Goal: Ask a question: Seek information or help from site administrators or community

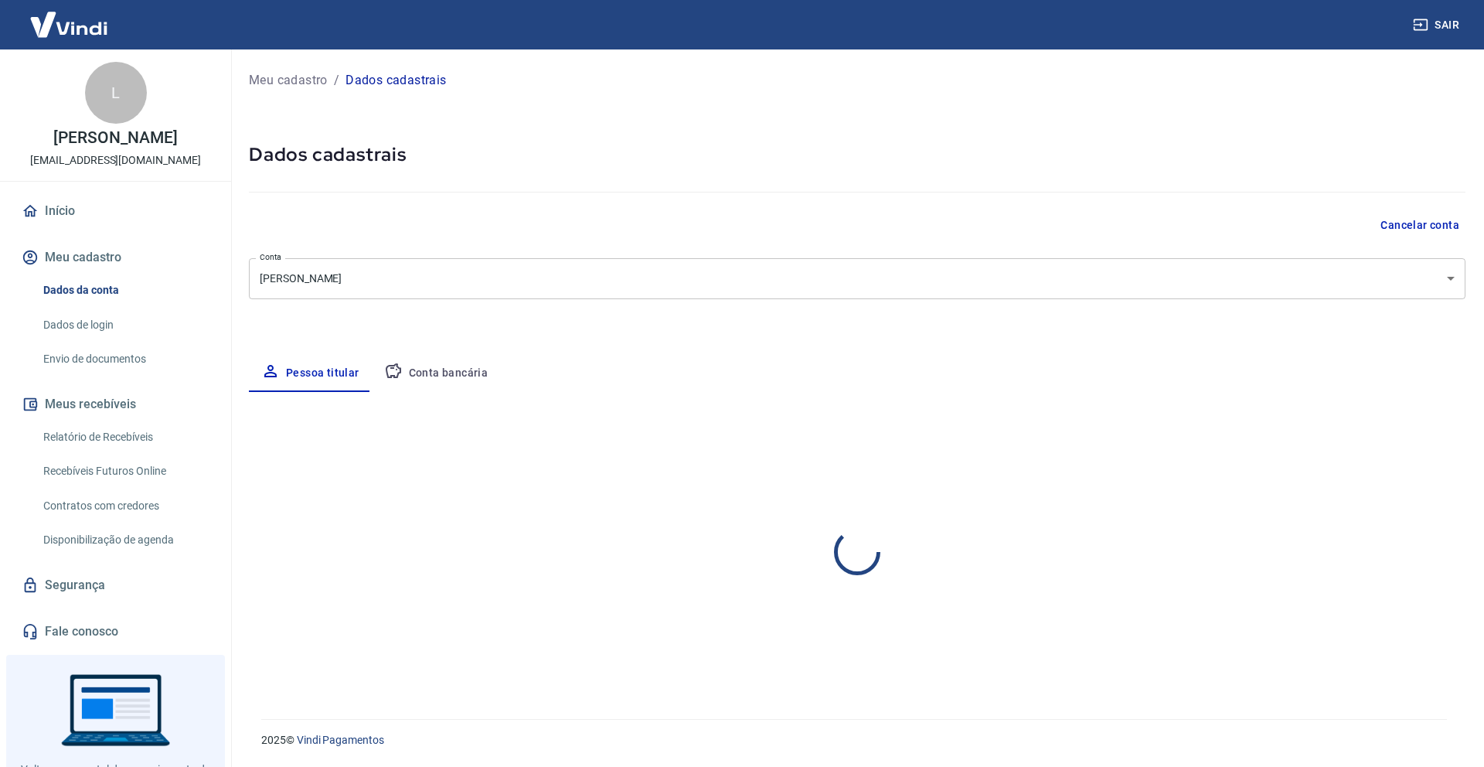
select select "GO"
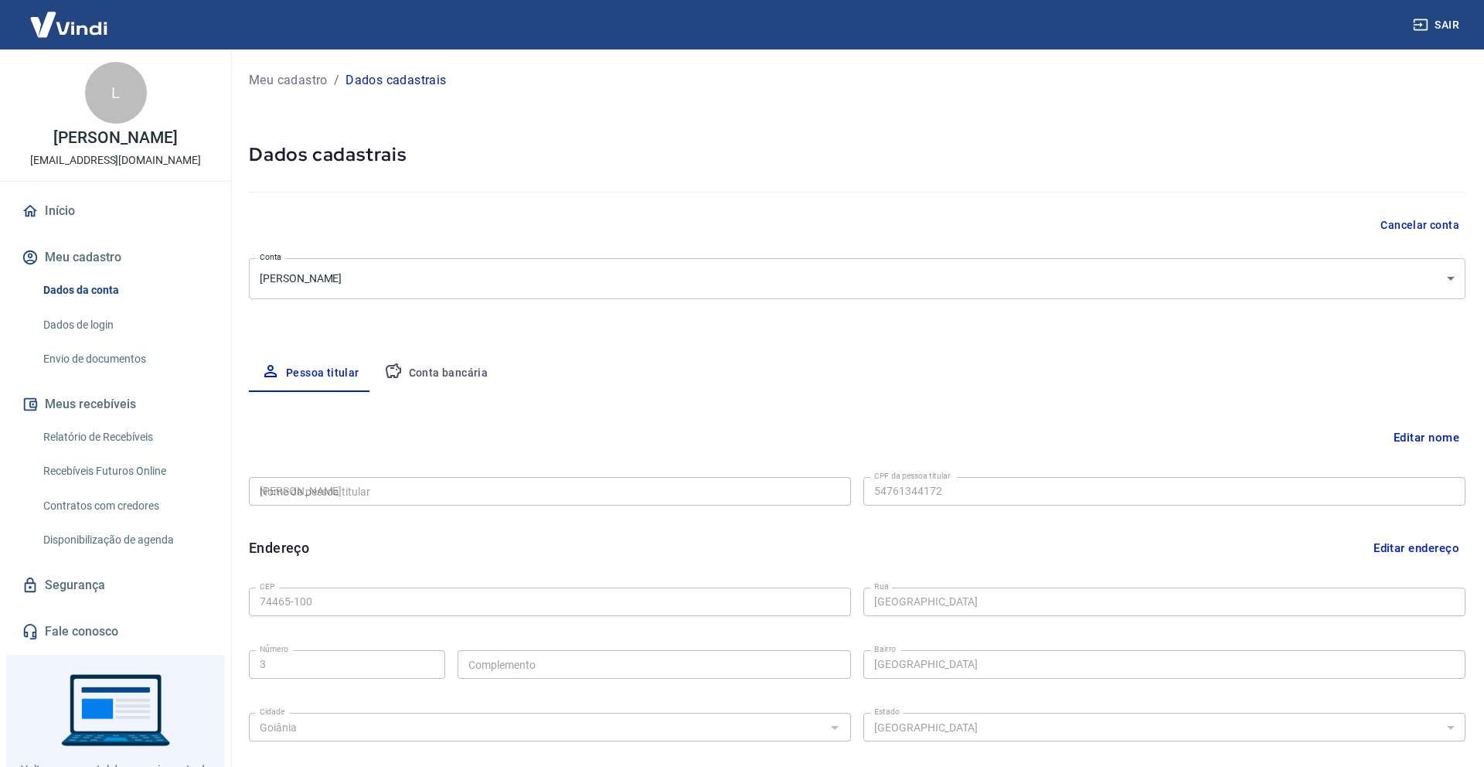
type input "547.613.441-72"
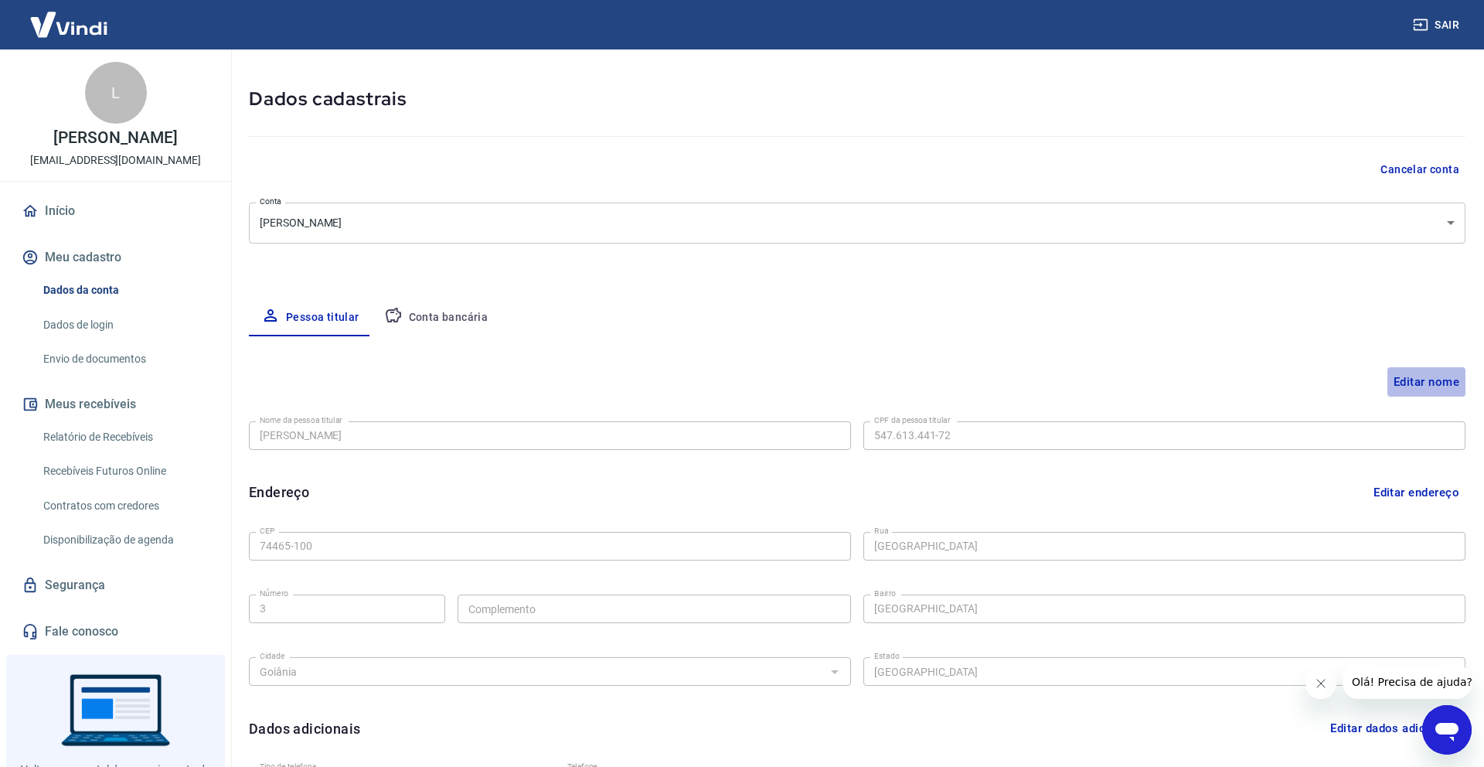
click at [1415, 369] on button "Editar nome" at bounding box center [1427, 381] width 78 height 29
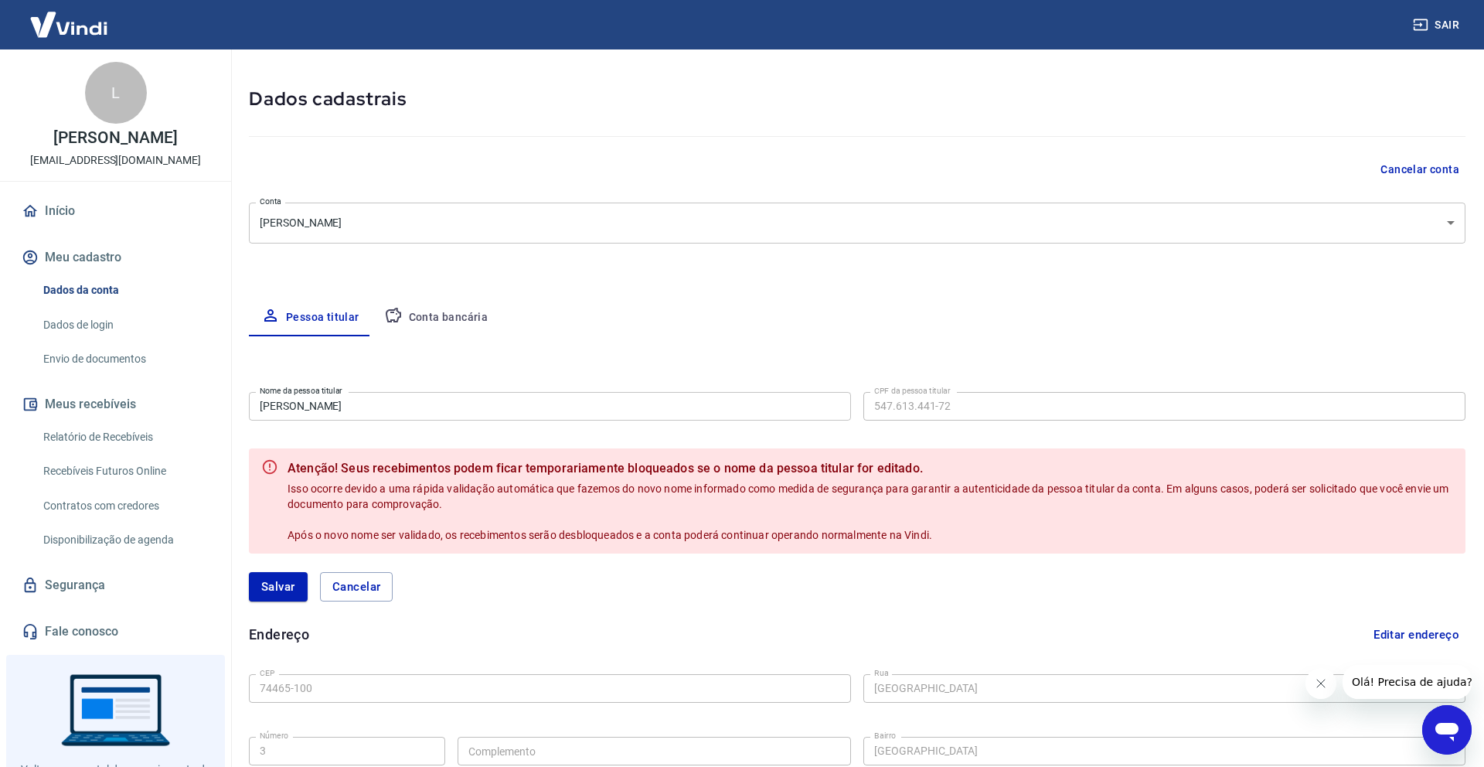
click at [838, 467] on b "Atenção! Seus recebimentos podem ficar temporariamente bloqueados se o nome da …" at bounding box center [871, 468] width 1166 height 19
click at [1405, 683] on span "Olá! Precisa de ajuda?" at bounding box center [1412, 682] width 121 height 12
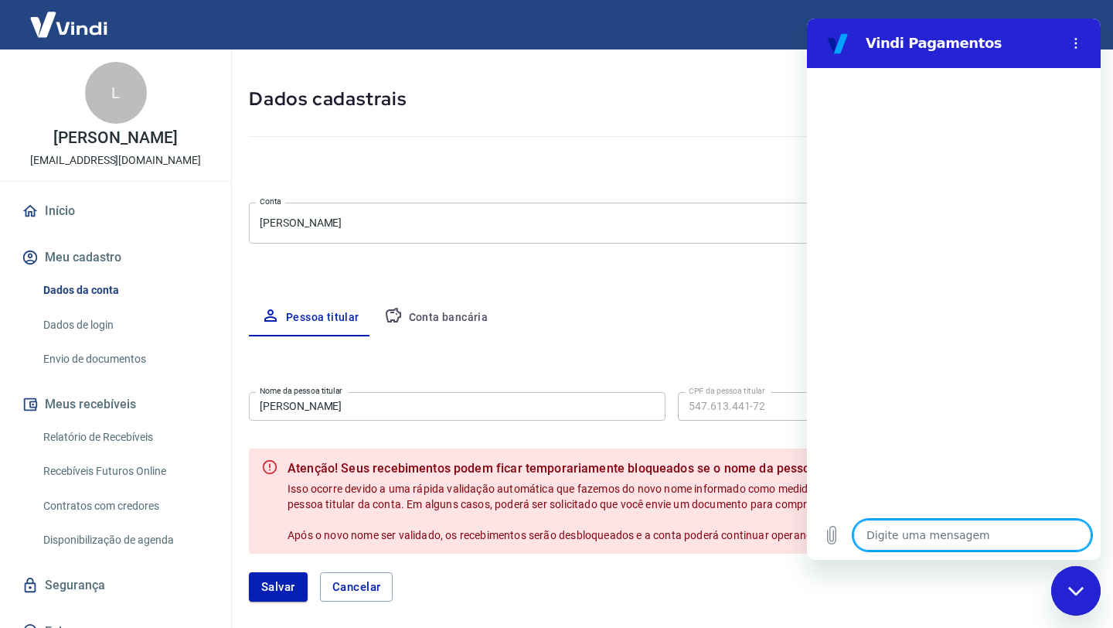
click at [889, 533] on textarea at bounding box center [972, 535] width 238 height 31
type textarea "o"
type textarea "x"
type textarea "ol"
type textarea "x"
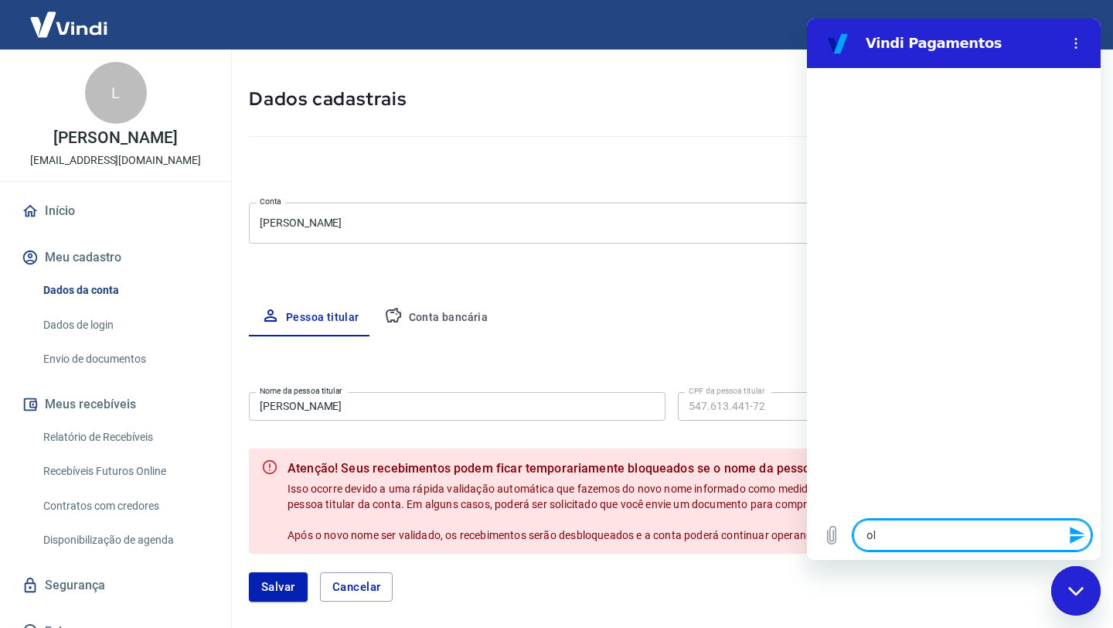
type textarea "ola"
type textarea "x"
type textarea "ola"
type textarea "x"
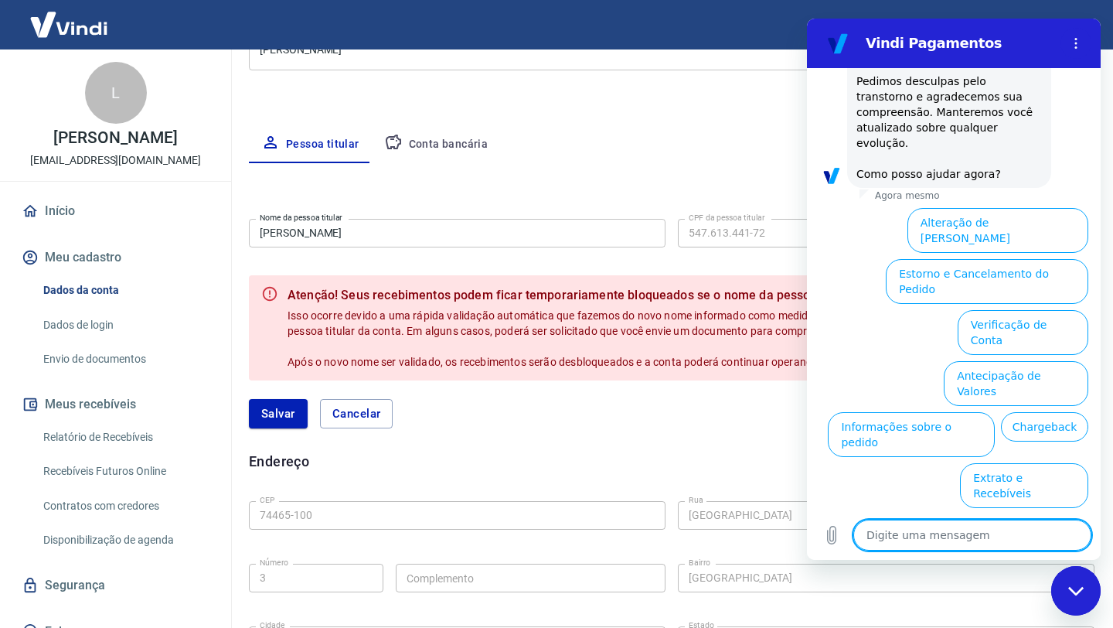
scroll to position [211, 0]
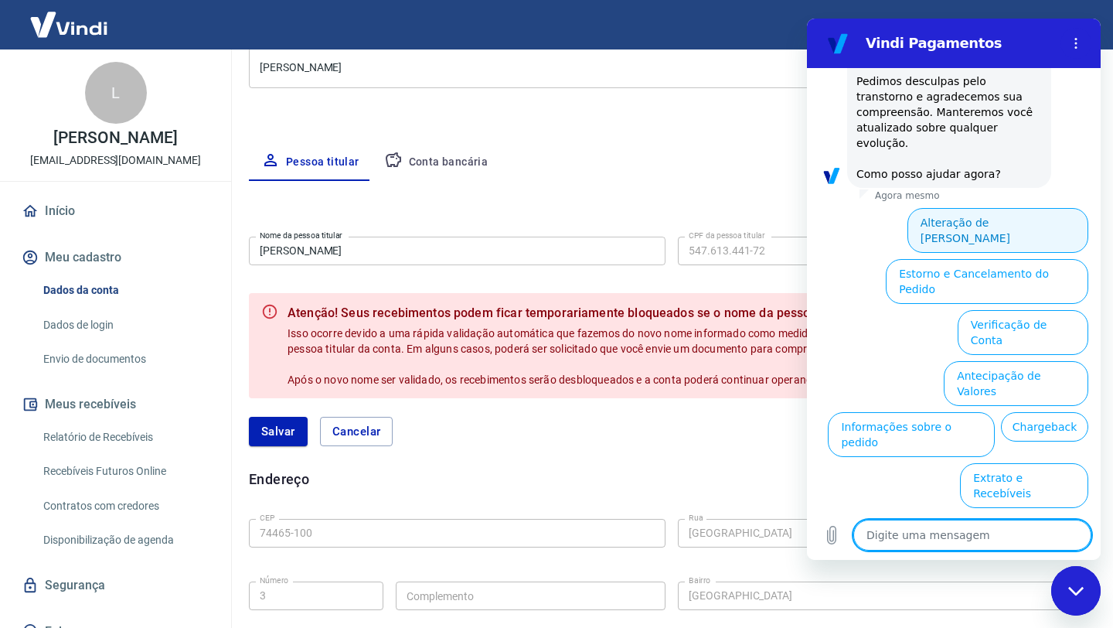
click at [1001, 208] on button "Alteração de Dados Cadastrais" at bounding box center [998, 230] width 181 height 45
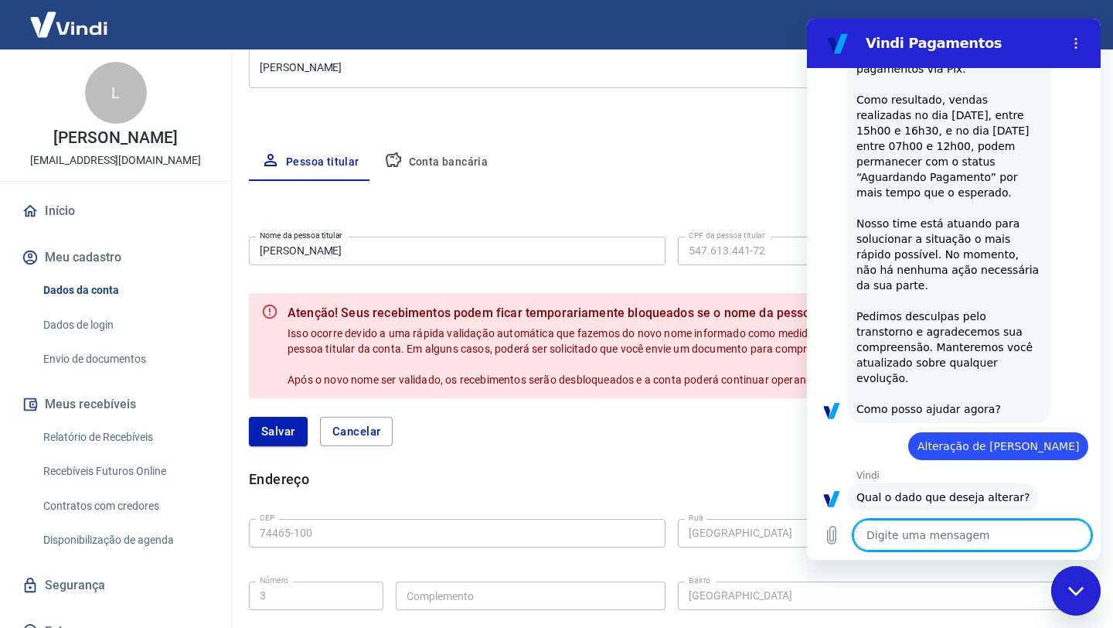
scroll to position [338, 0]
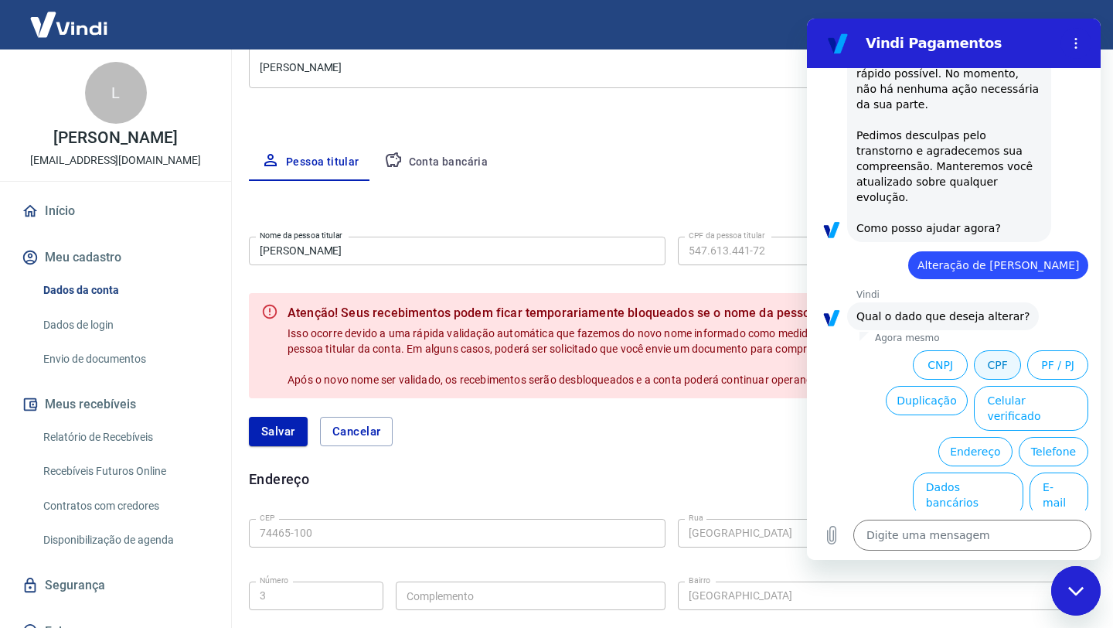
click at [1003, 350] on button "CPF" at bounding box center [997, 364] width 47 height 29
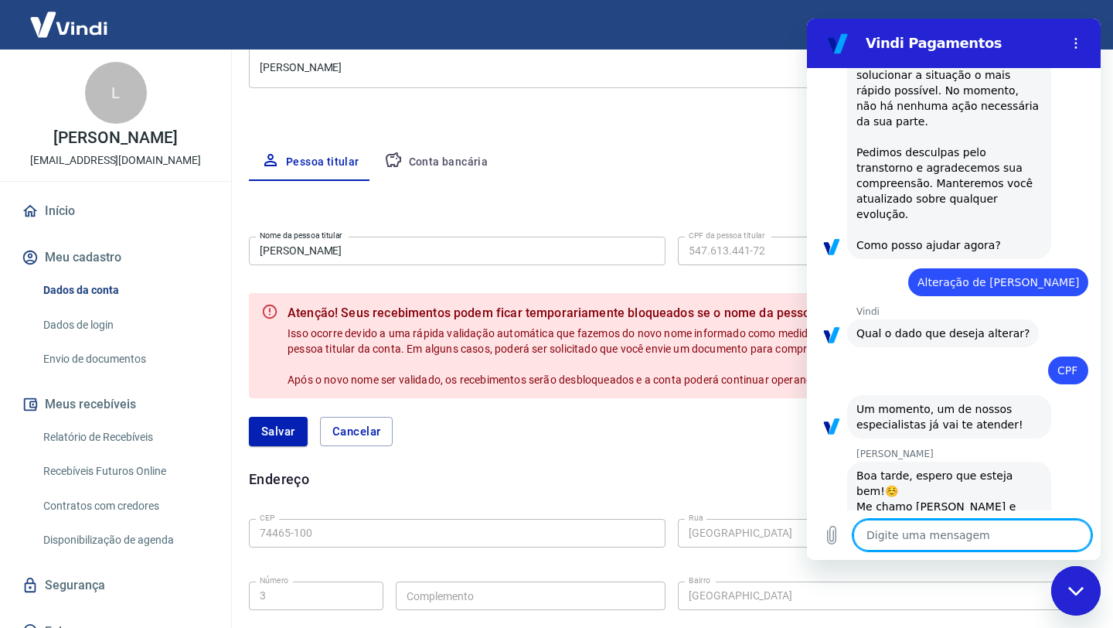
scroll to position [349, 0]
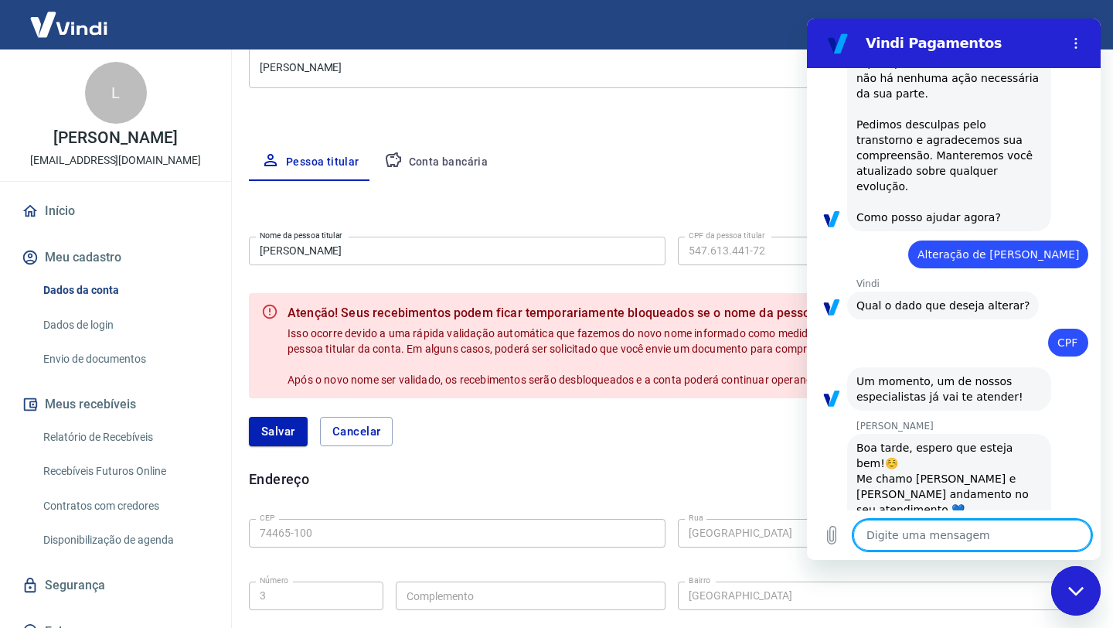
type textarea "x"
click at [938, 527] on textarea at bounding box center [972, 535] width 238 height 31
type textarea "T"
type textarea "x"
type textarea "Th"
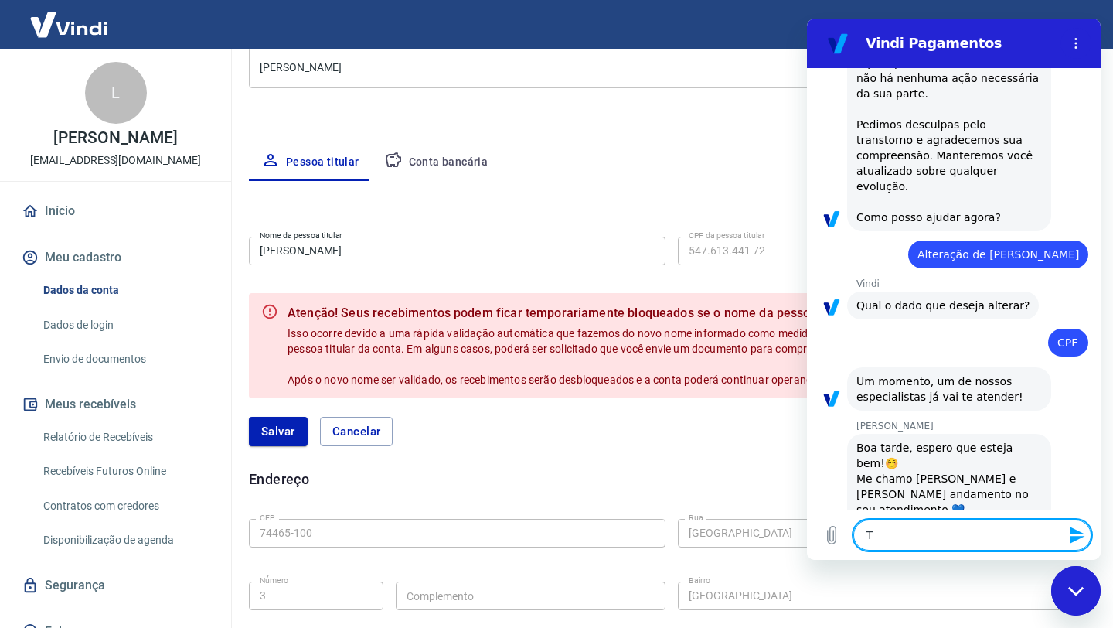
type textarea "x"
type textarea "Thai"
type textarea "x"
type textarea "Tha"
type textarea "x"
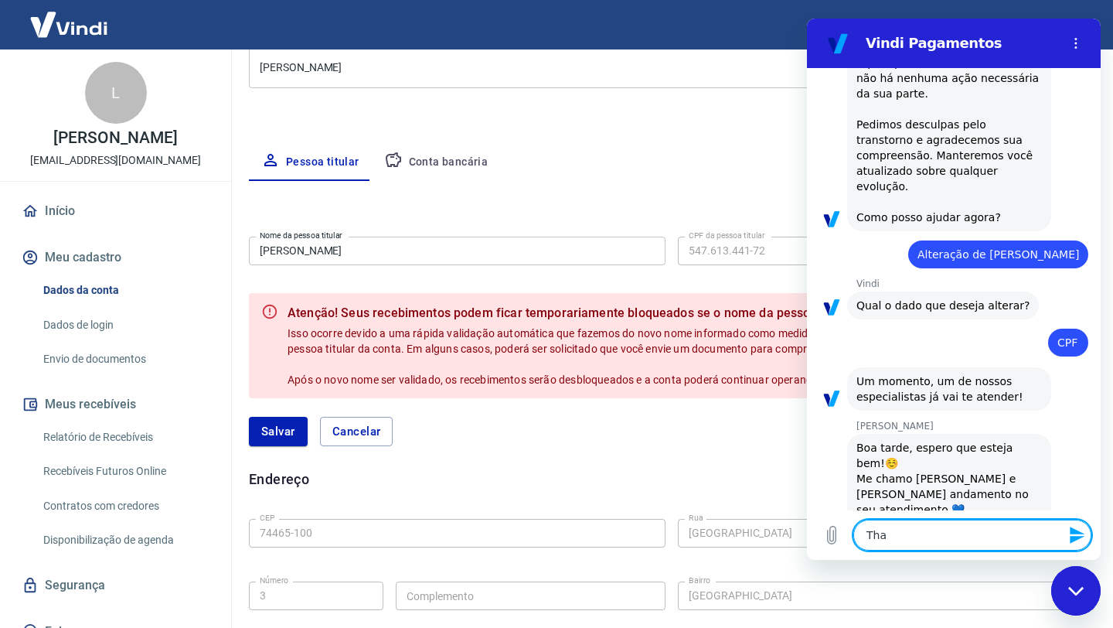
type textarea "Th"
type textarea "x"
type textarea "T"
type textarea "x"
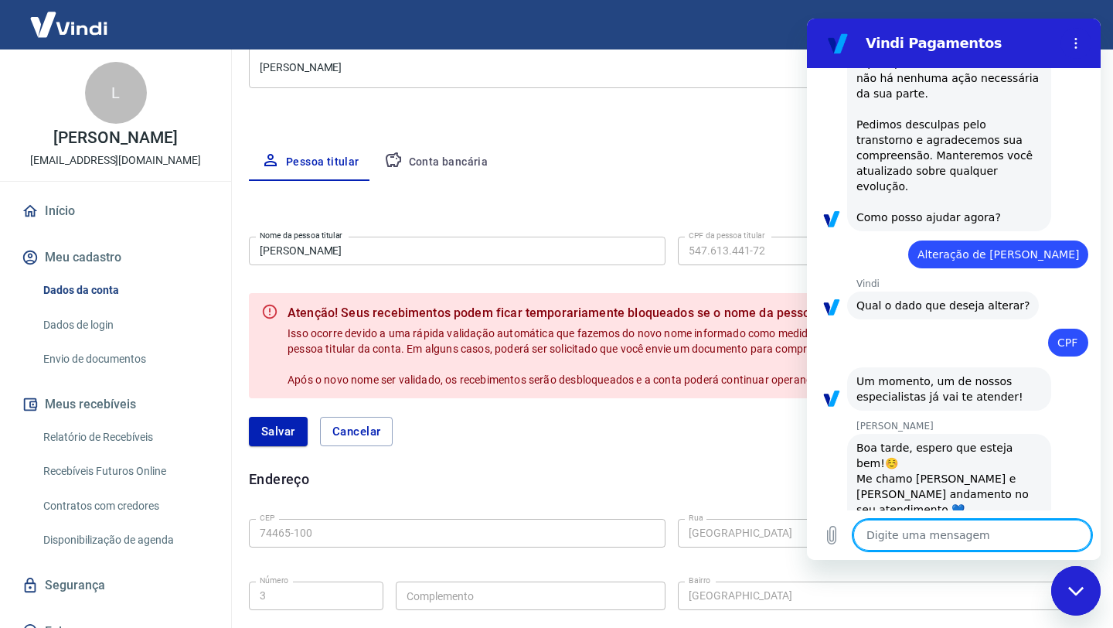
type textarea "L"
type textarea "x"
type textarea "La"
type textarea "x"
type textarea "Lay"
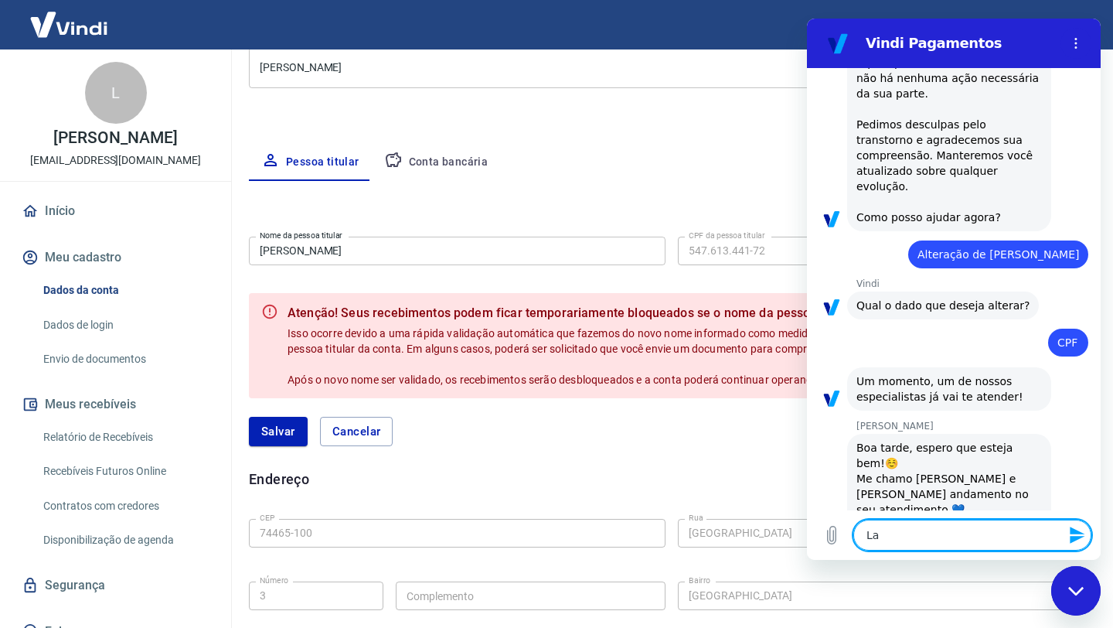
type textarea "x"
type textarea "Laya"
type textarea "x"
type textarea "Layan"
type textarea "x"
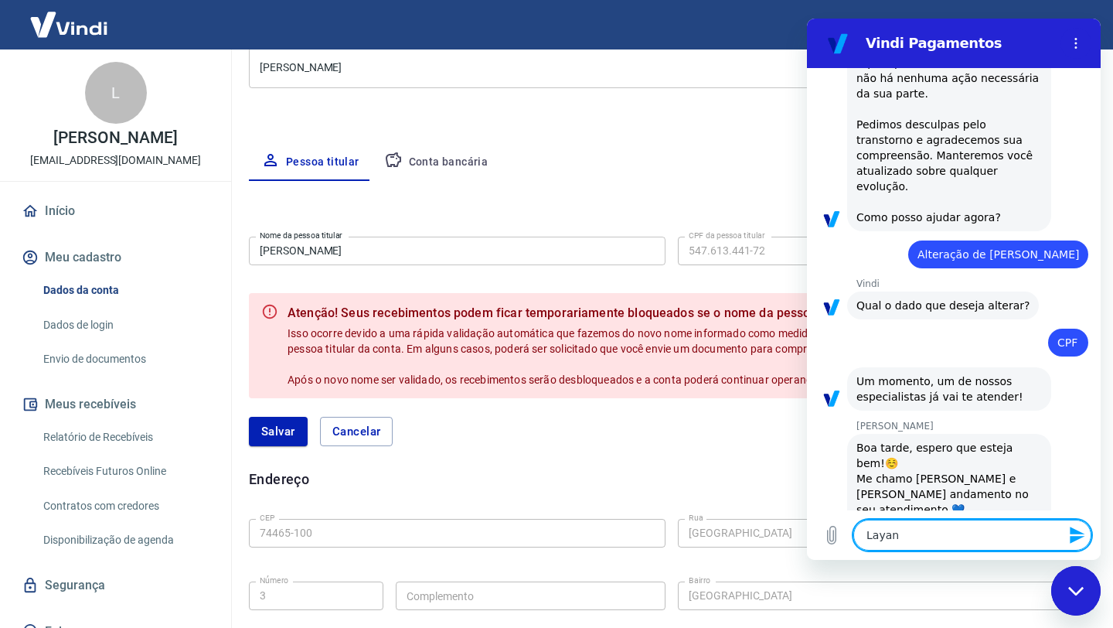
type textarea "Layann"
type textarea "x"
type textarea "Layanne"
type textarea "x"
type textarea "Layanne"
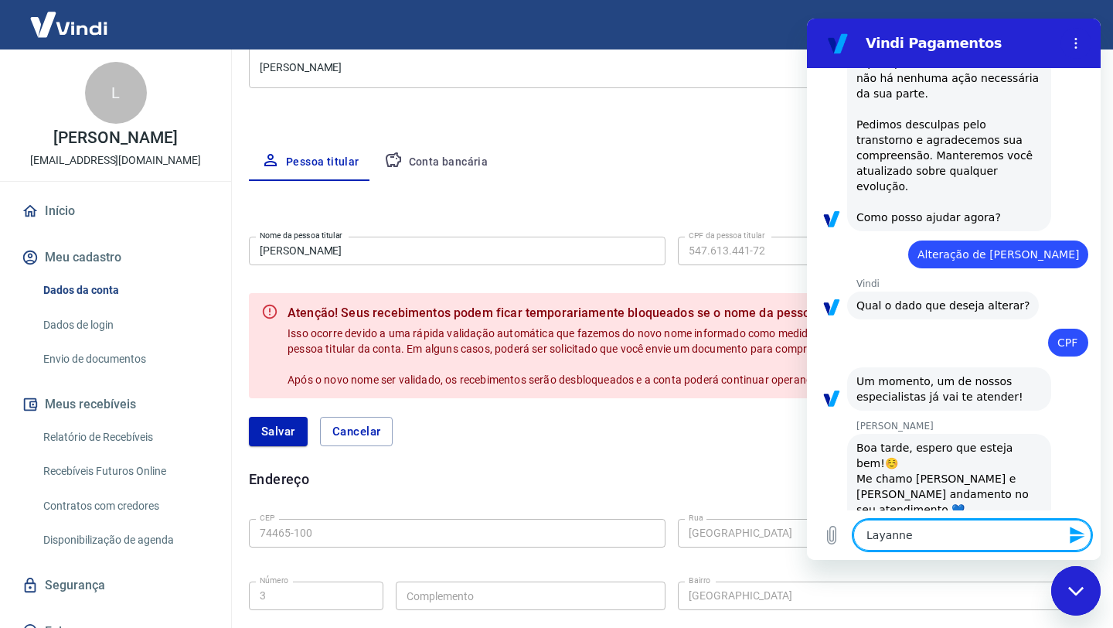
type textarea "x"
type textarea "Layanne N"
type textarea "x"
type textarea "Layanne Nu"
type textarea "x"
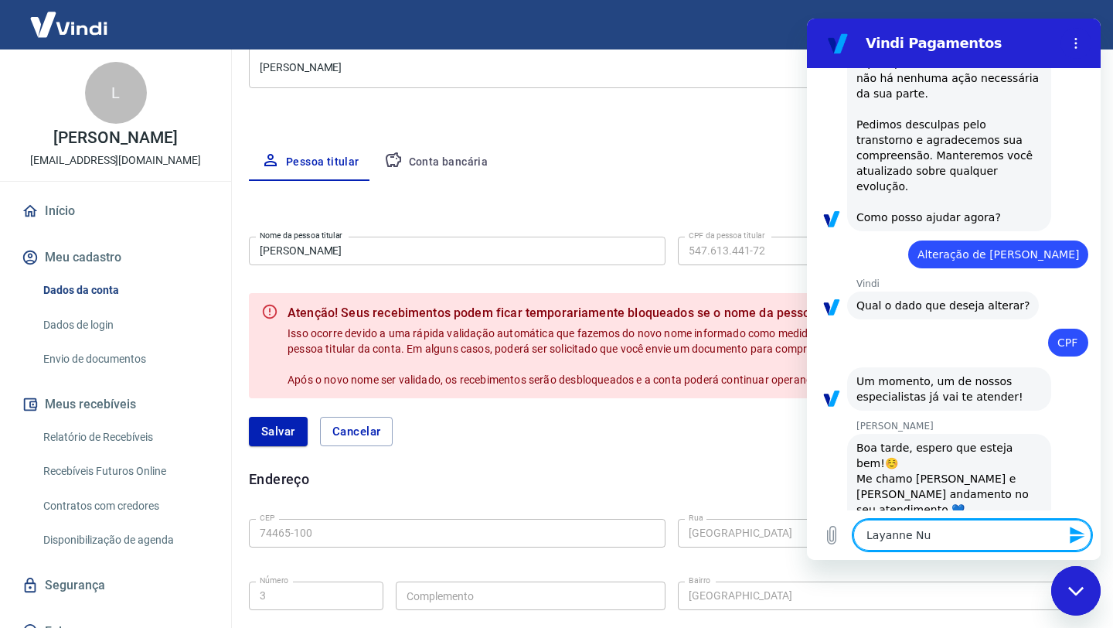
type textarea "Layanne Nun"
type textarea "x"
type textarea "Layanne Nune"
type textarea "x"
type textarea "[PERSON_NAME]"
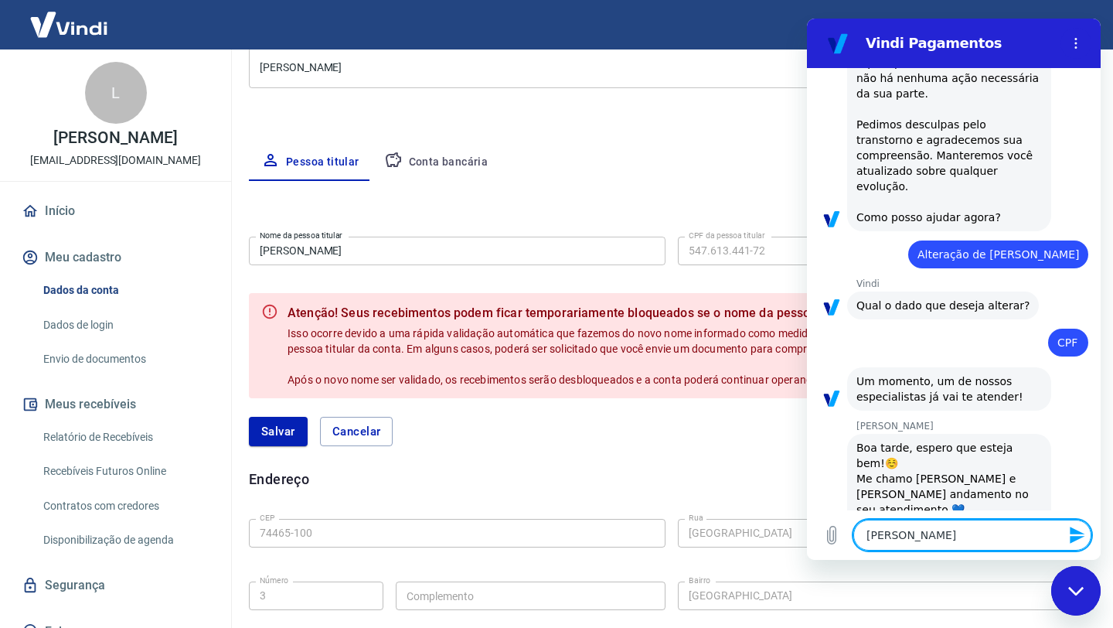
type textarea "x"
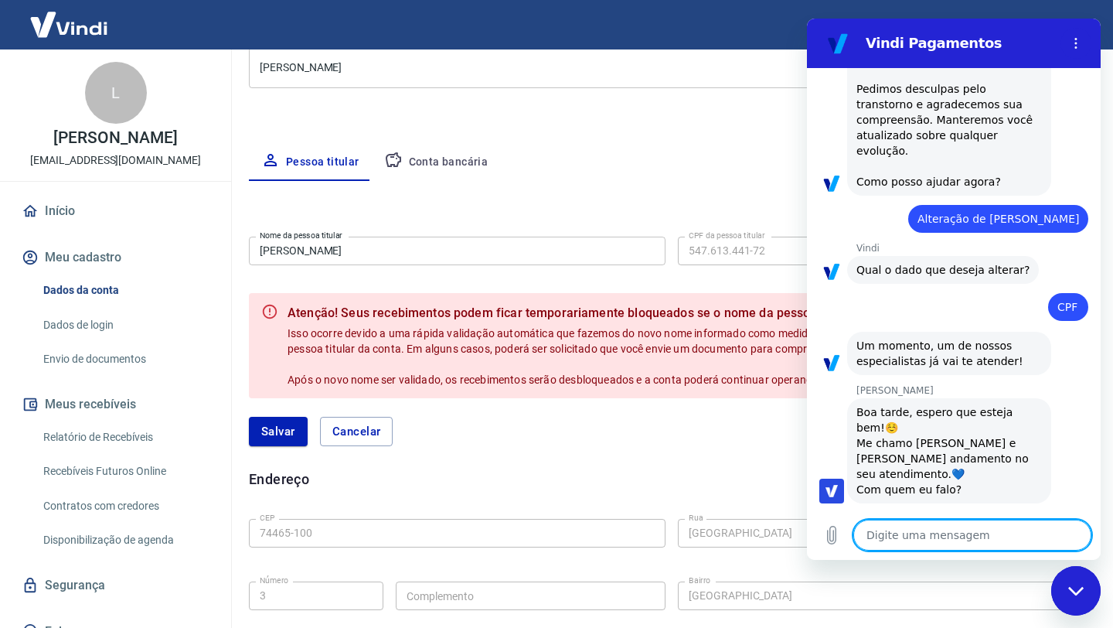
type textarea "x"
type textarea "G"
type textarea "x"
type textarea "Go"
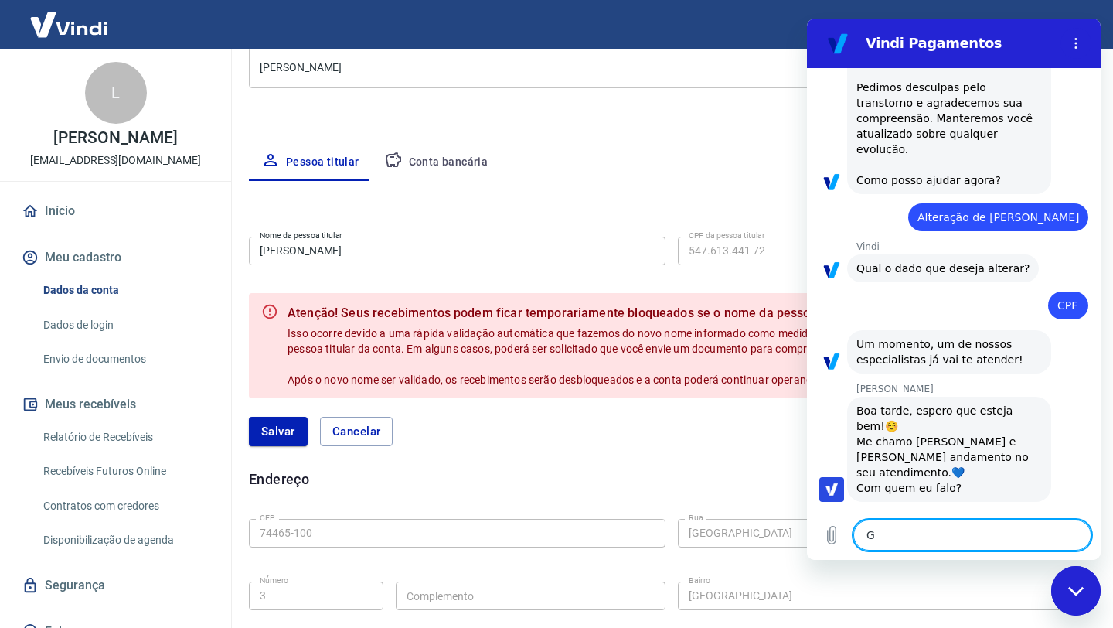
type textarea "x"
type textarea "Gos"
type textarea "x"
type textarea "Gost"
type textarea "x"
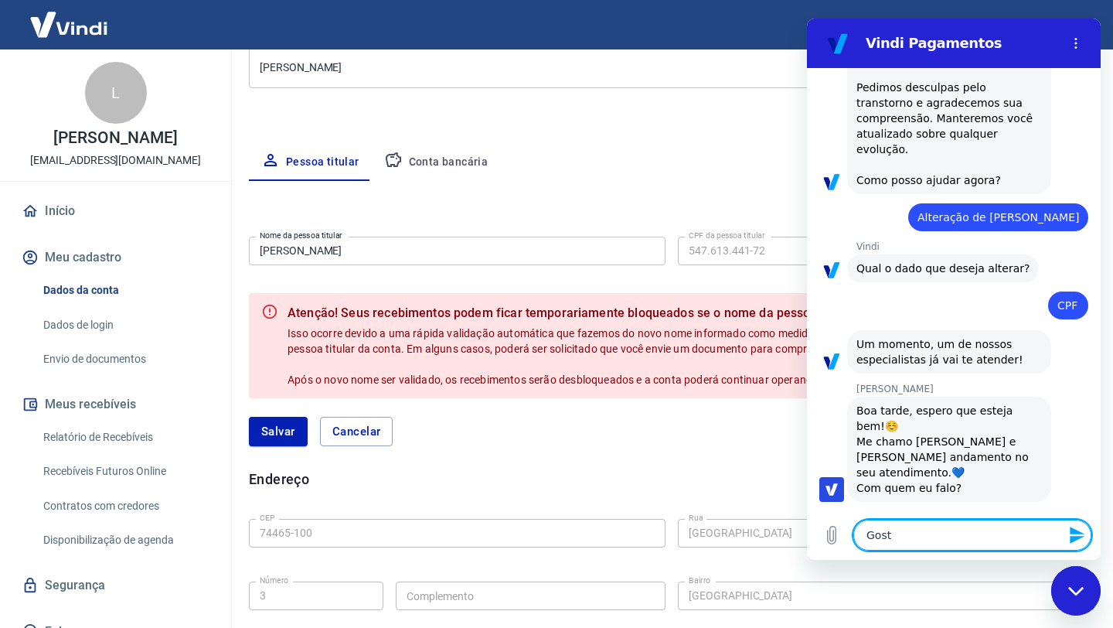
type textarea "Gosta"
type textarea "x"
type textarea "Gostar"
type textarea "x"
type textarea "Gostari"
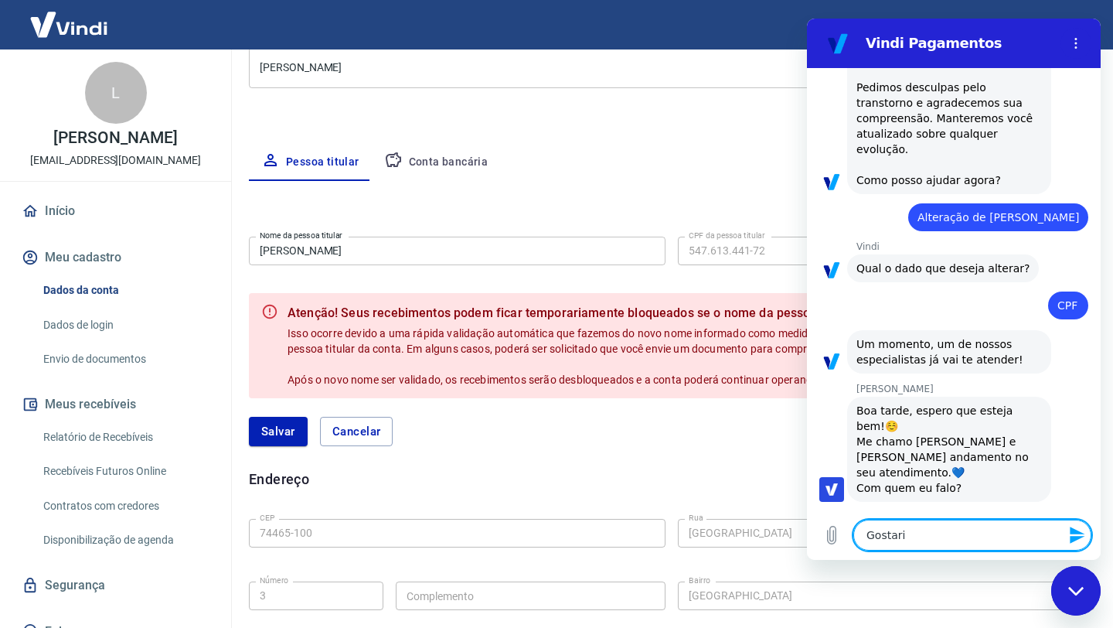
type textarea "x"
type textarea "Gostaria"
type textarea "x"
type textarea "Gostaria"
type textarea "x"
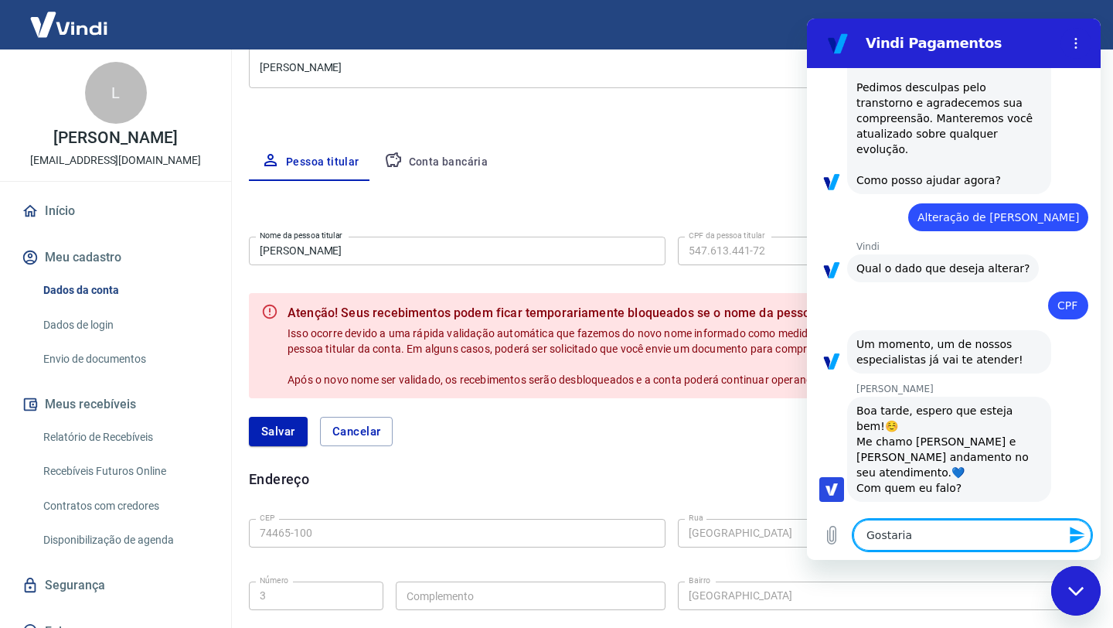
type textarea "Gostaria d"
type textarea "x"
type textarea "Gostaria de"
type textarea "x"
type textarea "Gostaria de"
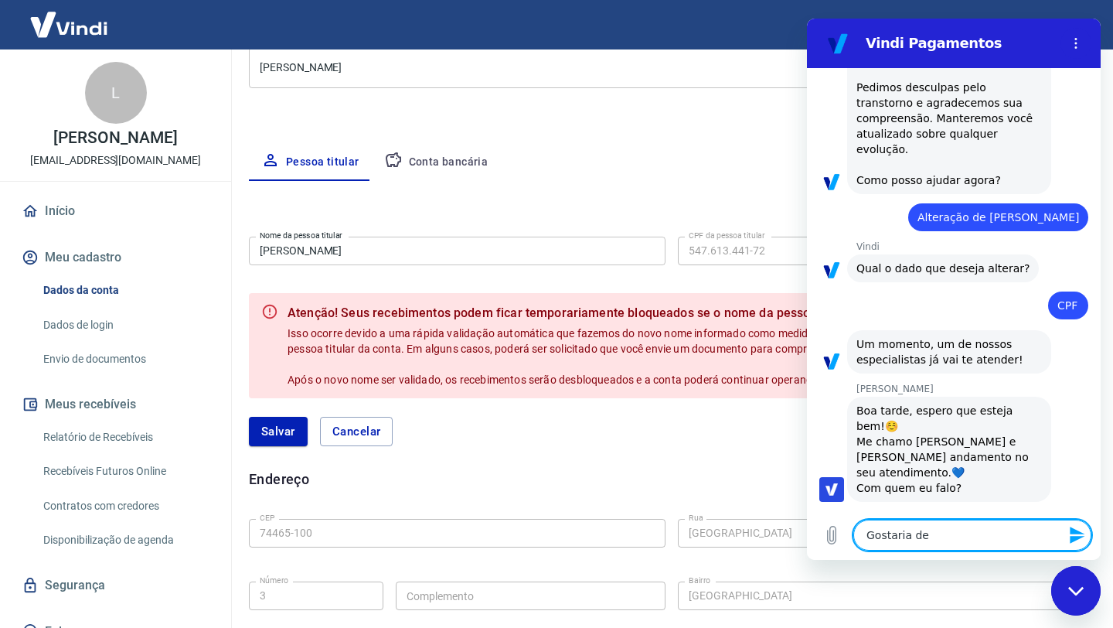
type textarea "x"
type textarea "Gostaria de t"
type textarea "x"
type textarea "Gostaria de tr"
type textarea "x"
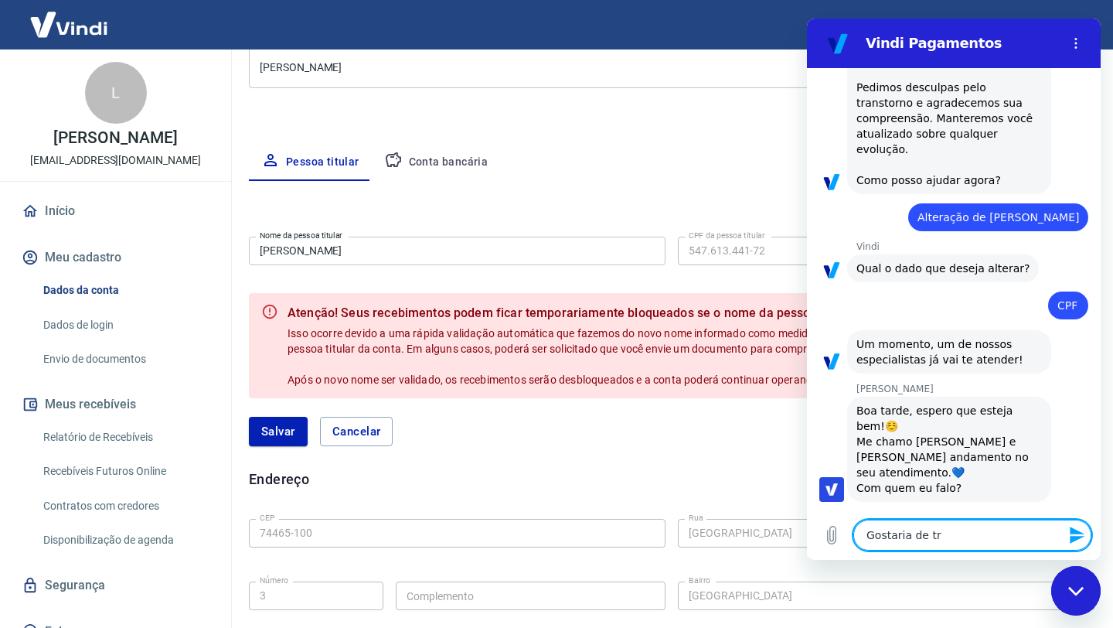
type textarea "Gostaria de tro"
type textarea "x"
type textarea "Gostaria de troc"
type textarea "x"
type textarea "Gostaria de troca"
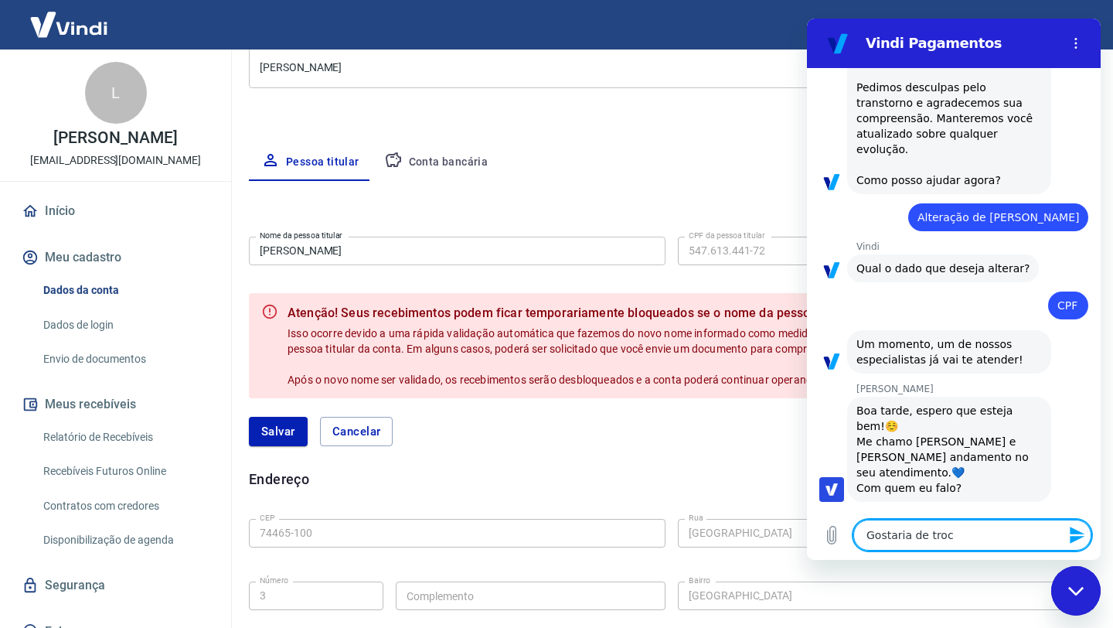
type textarea "x"
type textarea "Gostaria de troca"
type textarea "x"
type textarea "Gostaria de troca"
type textarea "x"
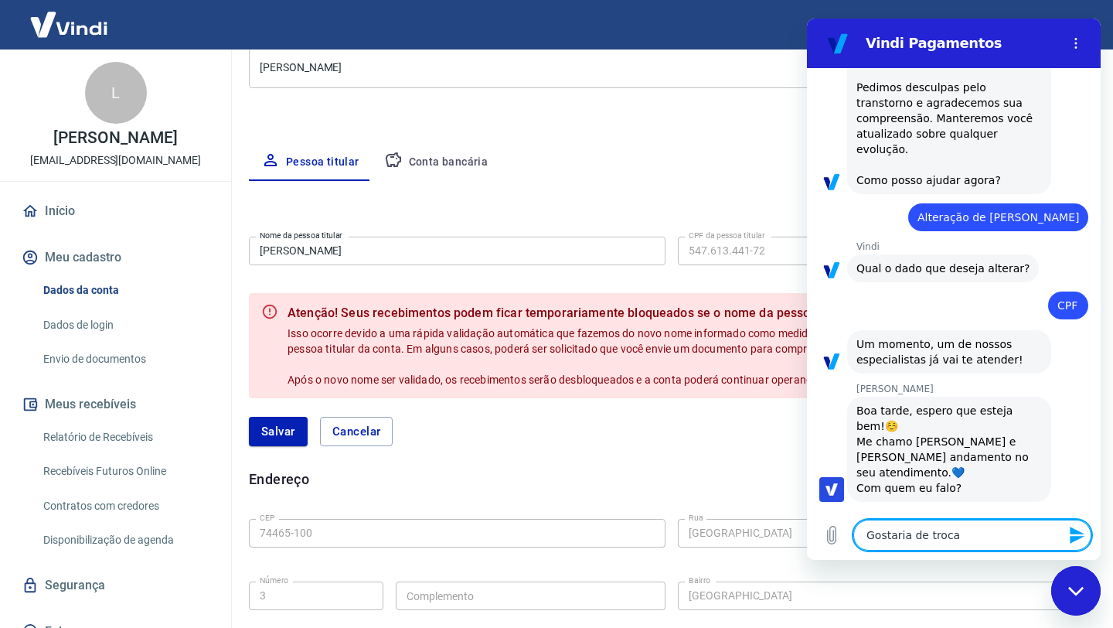
type textarea "Gostaria de trocar"
type textarea "x"
type textarea "Gostaria de trocar"
type textarea "x"
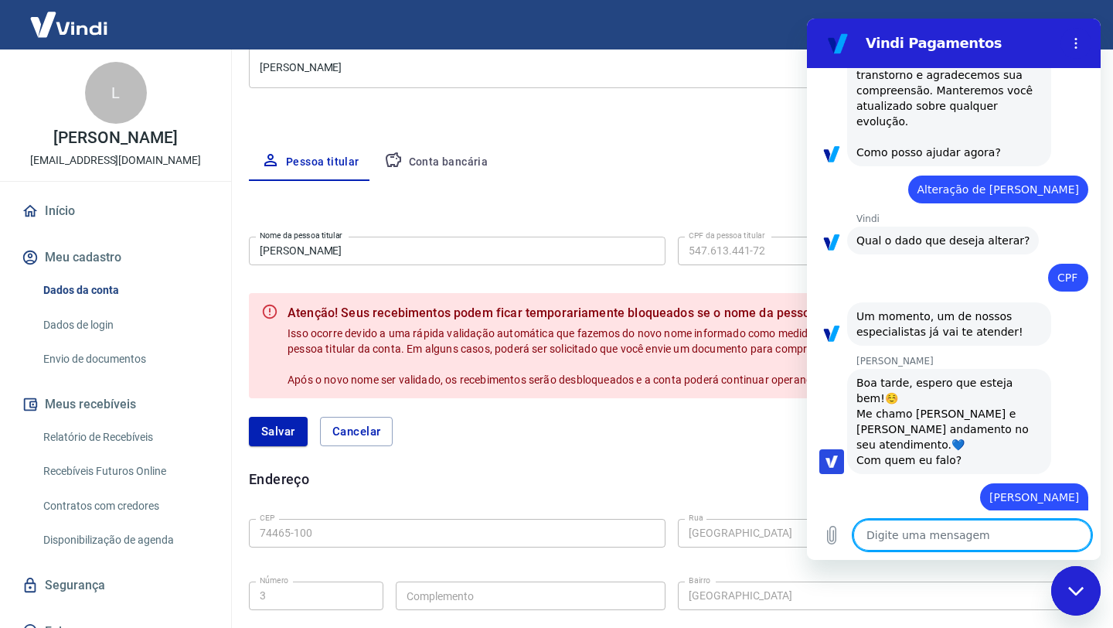
type textarea "x"
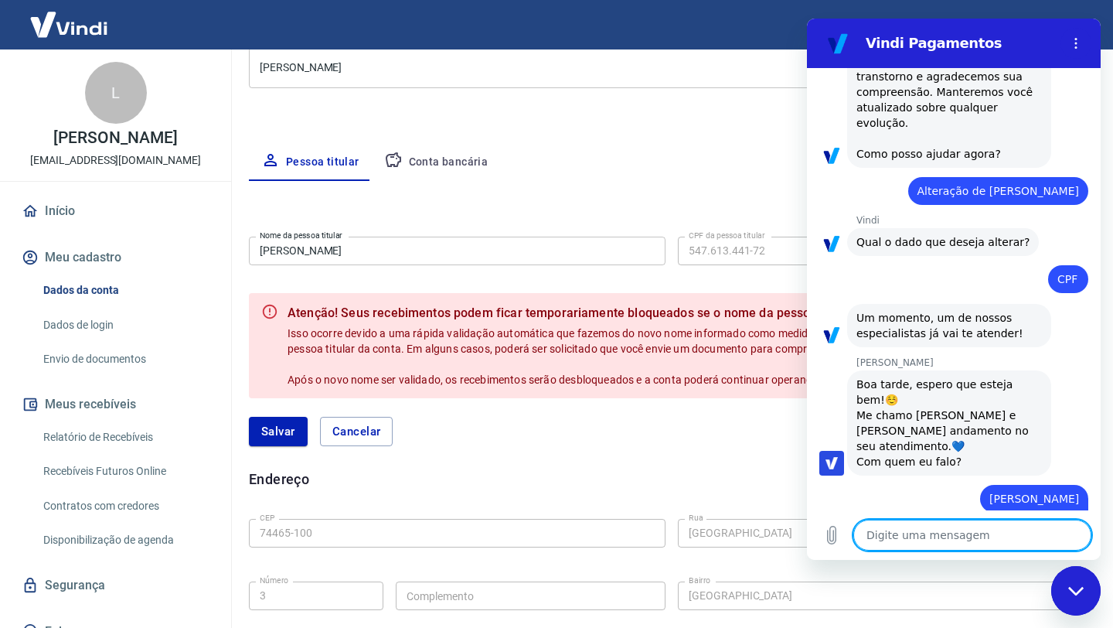
type textarea "o"
type textarea "x"
type textarea "o"
type textarea "x"
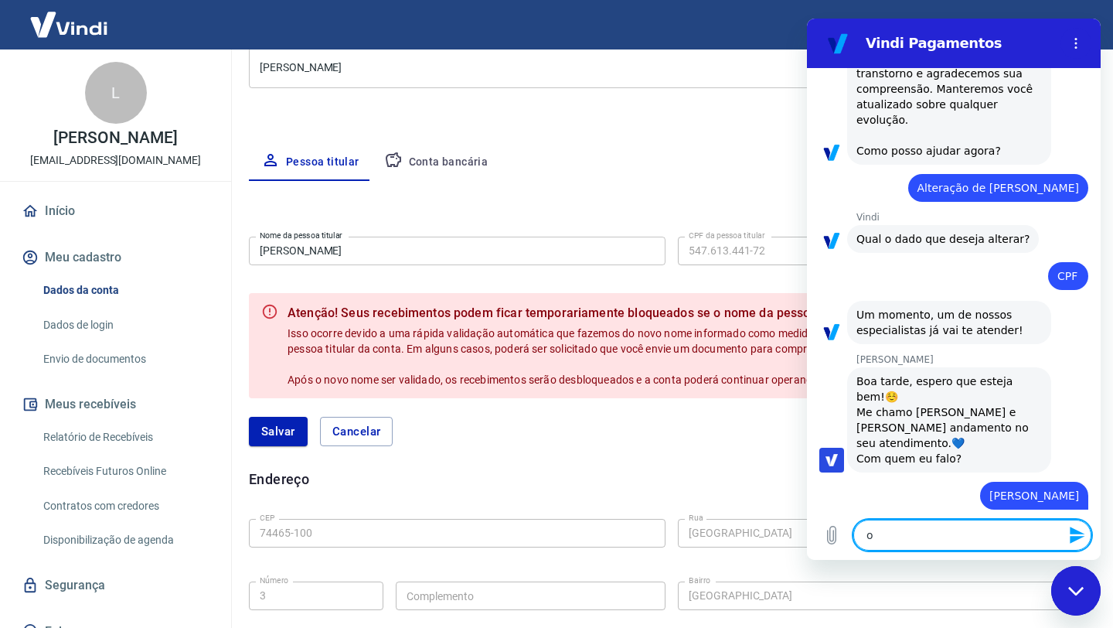
type textarea "o C"
type textarea "x"
type textarea "o CP"
type textarea "x"
type textarea "o CPf"
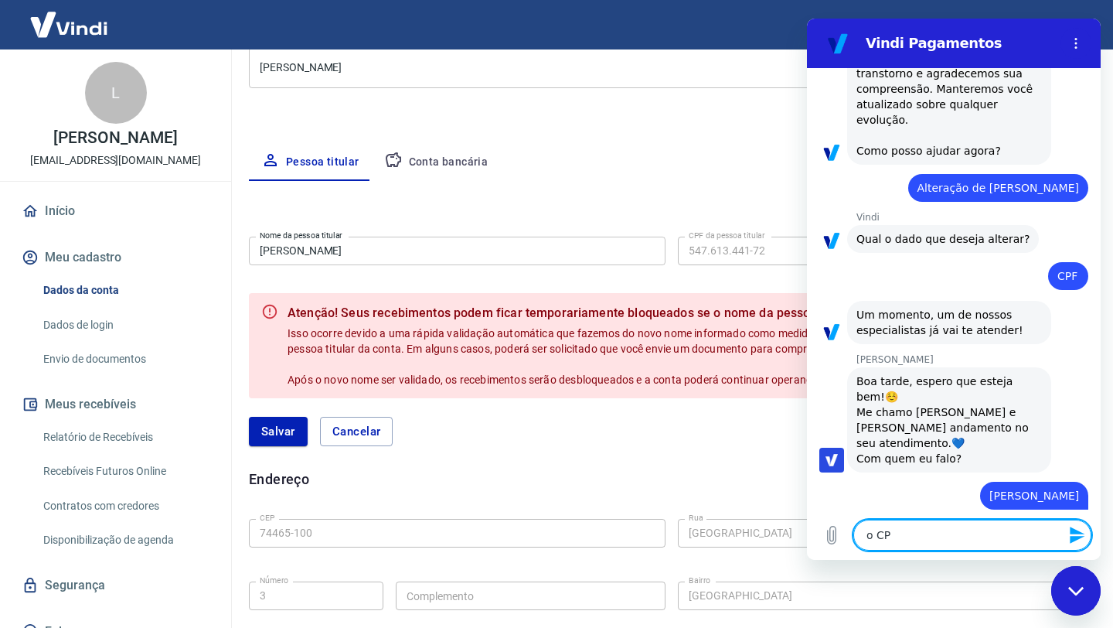
type textarea "x"
type textarea "o CPf"
type textarea "x"
type textarea "o CPf d"
type textarea "x"
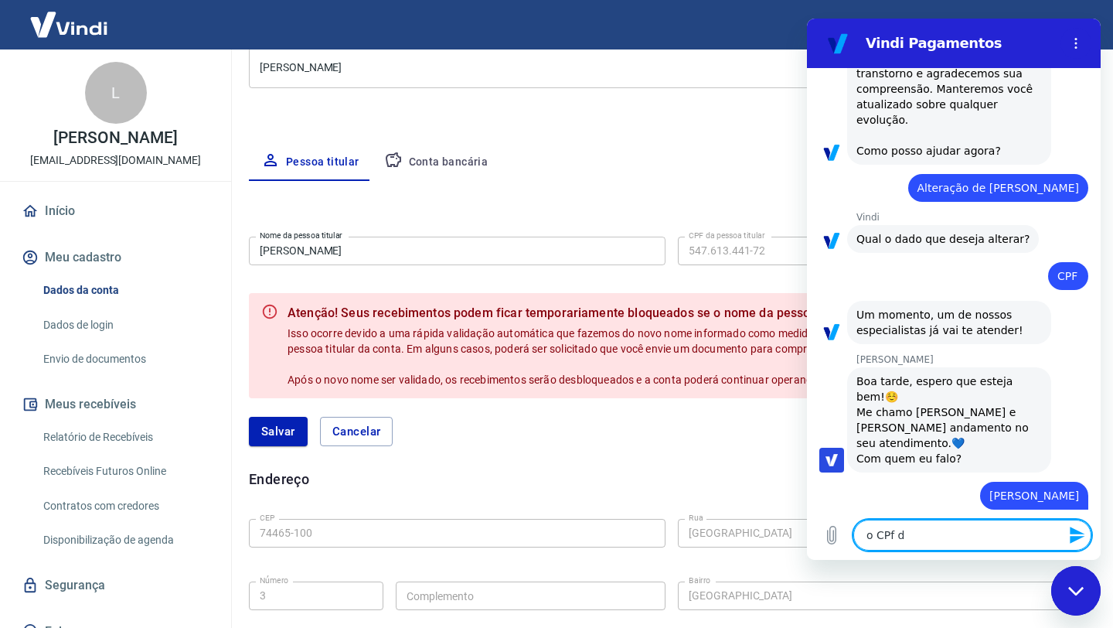
type textarea "o CPf da"
type textarea "x"
type textarea "o CPf da"
type textarea "x"
type textarea "o CPf da c"
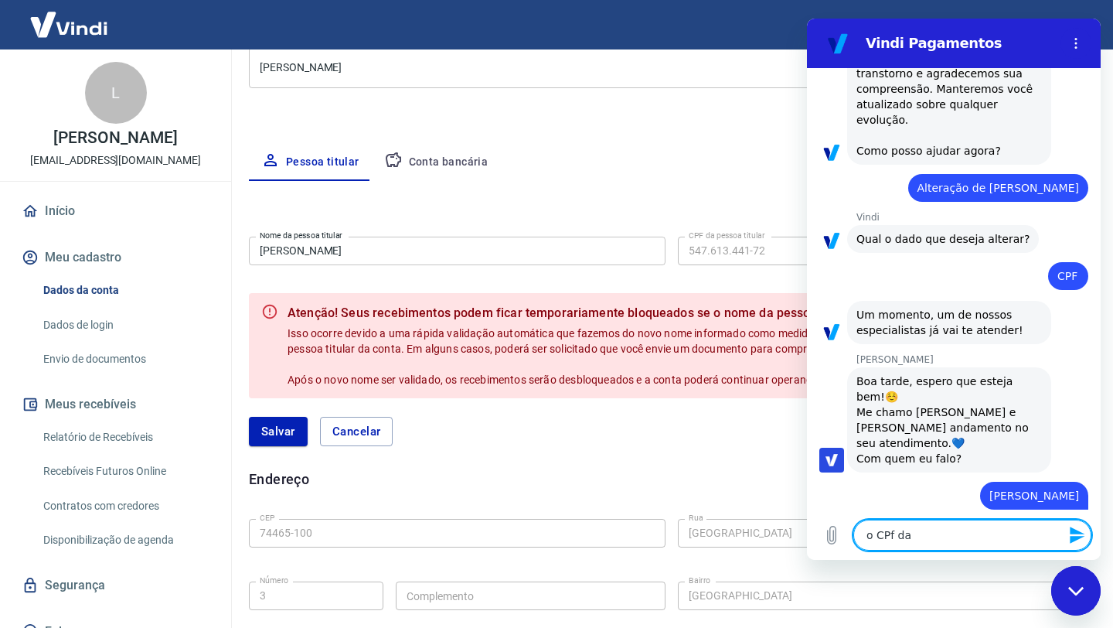
type textarea "x"
type textarea "o CPf da co"
type textarea "x"
type textarea "o CPf da con"
type textarea "x"
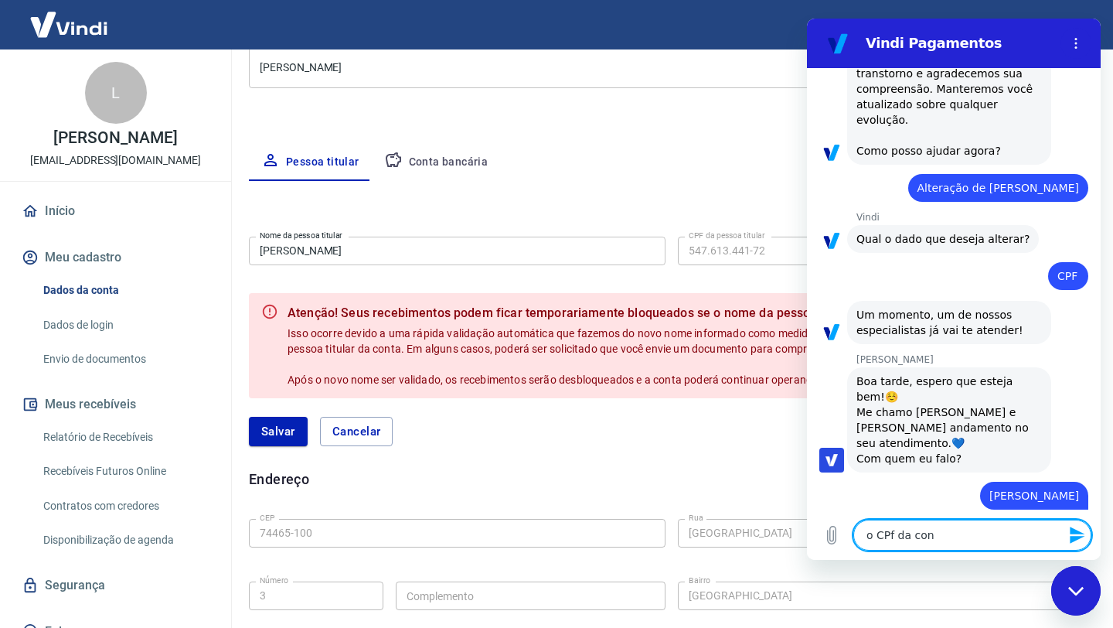
type textarea "o CPf da cont"
type textarea "x"
type textarea "o CPf da conta"
type textarea "x"
type textarea "o CPf da conta"
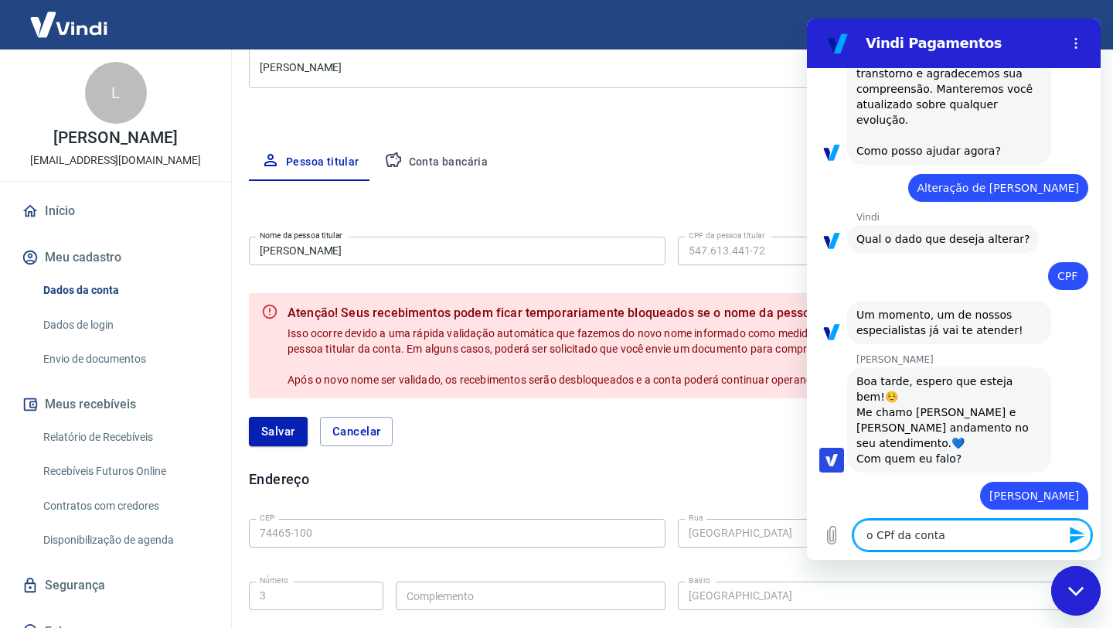
type textarea "x"
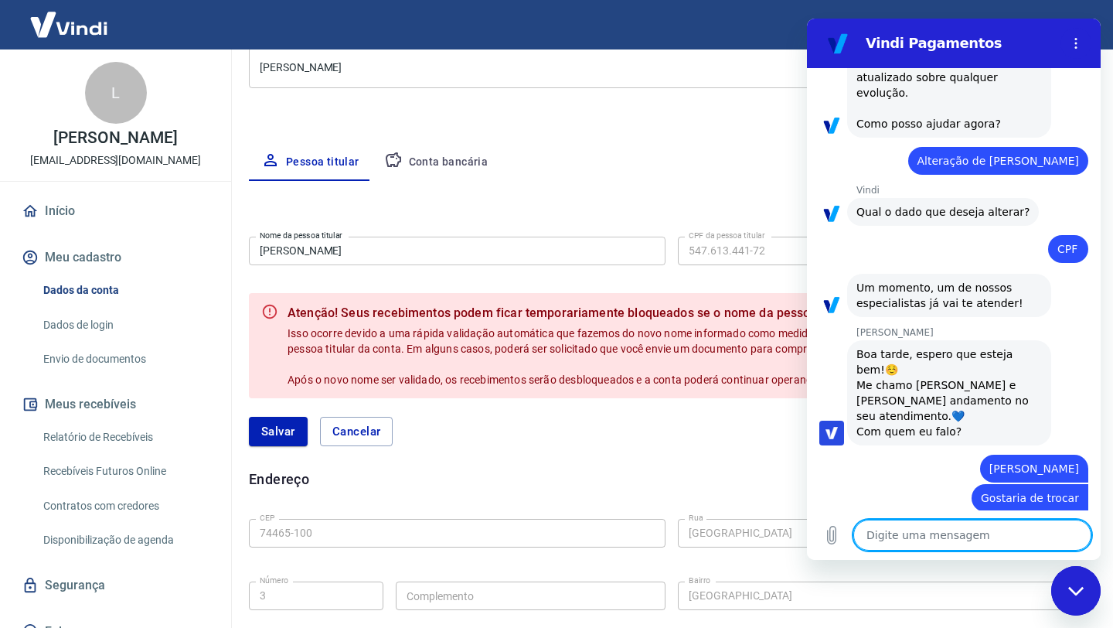
type textarea "e"
type textarea "x"
type textarea "es"
type textarea "x"
type textarea "est"
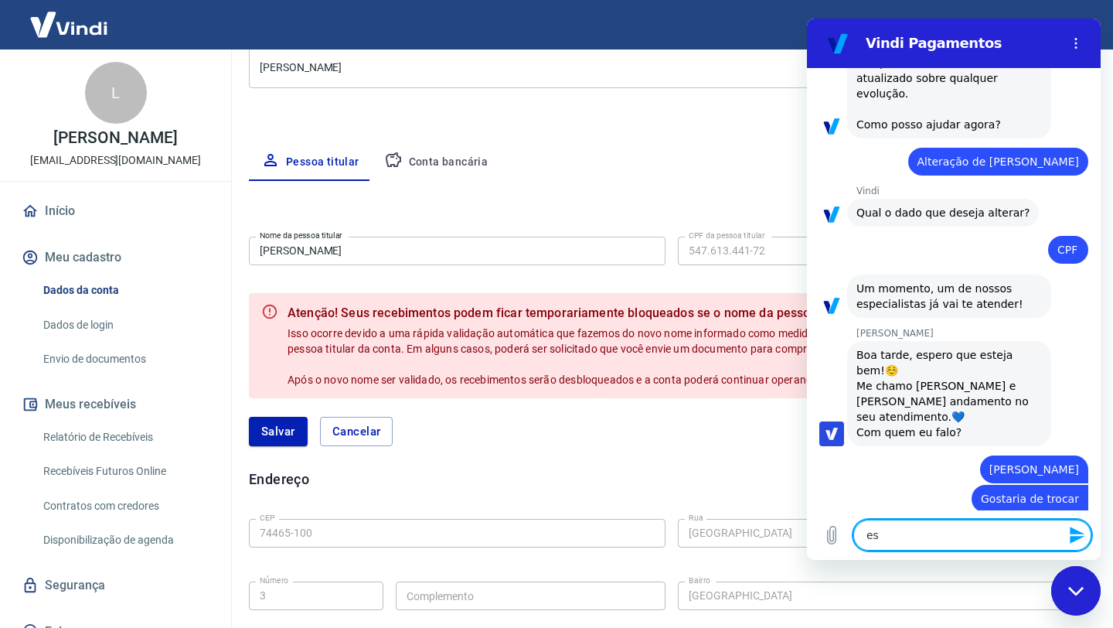
type textarea "x"
type textarea "esta"
type textarea "x"
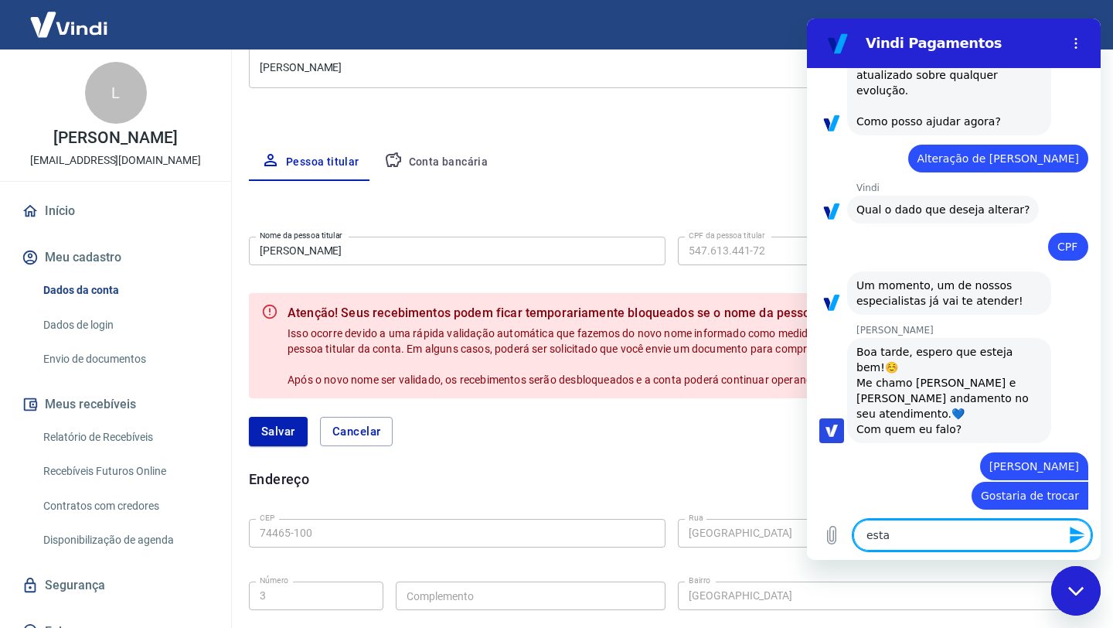
type textarea "esta"
type textarea "x"
type textarea "esta e"
type textarea "x"
type textarea "esta er"
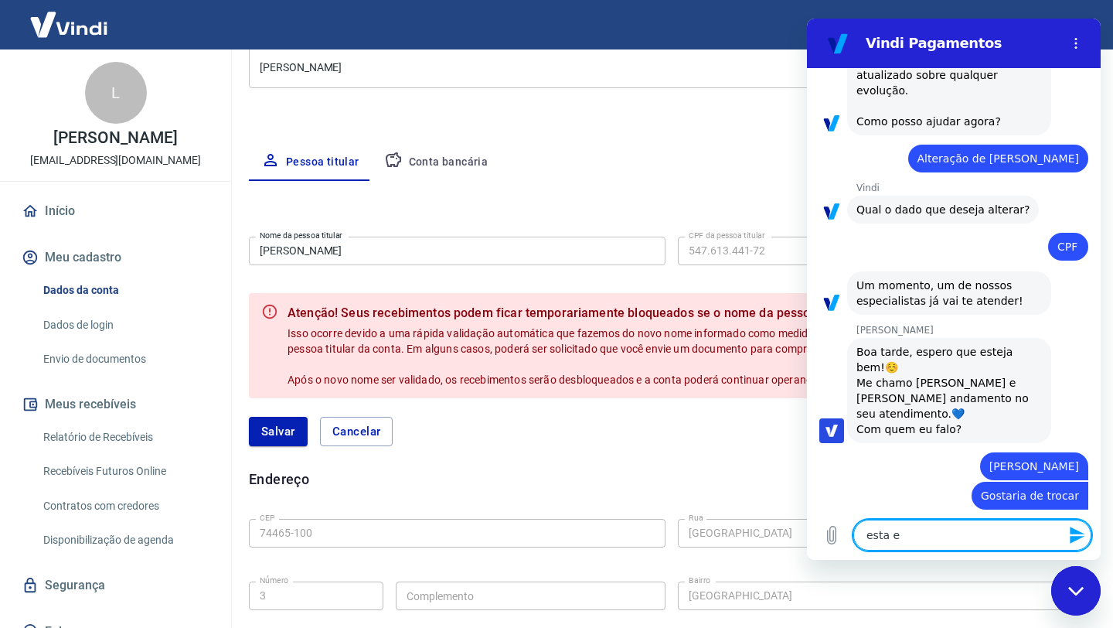
type textarea "x"
type textarea "esta err"
type textarea "x"
type textarea "esta erra"
type textarea "x"
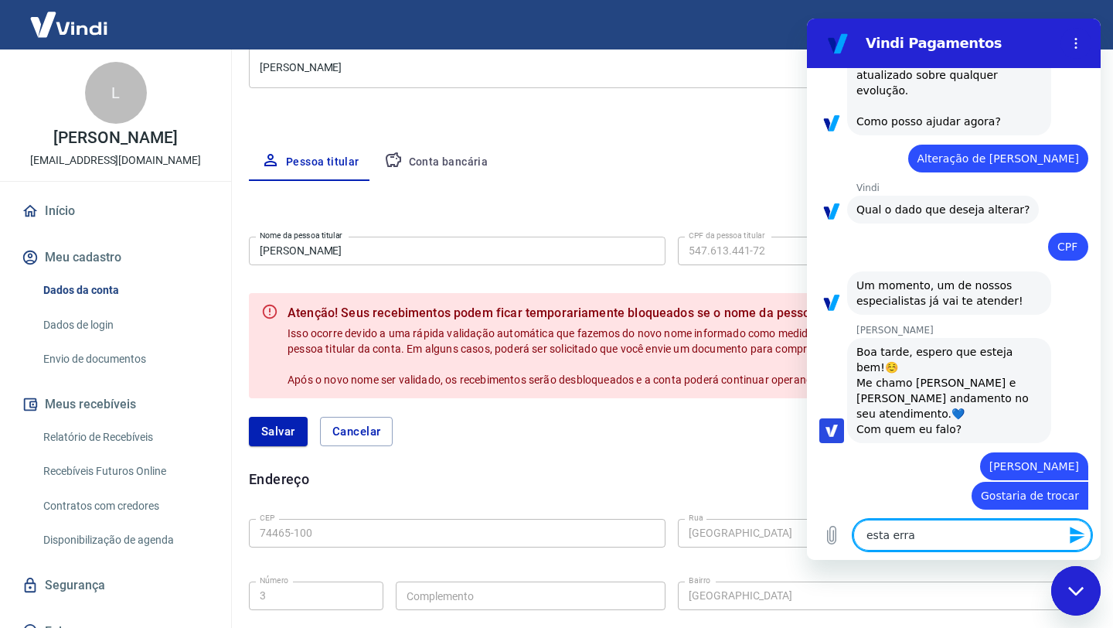
type textarea "esta errad"
type textarea "x"
type textarea "esta errado"
type textarea "x"
type textarea "esta errado"
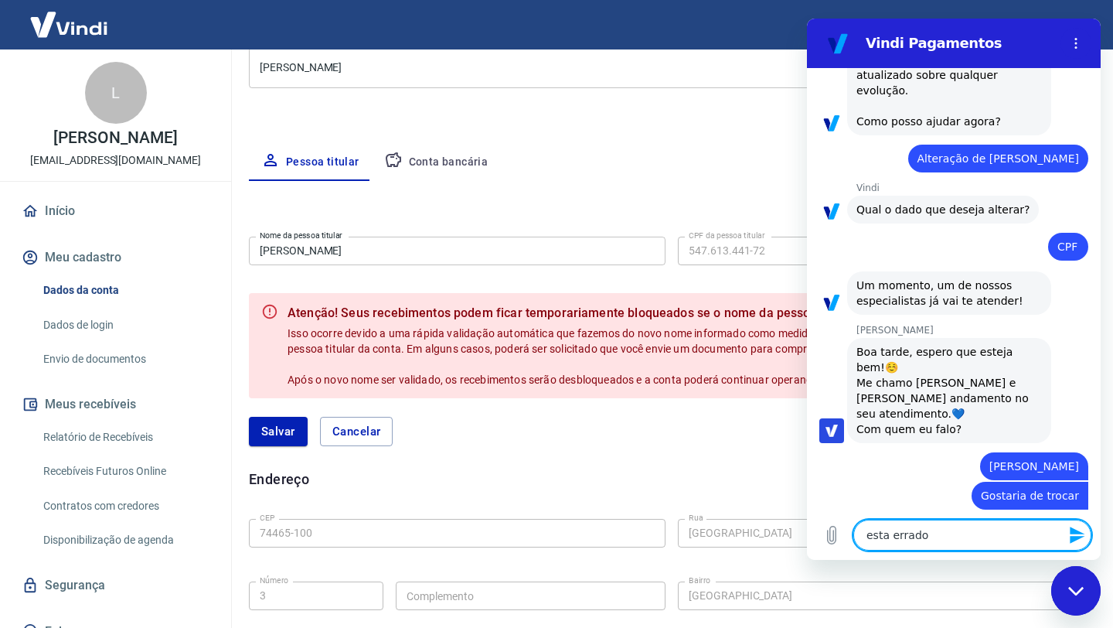
type textarea "x"
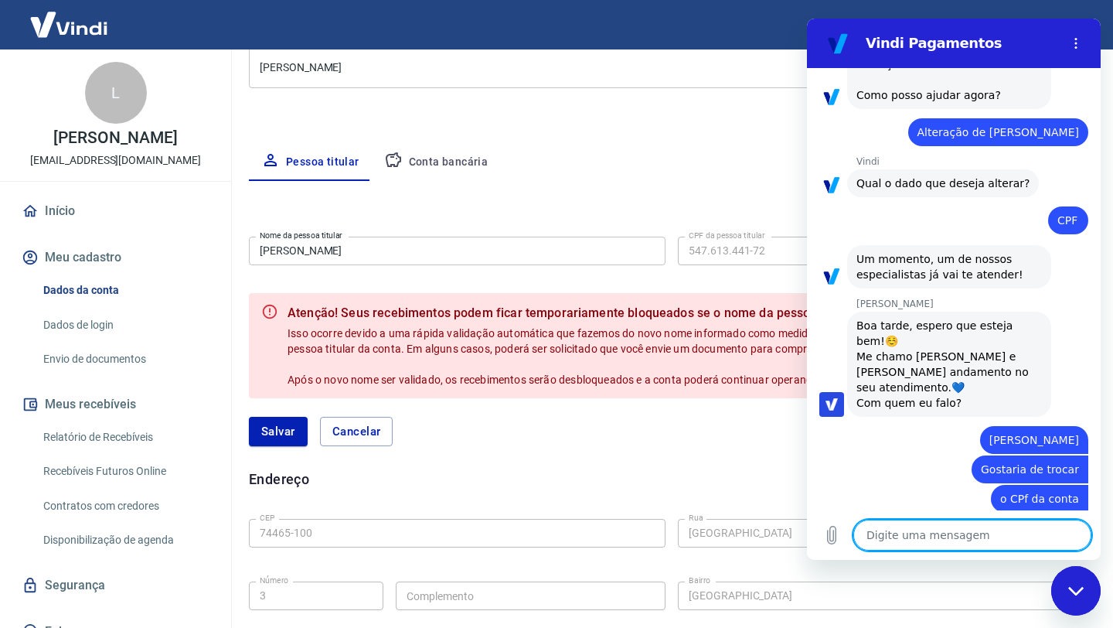
scroll to position [474, 0]
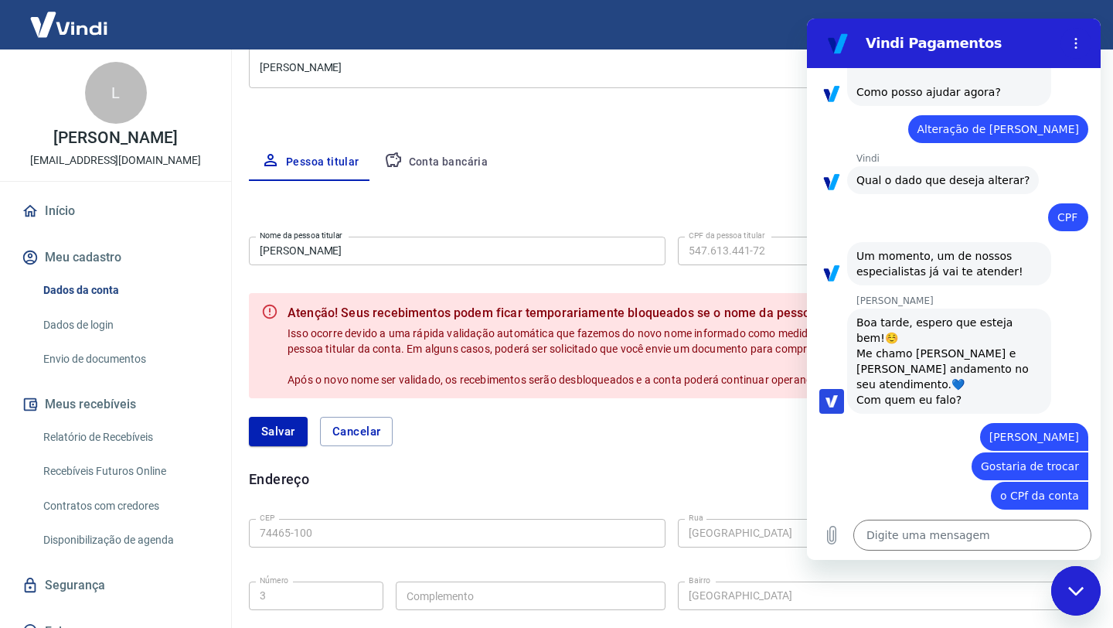
drag, startPoint x: 993, startPoint y: 500, endPoint x: 1027, endPoint y: 500, distance: 34.0
click at [1012, 540] on div "Enviado · 13:59" at bounding box center [943, 546] width 272 height 12
click at [1044, 540] on p "Enviado · 13:59" at bounding box center [1029, 546] width 70 height 12
click at [1058, 540] on p "Enviado · 13:59" at bounding box center [1029, 546] width 70 height 12
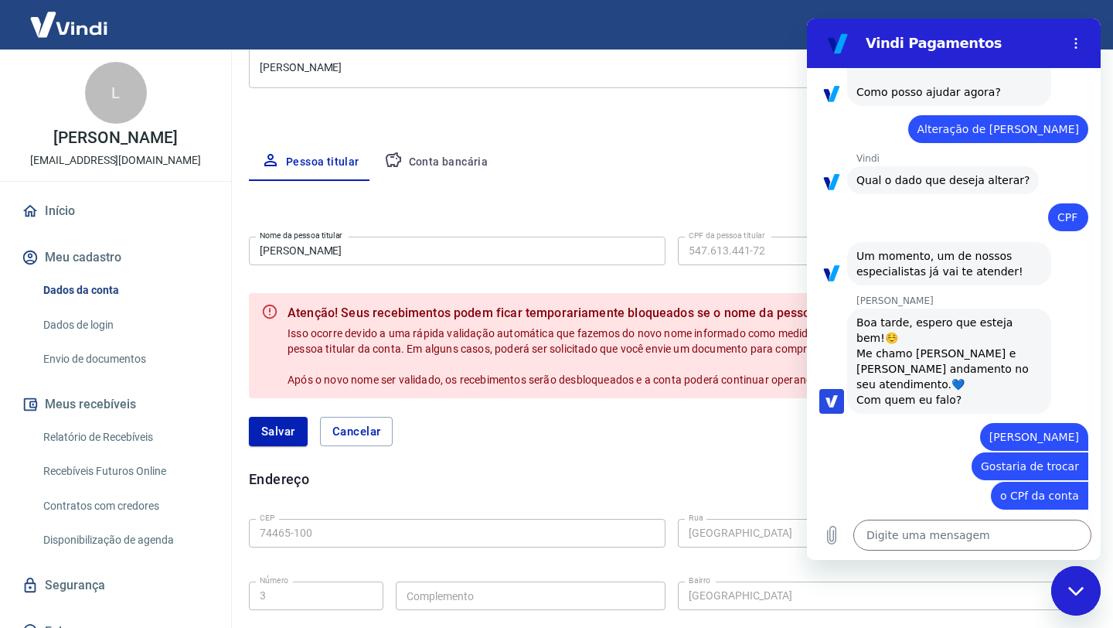
click at [1058, 540] on p "Enviado · 13:59" at bounding box center [1029, 546] width 70 height 12
click at [1048, 540] on p "Enviado · 13:59" at bounding box center [1029, 546] width 70 height 12
click at [1044, 540] on p "Enviado · 13:59" at bounding box center [1029, 546] width 70 height 12
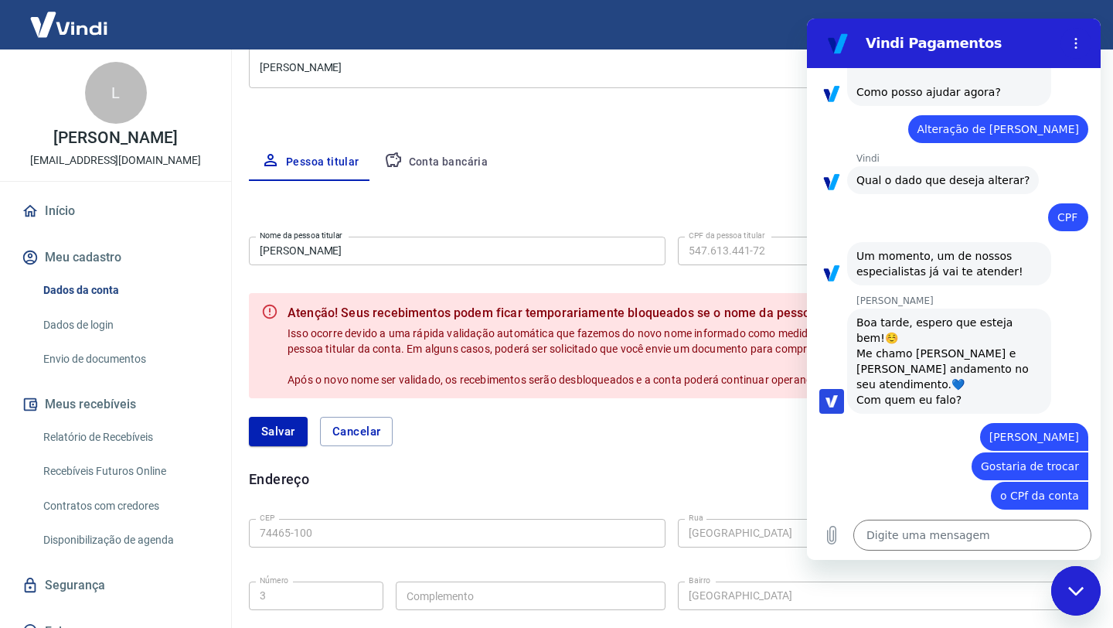
click at [1051, 540] on p "Enviado · 13:59" at bounding box center [1029, 546] width 70 height 12
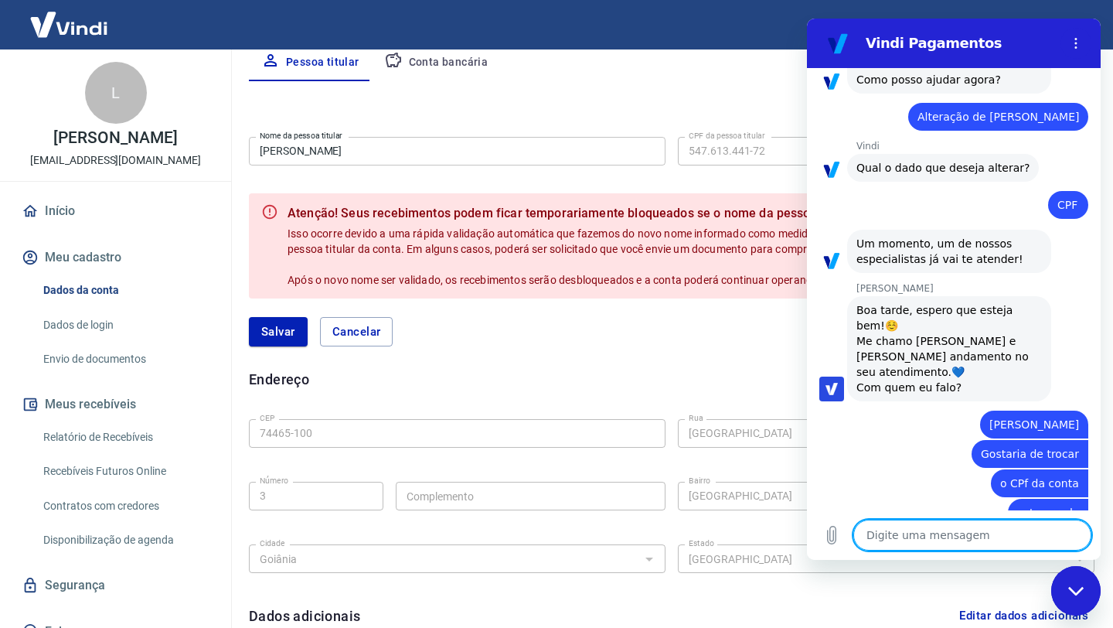
scroll to position [525, 0]
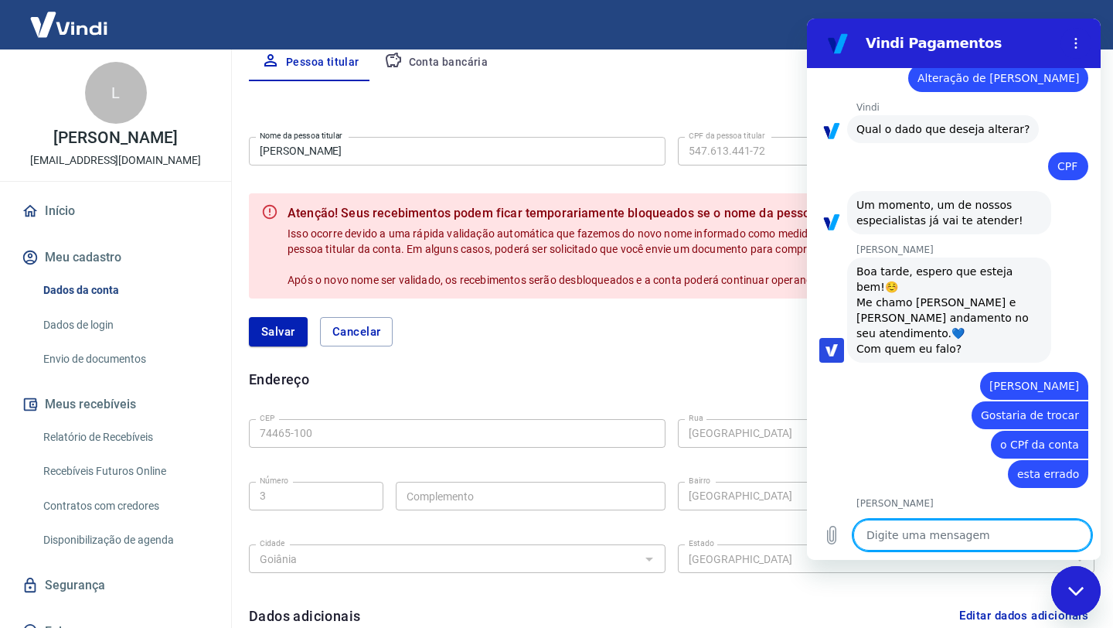
type textarea "x"
click at [888, 545] on textarea at bounding box center [972, 535] width 238 height 31
type textarea "S"
type textarea "x"
type textarea "Si"
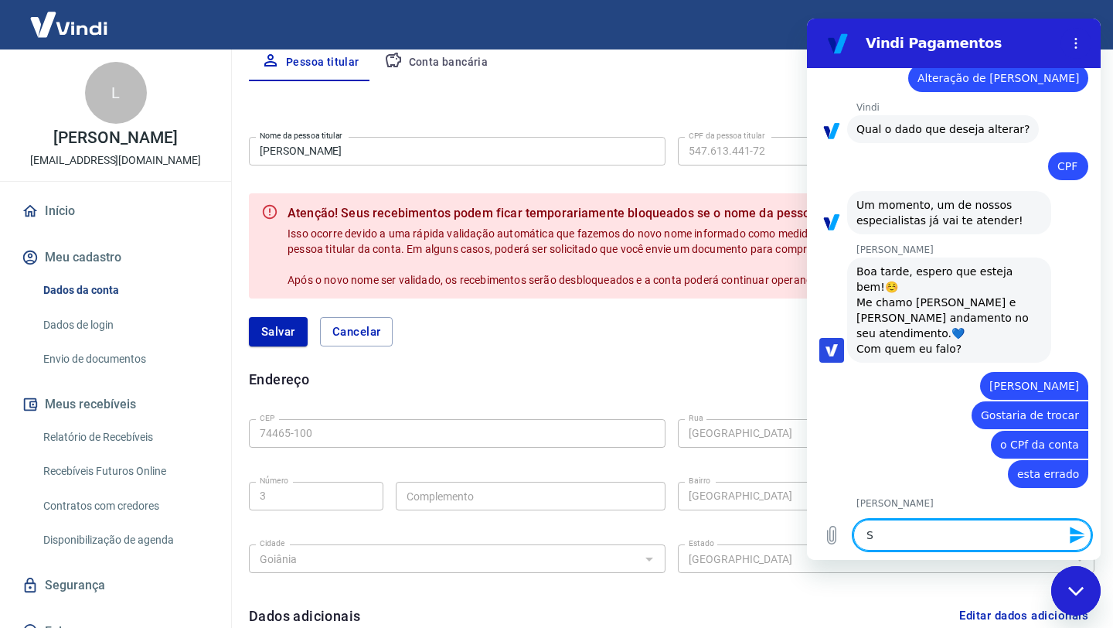
type textarea "x"
type textarea "Sim"
type textarea "x"
type textarea "Sim"
type textarea "x"
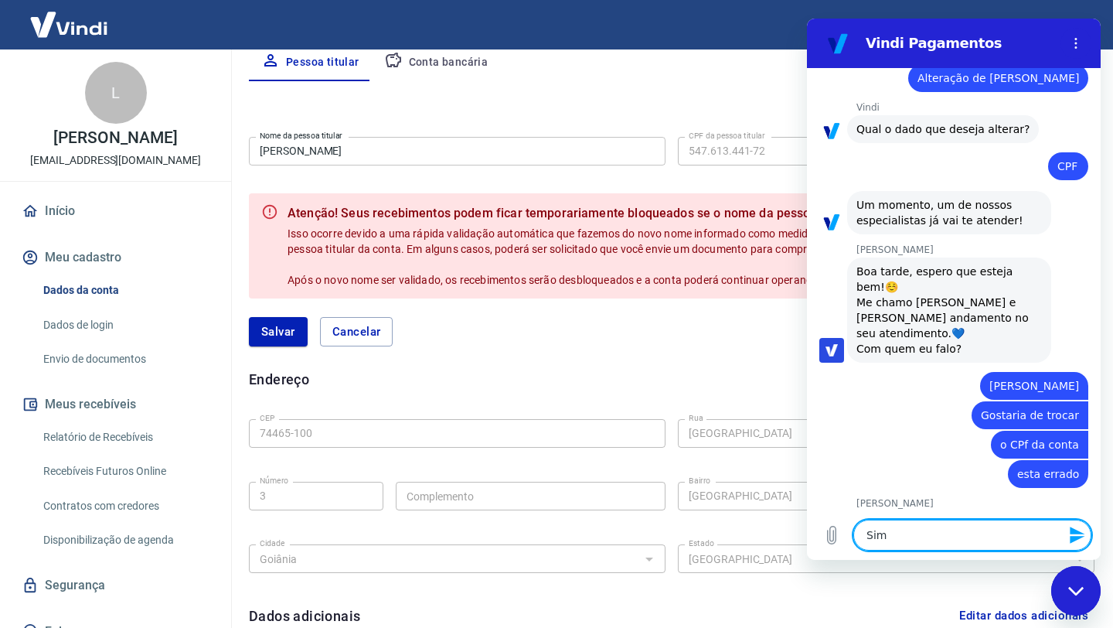
type textarea "Sim s"
type textarea "x"
type textarea "Sim si"
type textarea "x"
type textarea "Sim sim"
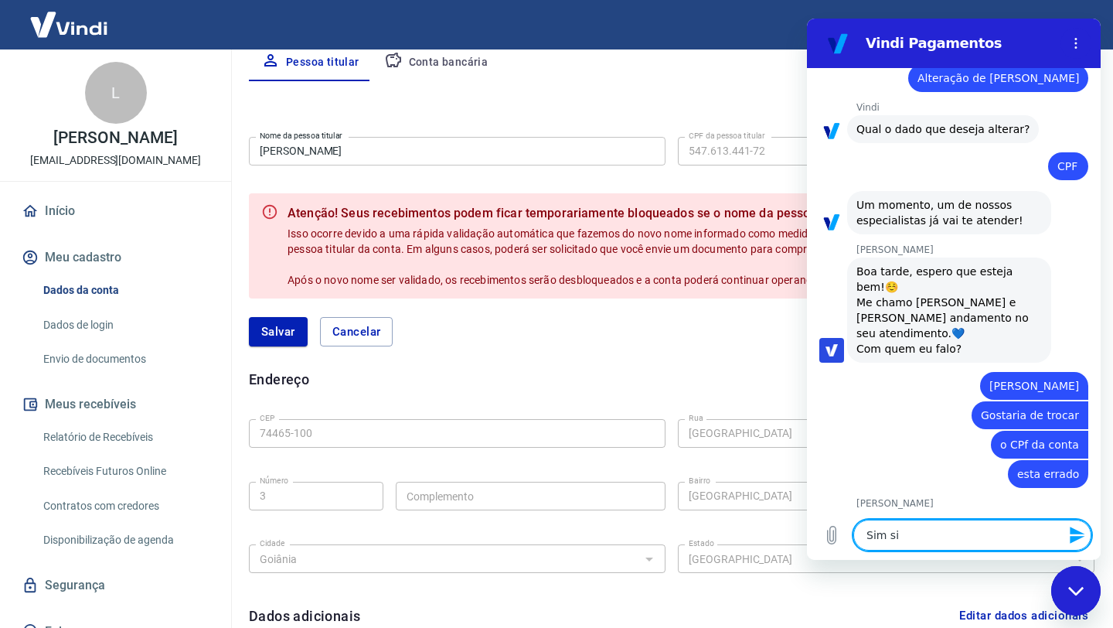
type textarea "x"
type textarea "Sim sim"
type textarea "x"
type textarea "Sim sim"
type textarea "x"
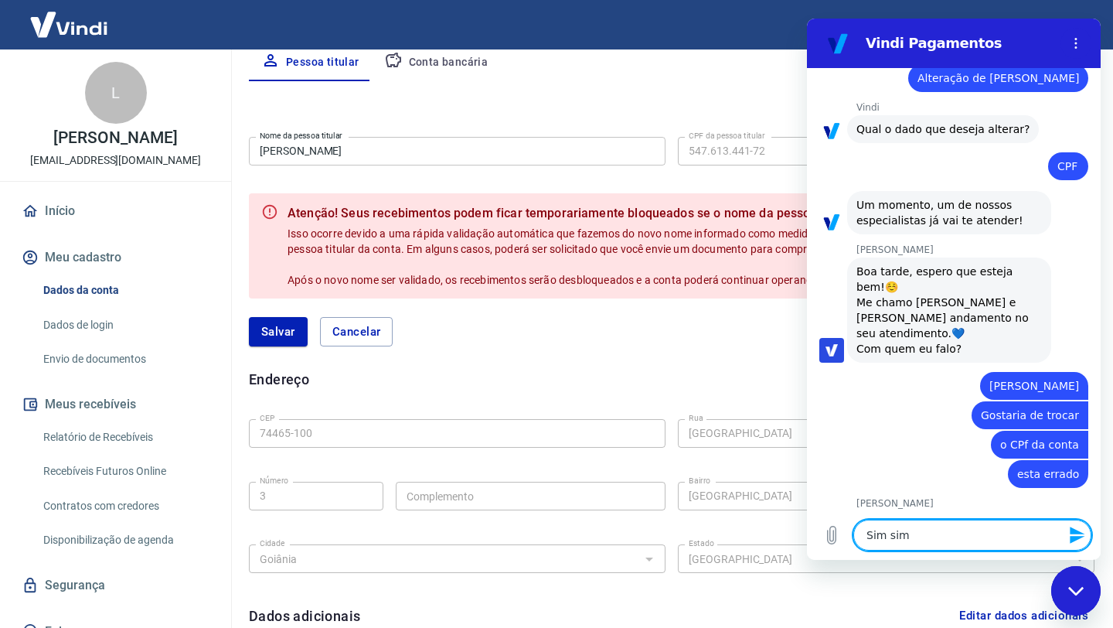
type textarea "Sim si"
type textarea "x"
type textarea "Sim s"
type textarea "x"
type textarea "Sim"
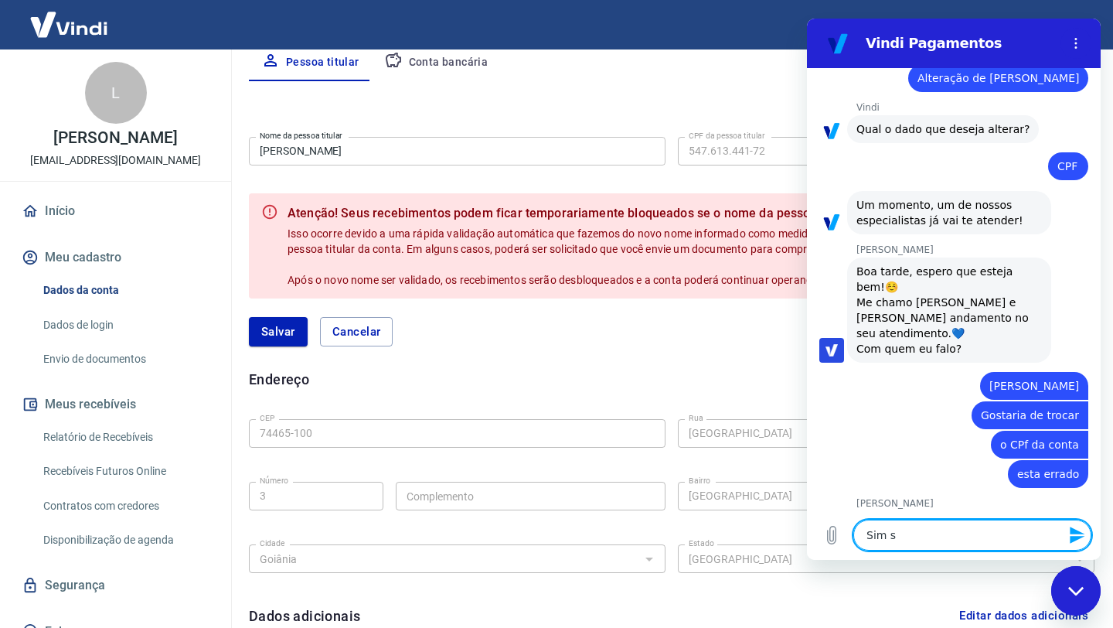
type textarea "x"
type textarea "Sim"
type textarea "x"
type textarea "Sim,"
type textarea "x"
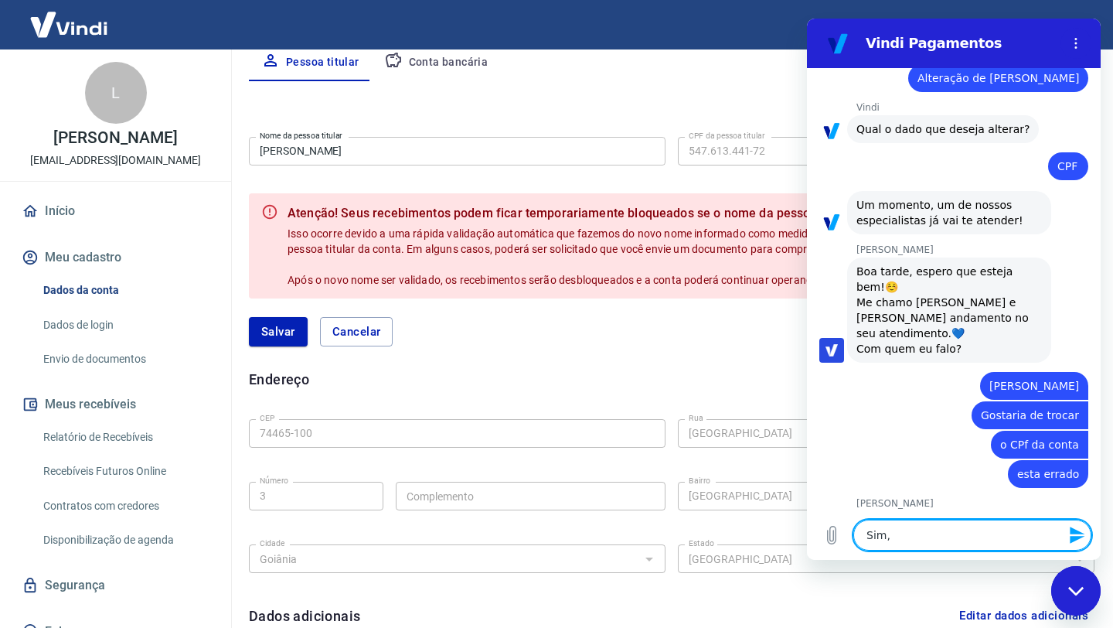
type textarea "Sim,"
type textarea "x"
type textarea "Sim, e"
type textarea "x"
type textarea "Sim, e"
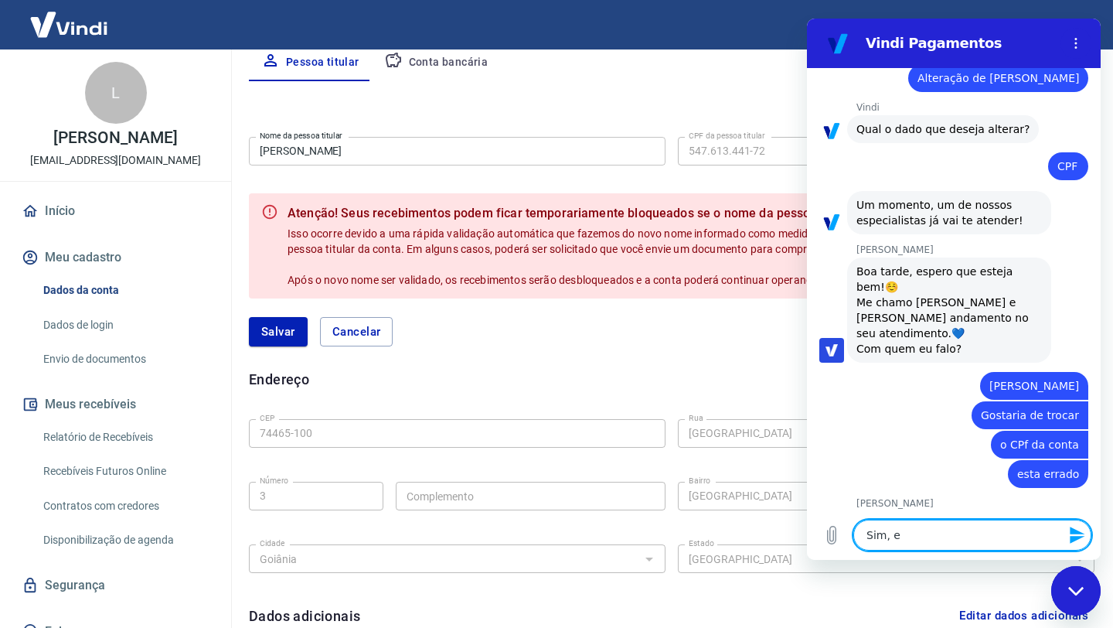
type textarea "x"
type textarea "Sim, e c"
type textarea "x"
type textarea "Sim, e co"
type textarea "x"
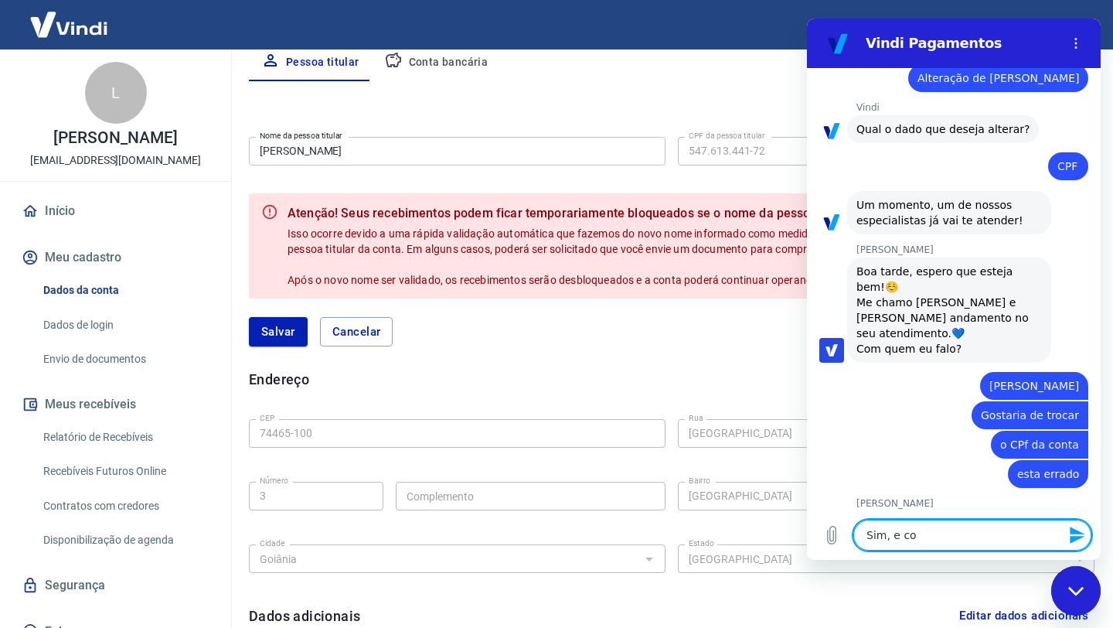
type textarea "Sim, e com"
type textarea "x"
type textarea "Sim, e com"
type textarea "x"
type textarea "Sim, e com v"
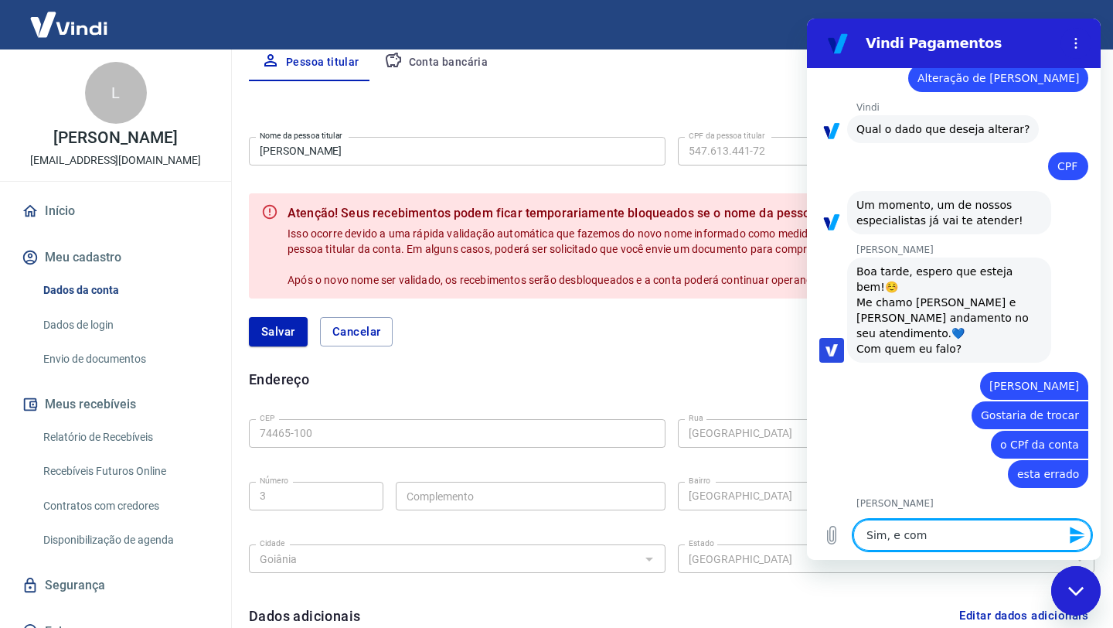
type textarea "x"
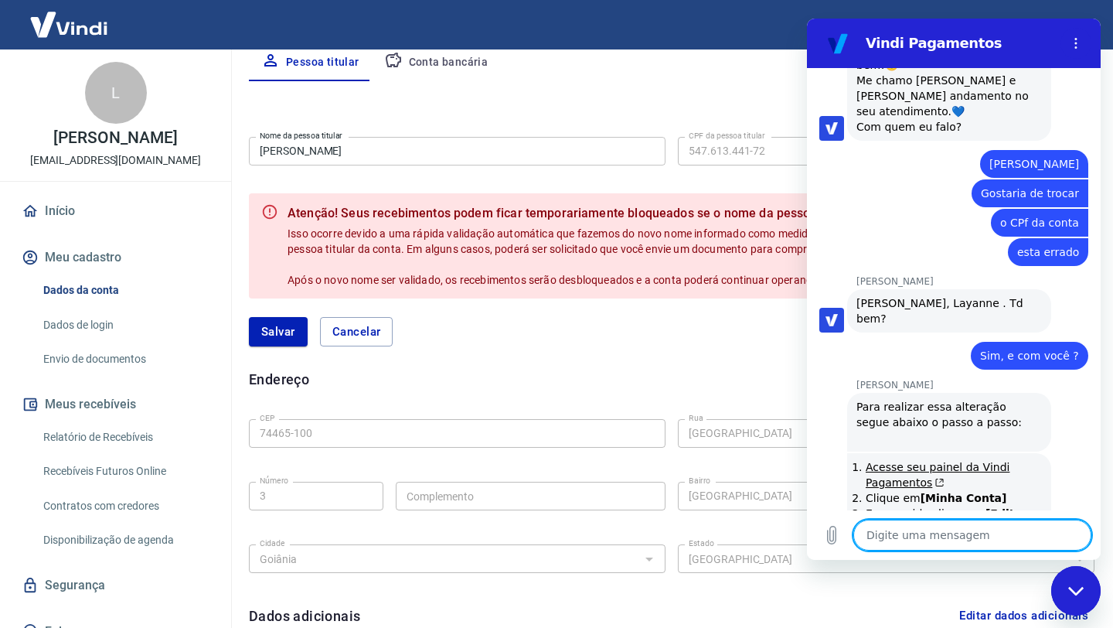
scroll to position [751, 0]
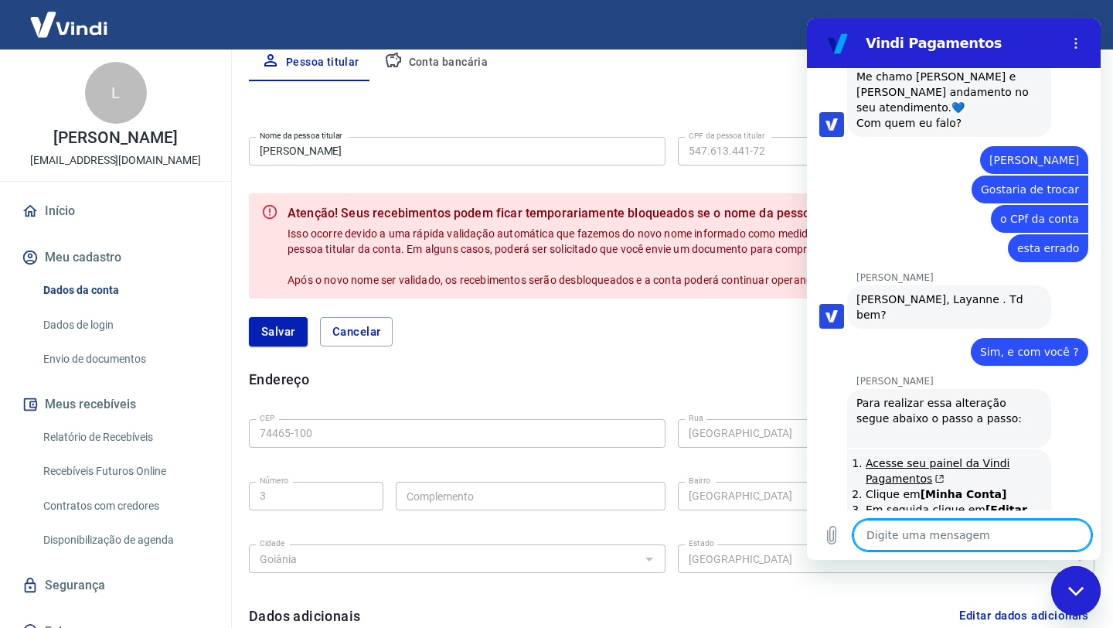
click at [970, 455] on li "Acesse seu painel da Vindi Pagamentos" at bounding box center [954, 470] width 176 height 31
click at [962, 457] on link "Acesse seu painel da Vindi Pagamentos" at bounding box center [938, 471] width 144 height 28
click at [900, 538] on textarea at bounding box center [972, 535] width 238 height 31
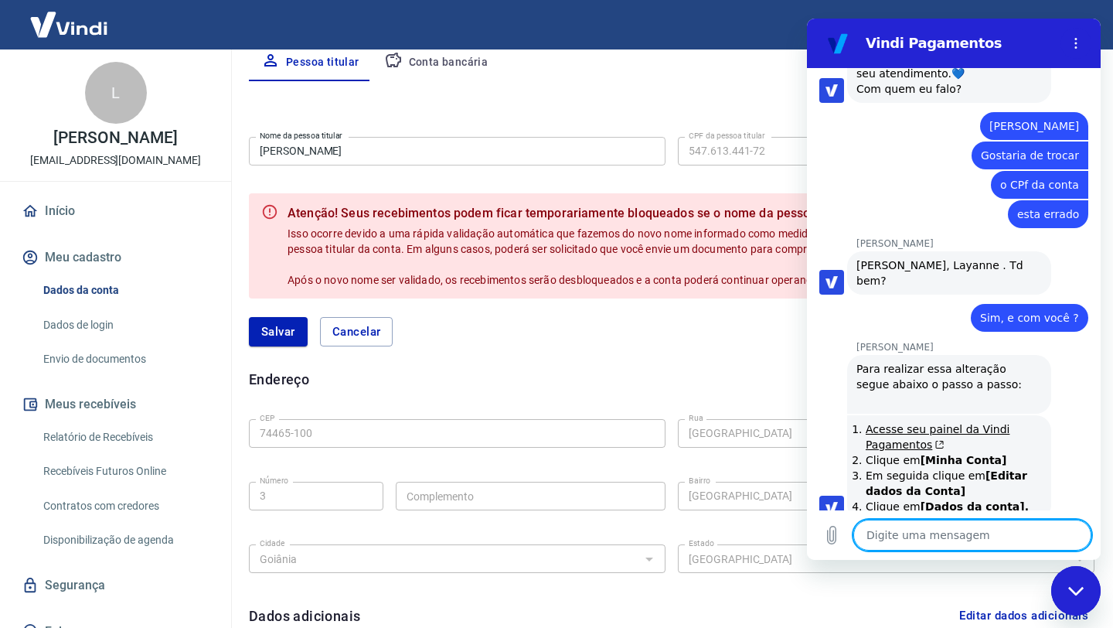
scroll to position [788, 0]
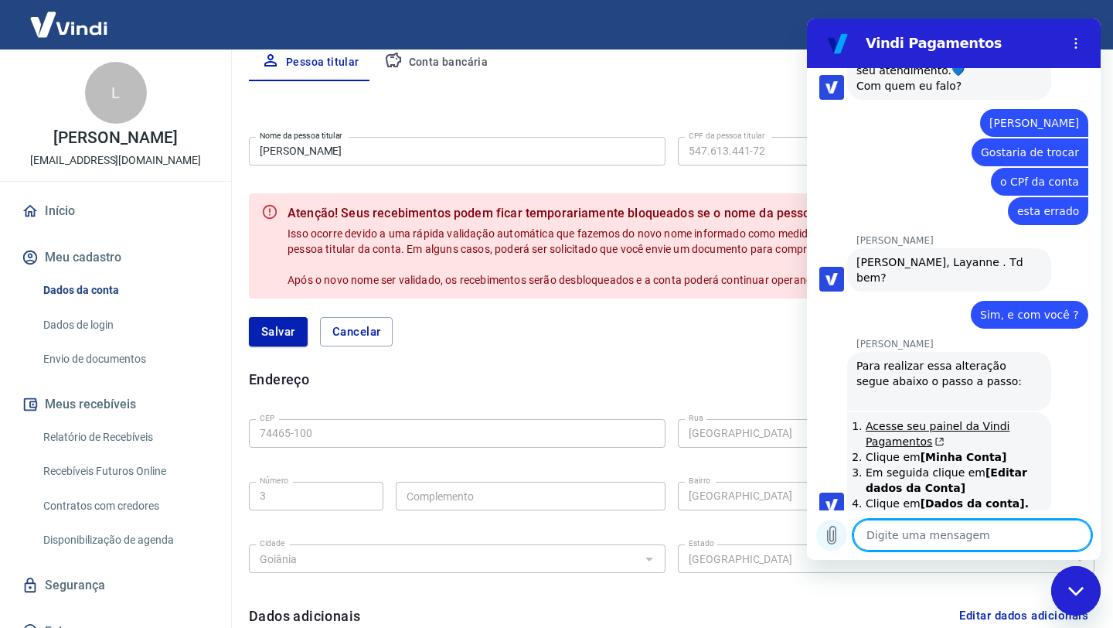
click at [835, 540] on icon "Carregar arquivo" at bounding box center [832, 535] width 9 height 18
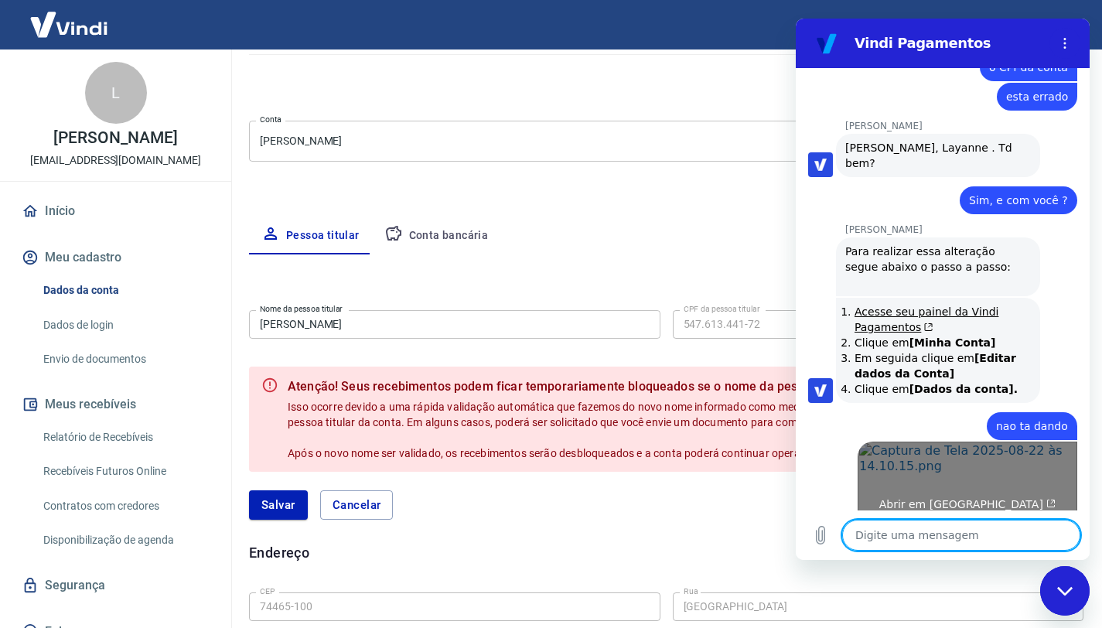
scroll to position [1000, 0]
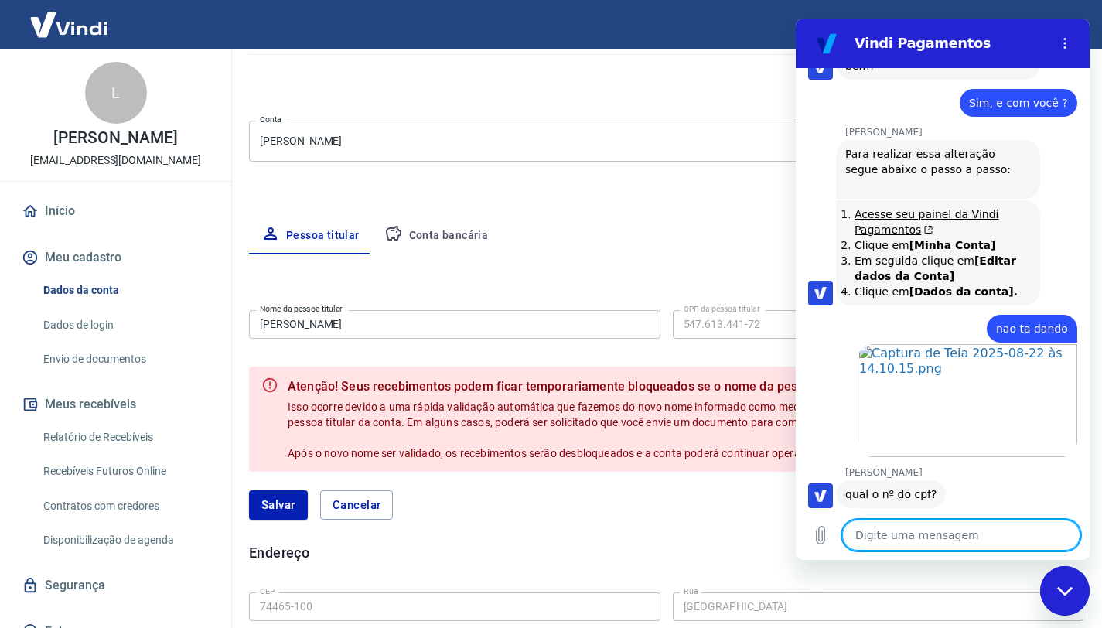
click at [907, 535] on textarea at bounding box center [961, 535] width 238 height 31
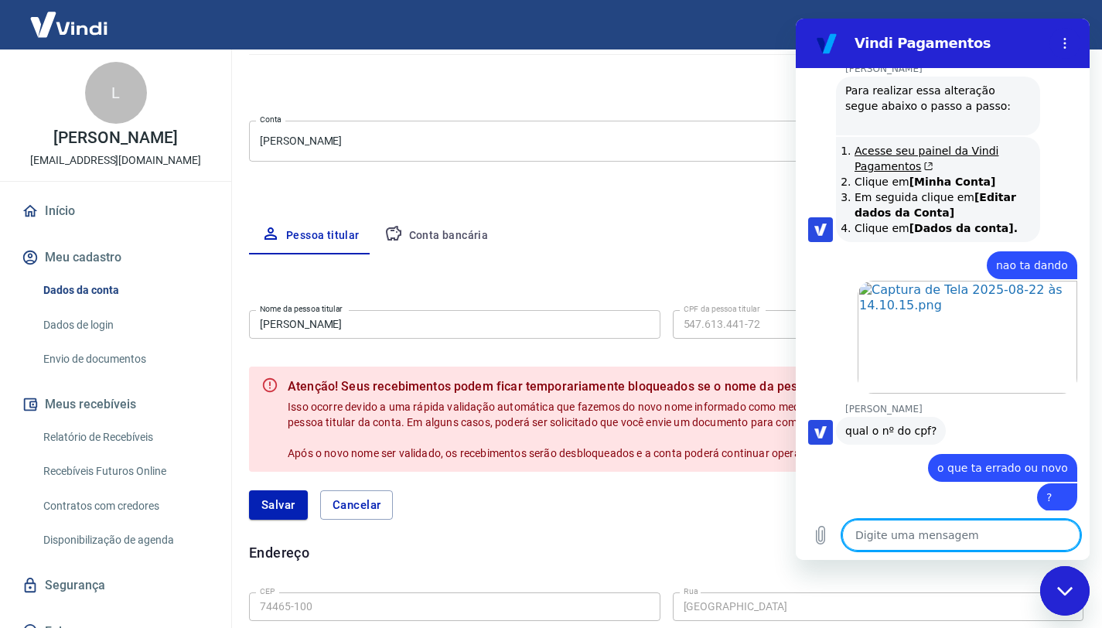
scroll to position [1066, 0]
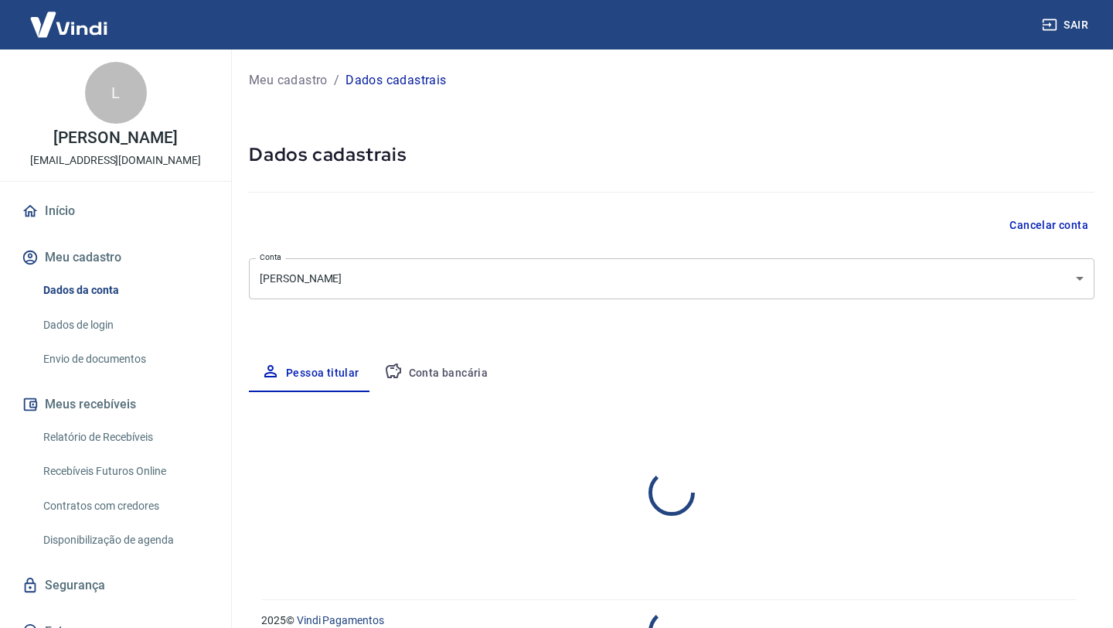
select select "GO"
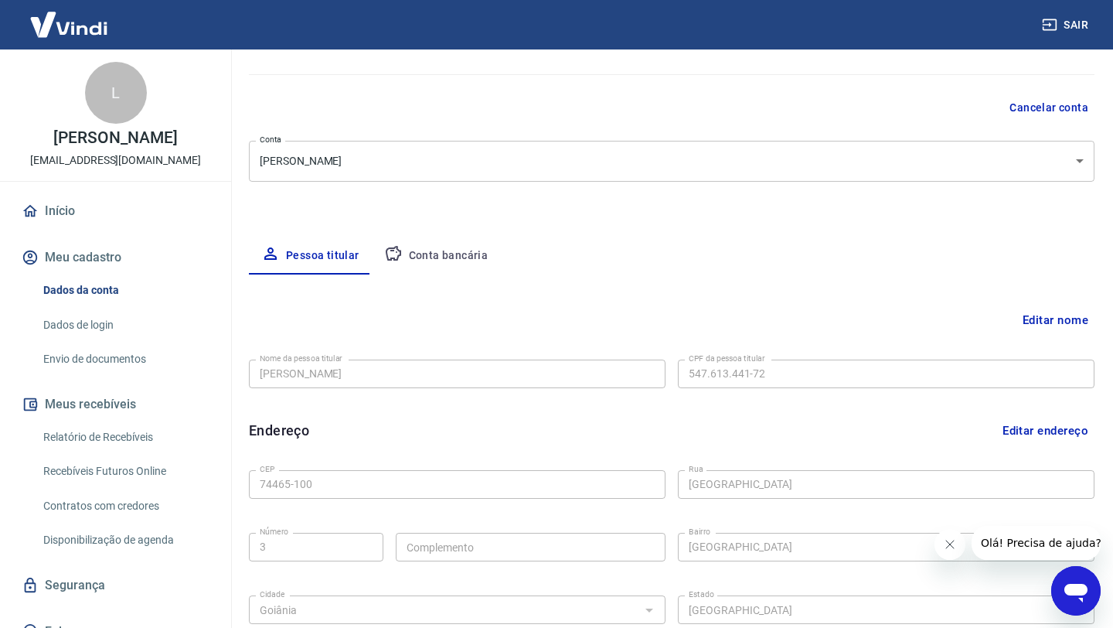
scroll to position [118, 0]
click at [1058, 319] on button "Editar nome" at bounding box center [1056, 319] width 78 height 29
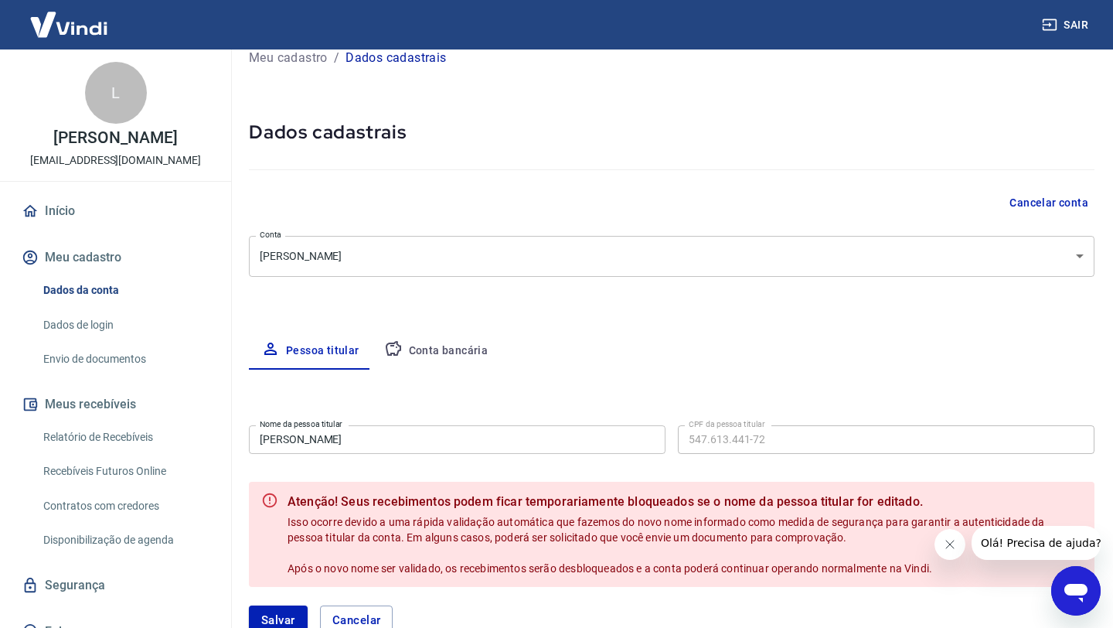
scroll to position [0, 0]
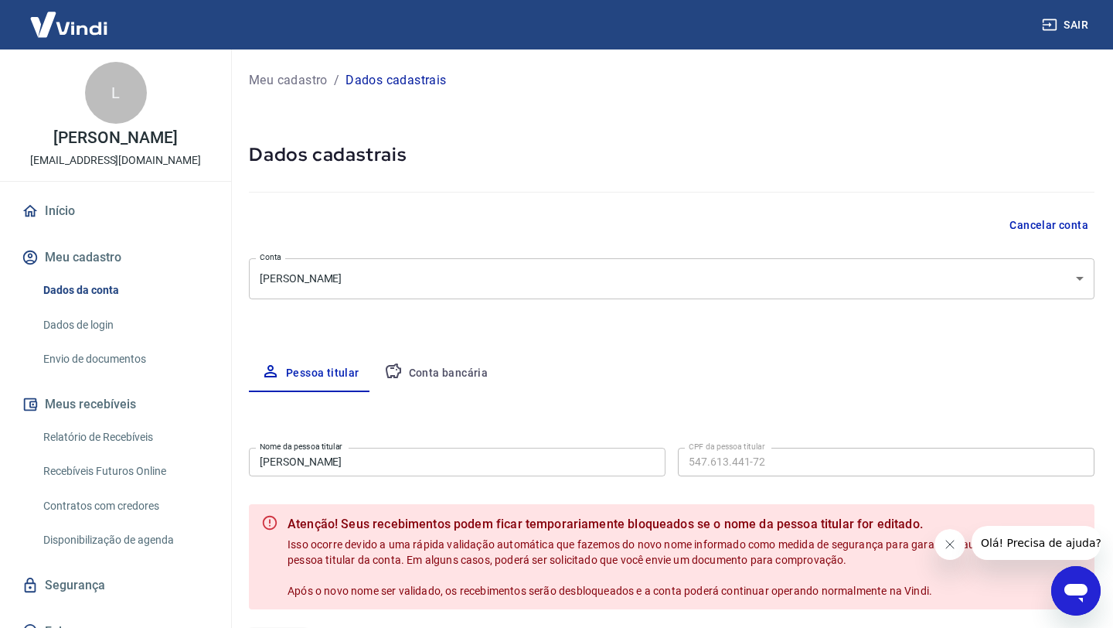
click at [434, 278] on body "Sair L Layanne Nunes [EMAIL_ADDRESS][DOMAIN_NAME] Início Meu cadastro Dados da …" at bounding box center [556, 314] width 1113 height 628
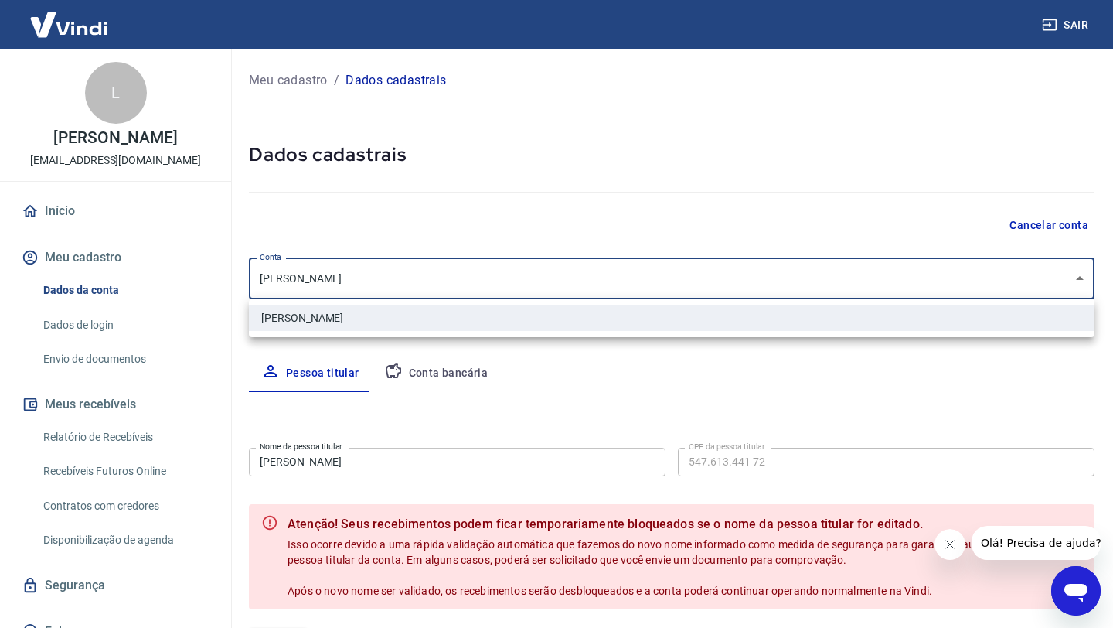
click at [331, 312] on li "[PERSON_NAME]" at bounding box center [672, 318] width 846 height 26
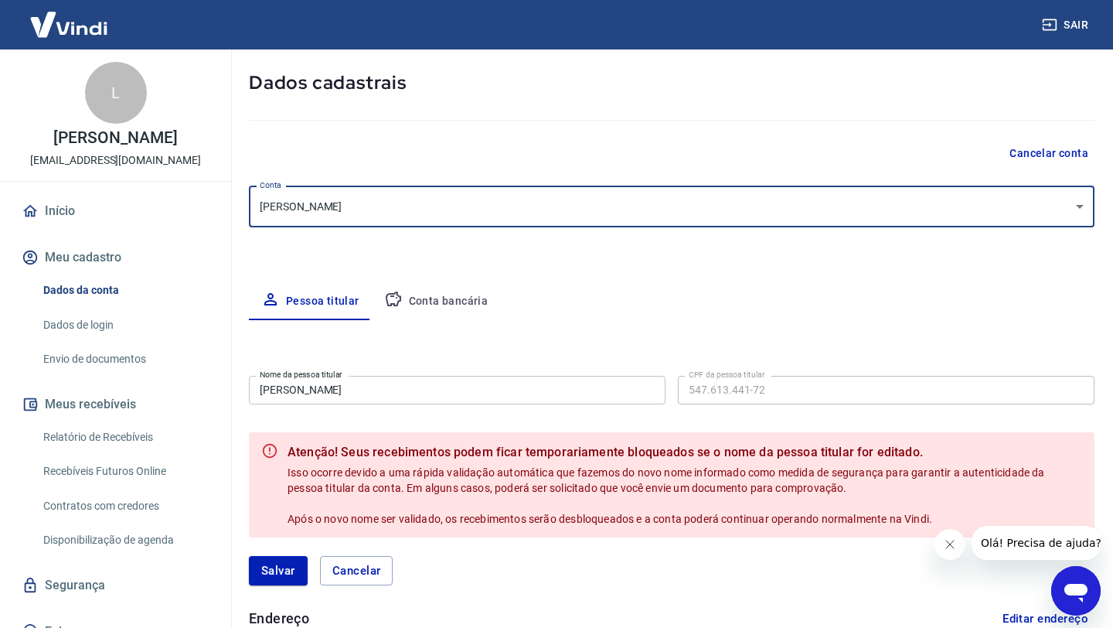
scroll to position [183, 0]
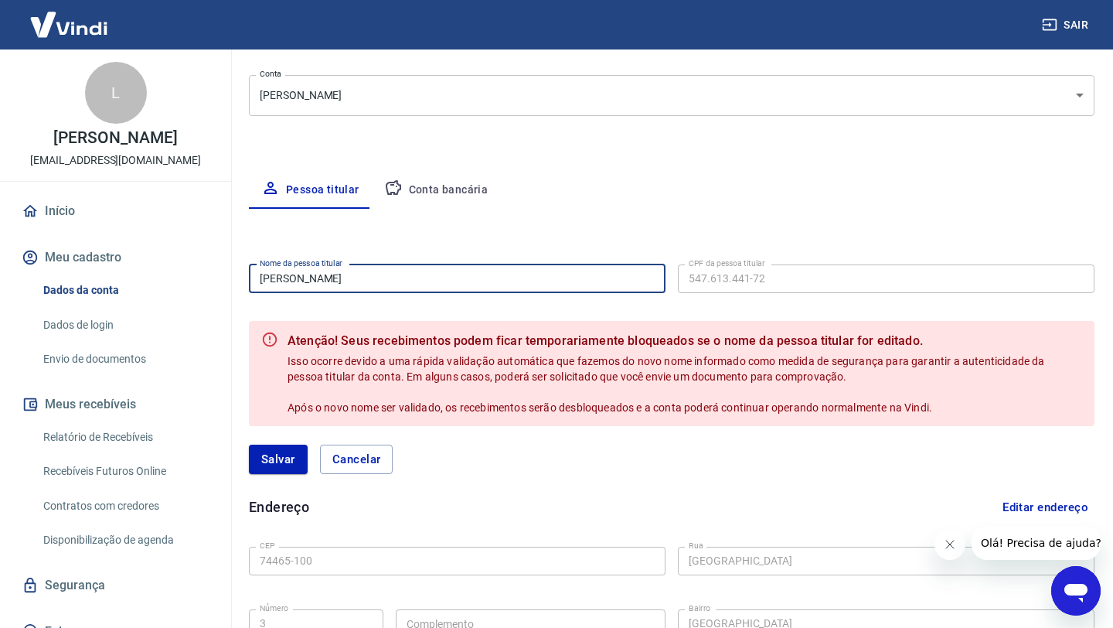
click at [539, 281] on input "[PERSON_NAME]" at bounding box center [457, 278] width 417 height 29
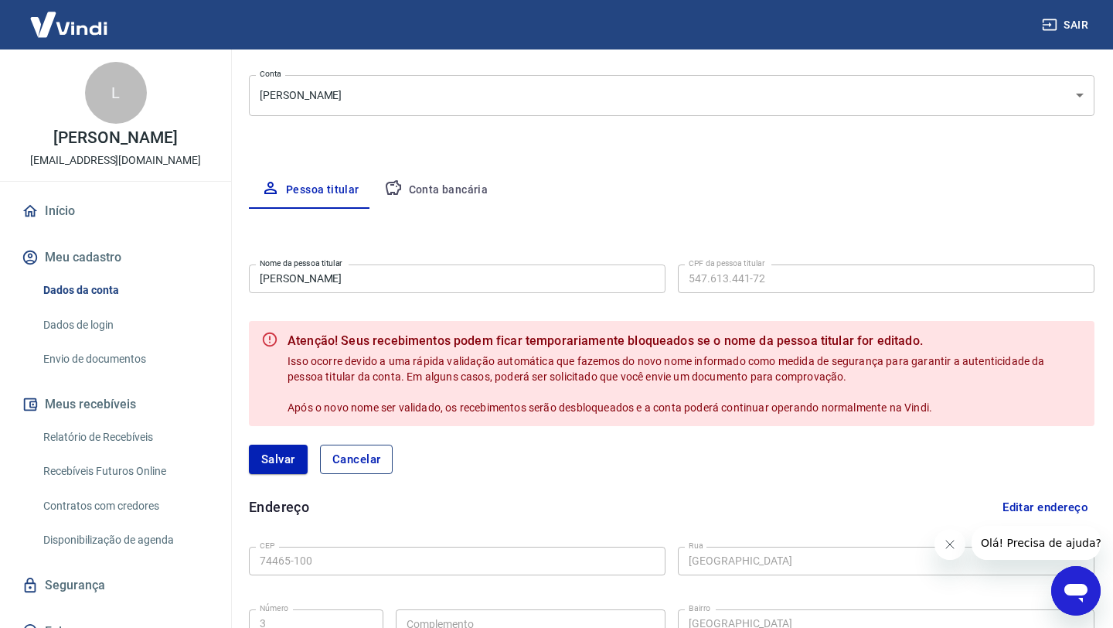
click at [355, 462] on button "Cancelar" at bounding box center [356, 459] width 73 height 29
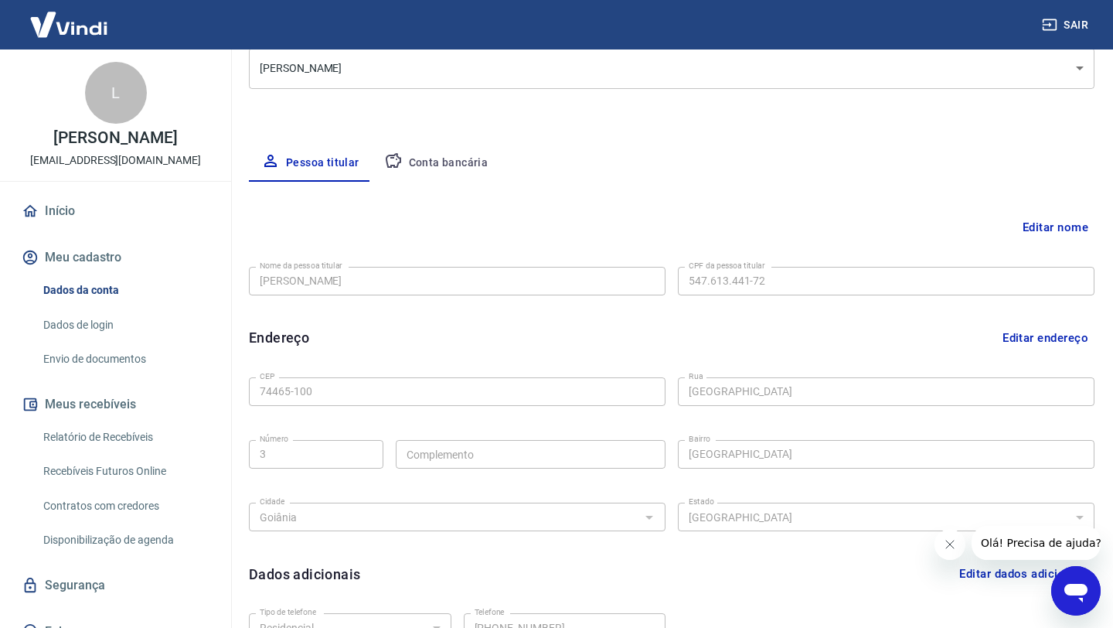
scroll to position [237, 0]
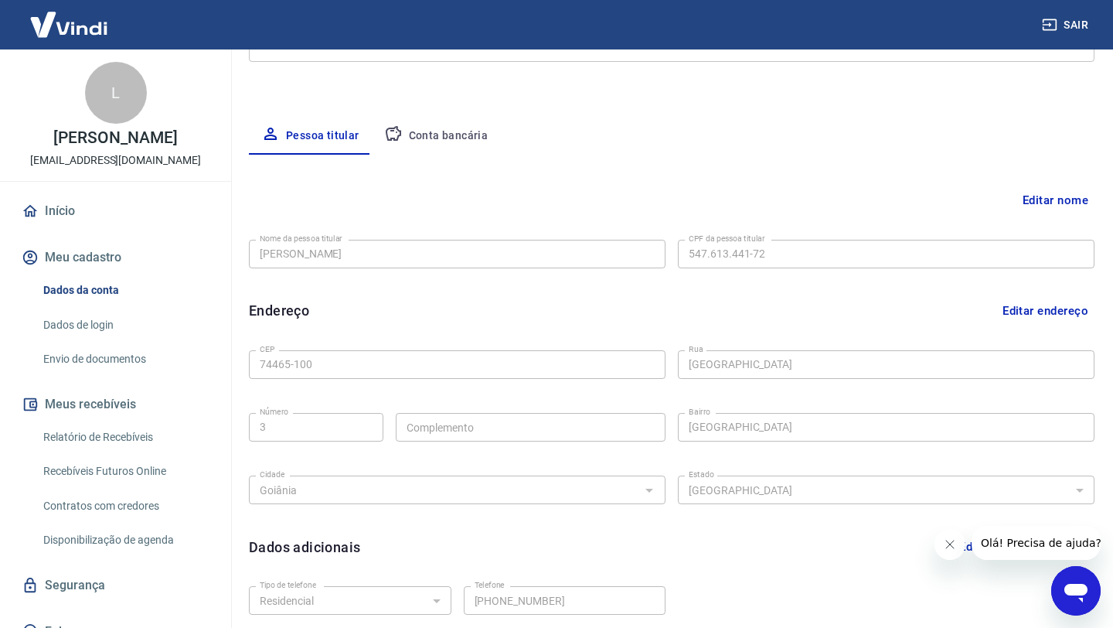
click at [1062, 195] on button "Editar nome" at bounding box center [1056, 200] width 78 height 29
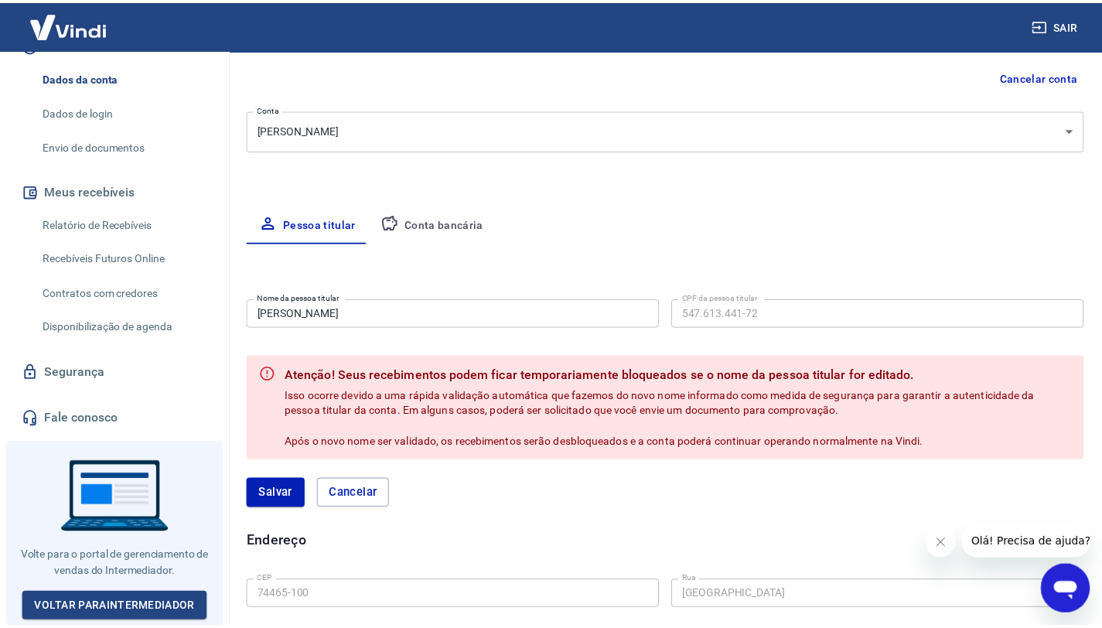
scroll to position [230, 0]
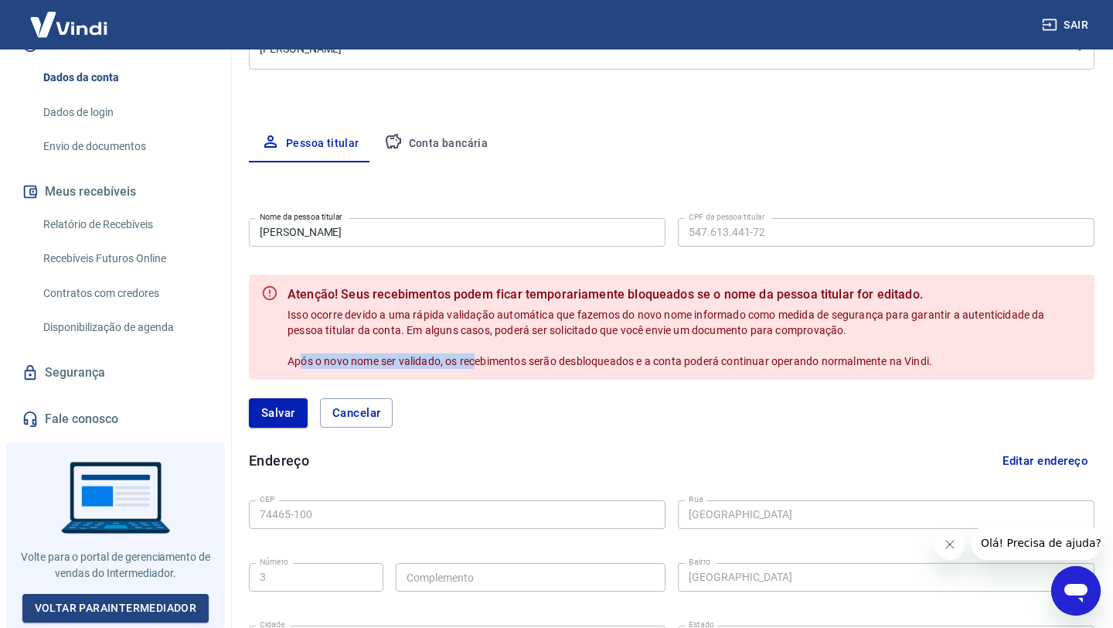
drag, startPoint x: 299, startPoint y: 362, endPoint x: 503, endPoint y: 362, distance: 203.3
click at [501, 362] on span "Isso ocorre devido a uma rápida validação automática que fazemos do novo nome i…" at bounding box center [668, 337] width 760 height 59
drag, startPoint x: 281, startPoint y: 288, endPoint x: 644, endPoint y: 291, distance: 362.6
click at [613, 289] on div "Atenção! Seus recebimentos podem ficar temporariamente bloqueados se o nome da …" at bounding box center [672, 326] width 846 height 105
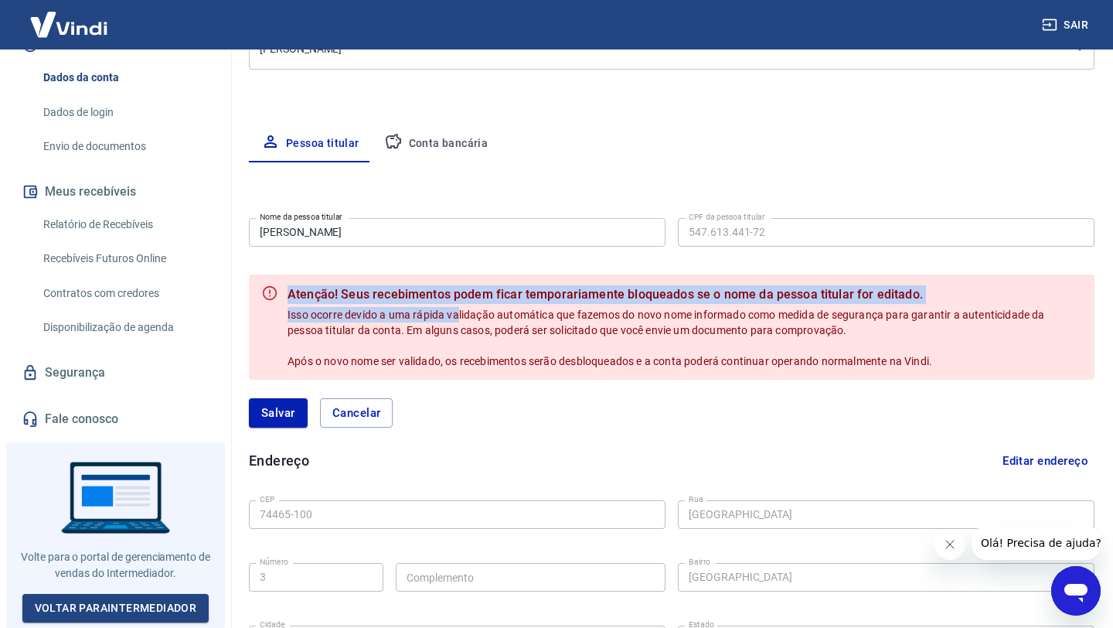
drag, startPoint x: 276, startPoint y: 316, endPoint x: 469, endPoint y: 316, distance: 193.3
click at [465, 316] on div "Atenção! Seus recebimentos podem ficar temporariamente bloqueados se o nome da …" at bounding box center [672, 326] width 846 height 105
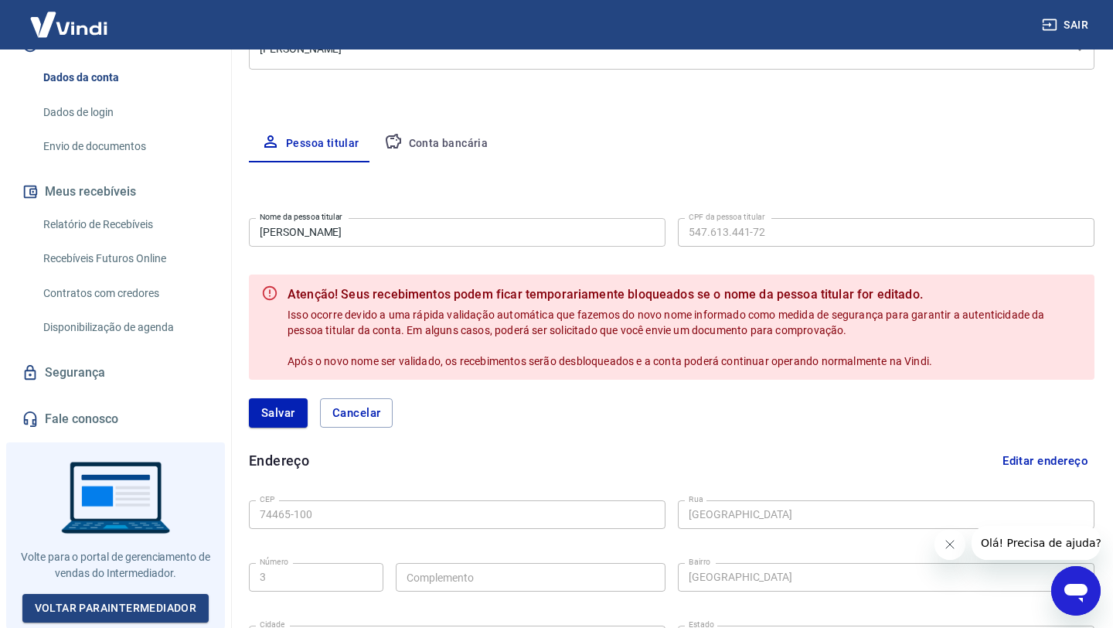
drag, startPoint x: 500, startPoint y: 315, endPoint x: 595, endPoint y: 315, distance: 95.1
click at [520, 315] on span "Isso ocorre devido a uma rápida validação automática que fazemos do novo nome i…" at bounding box center [668, 337] width 760 height 59
drag, startPoint x: 598, startPoint y: 315, endPoint x: 663, endPoint y: 315, distance: 64.9
click at [663, 315] on span "Isso ocorre devido a uma rápida validação automática que fazemos do novo nome i…" at bounding box center [668, 337] width 760 height 59
drag, startPoint x: 671, startPoint y: 315, endPoint x: 785, endPoint y: 315, distance: 114.4
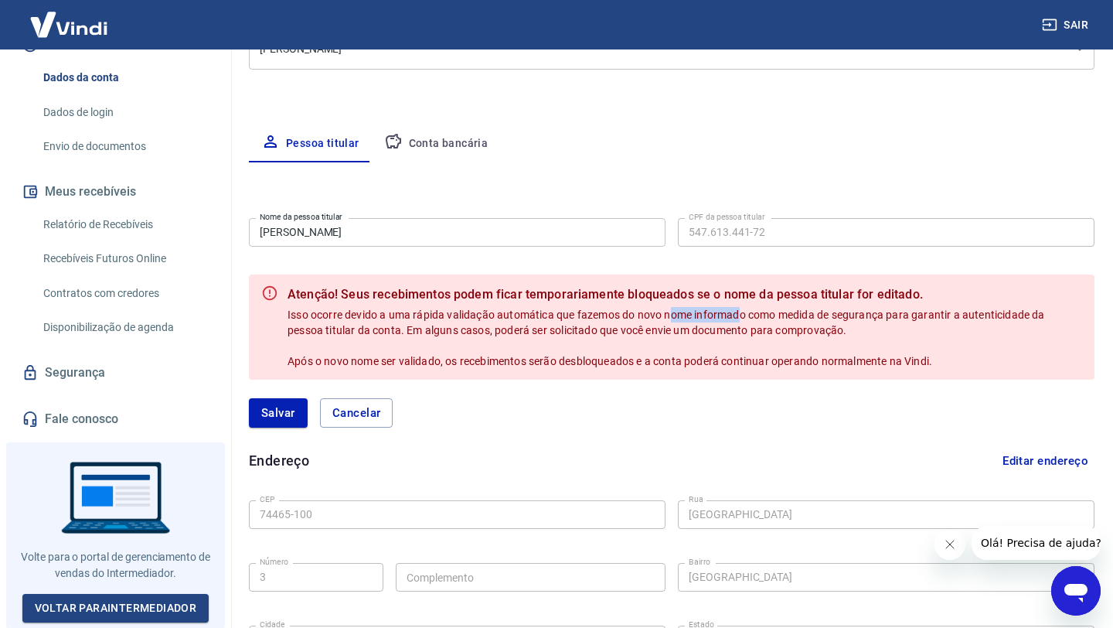
click at [785, 315] on span "Isso ocorre devido a uma rápida validação automática que fazemos do novo nome i…" at bounding box center [668, 337] width 760 height 59
drag, startPoint x: 785, startPoint y: 310, endPoint x: 956, endPoint y: 329, distance: 171.9
click at [927, 320] on span "Isso ocorre devido a uma rápida validação automática que fazemos do novo nome i…" at bounding box center [668, 337] width 760 height 59
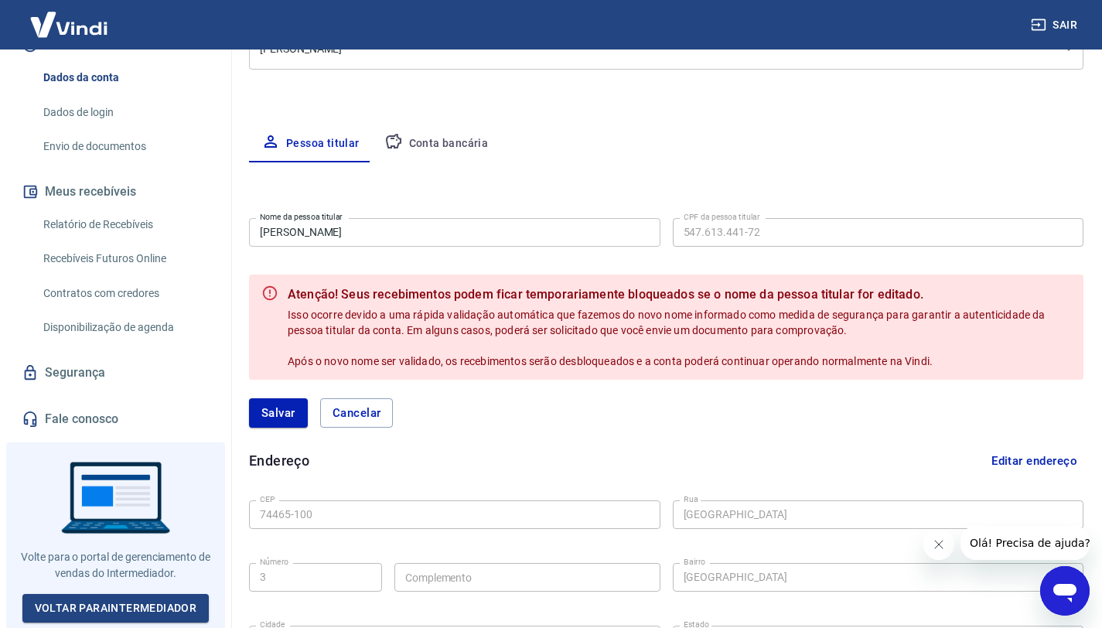
scroll to position [207, 0]
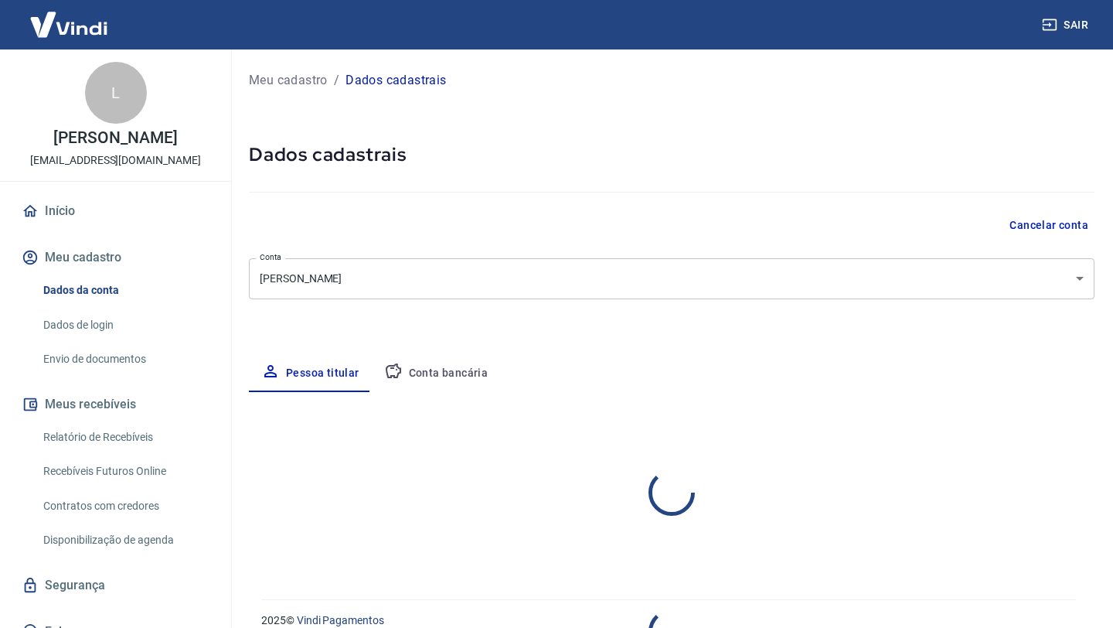
select select "GO"
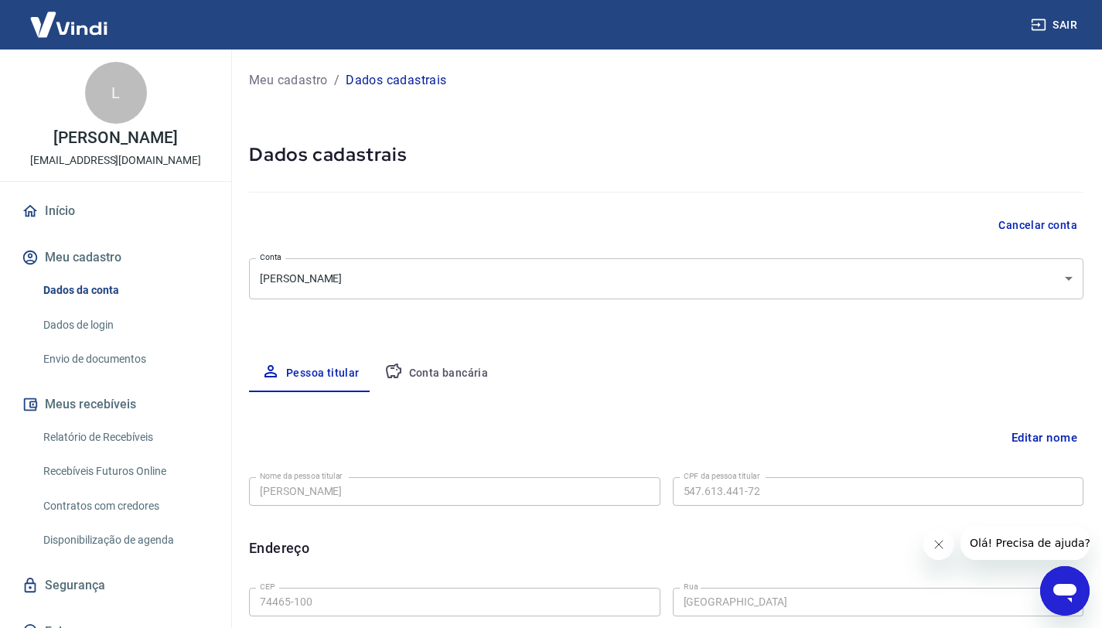
click at [1074, 591] on icon "Abrir janela de mensagens" at bounding box center [1064, 593] width 23 height 19
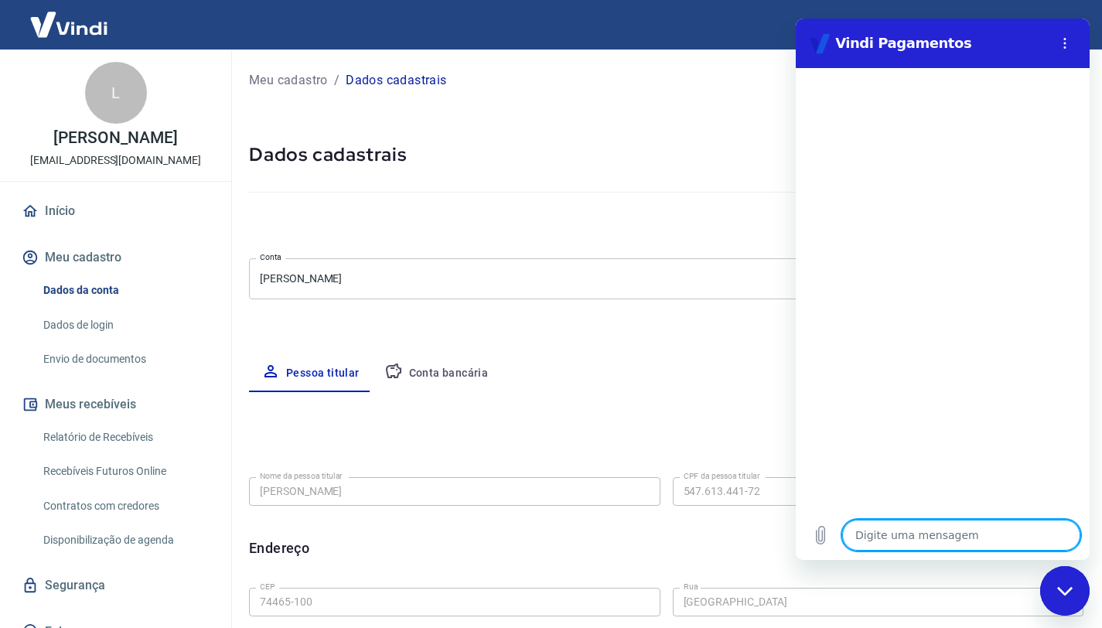
click at [881, 532] on textarea at bounding box center [961, 535] width 238 height 31
type textarea "o"
type textarea "x"
type textarea "ol"
type textarea "x"
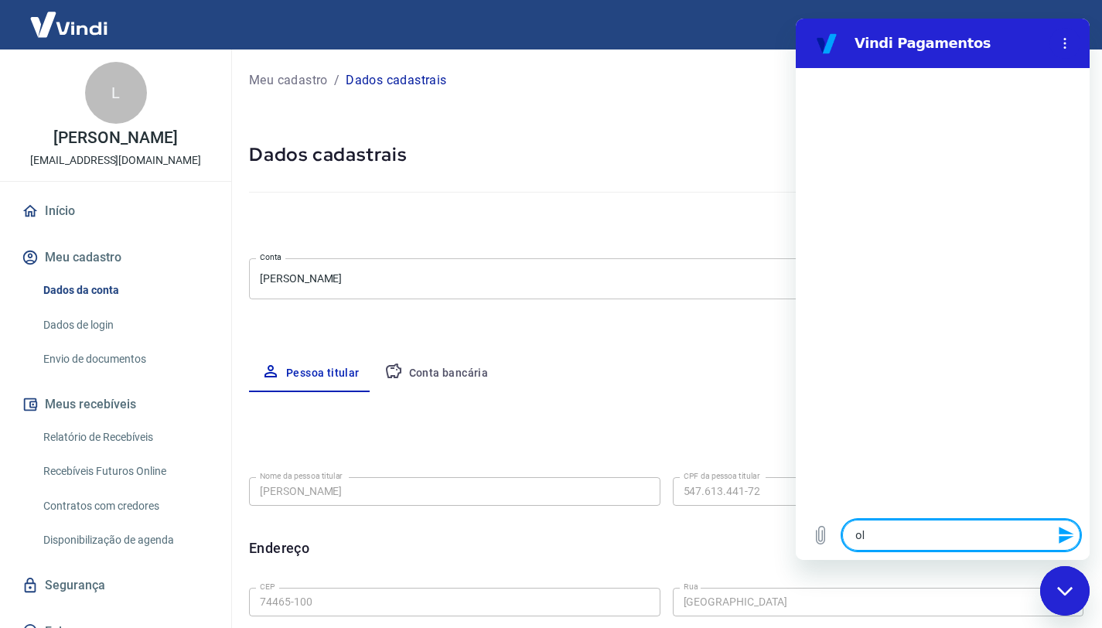
type textarea "ola"
type textarea "x"
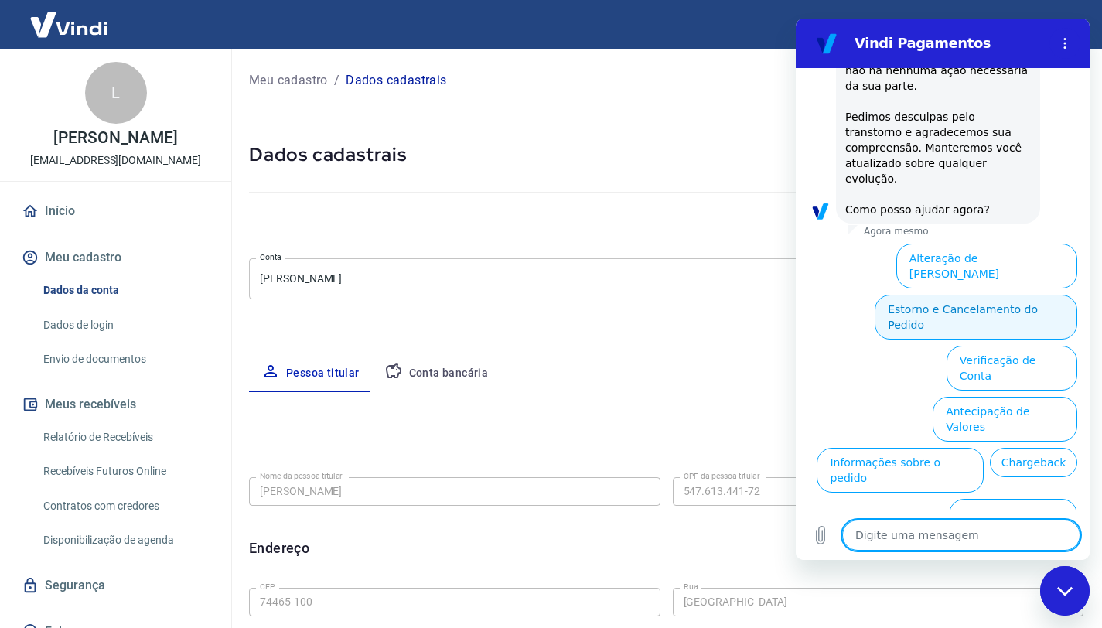
scroll to position [395, 0]
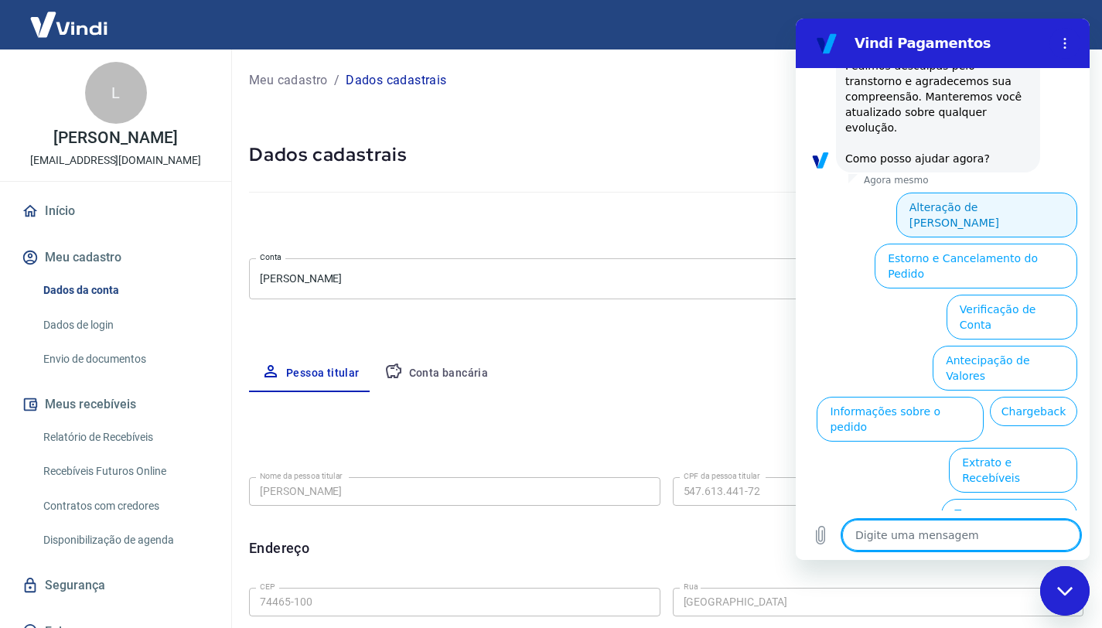
click at [985, 206] on button "Alteração de Dados Cadastrais" at bounding box center [986, 214] width 181 height 45
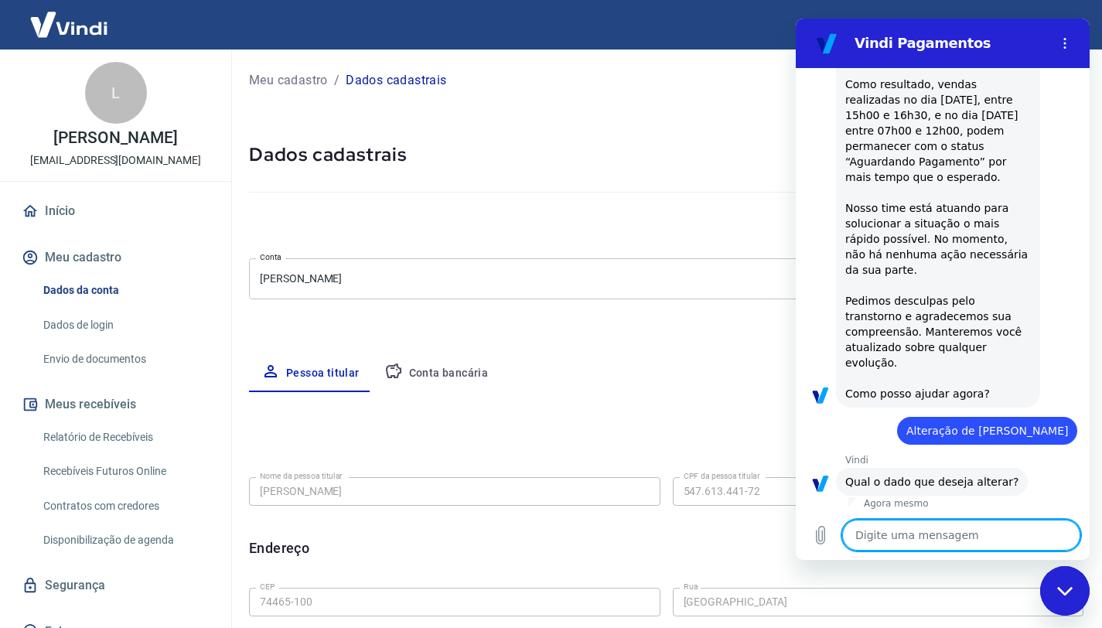
scroll to position [341, 0]
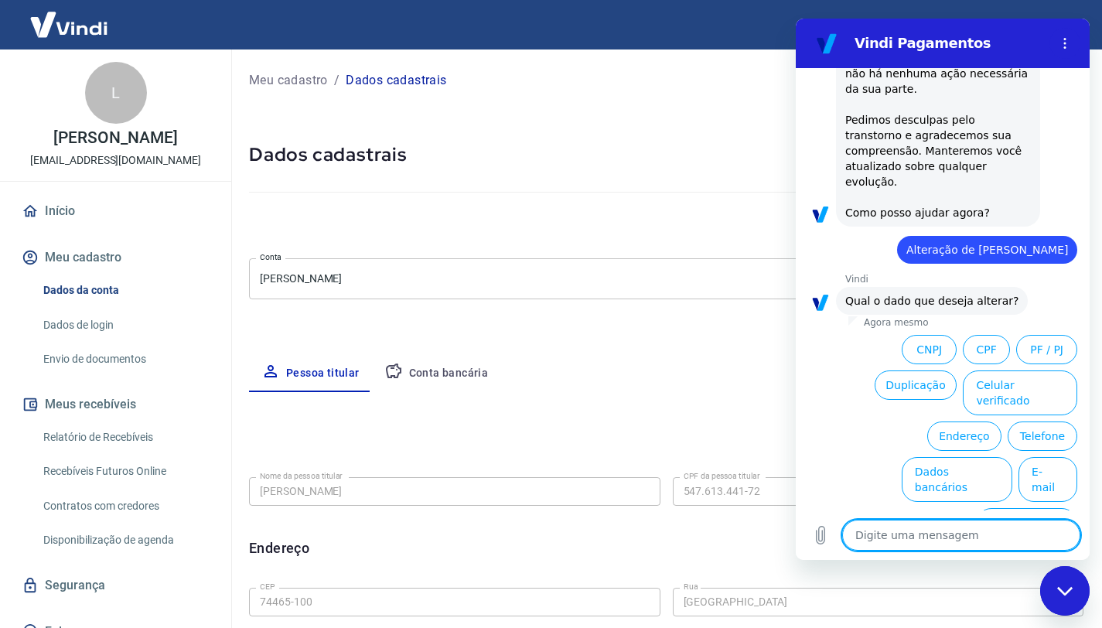
click at [967, 346] on button "CPF" at bounding box center [985, 349] width 47 height 29
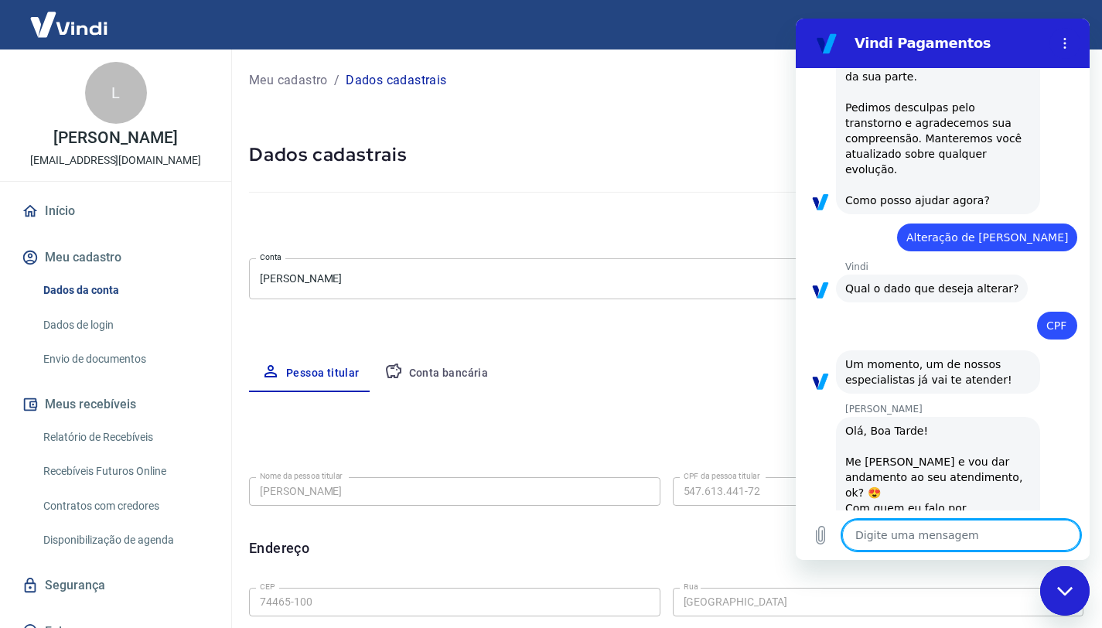
scroll to position [398, 0]
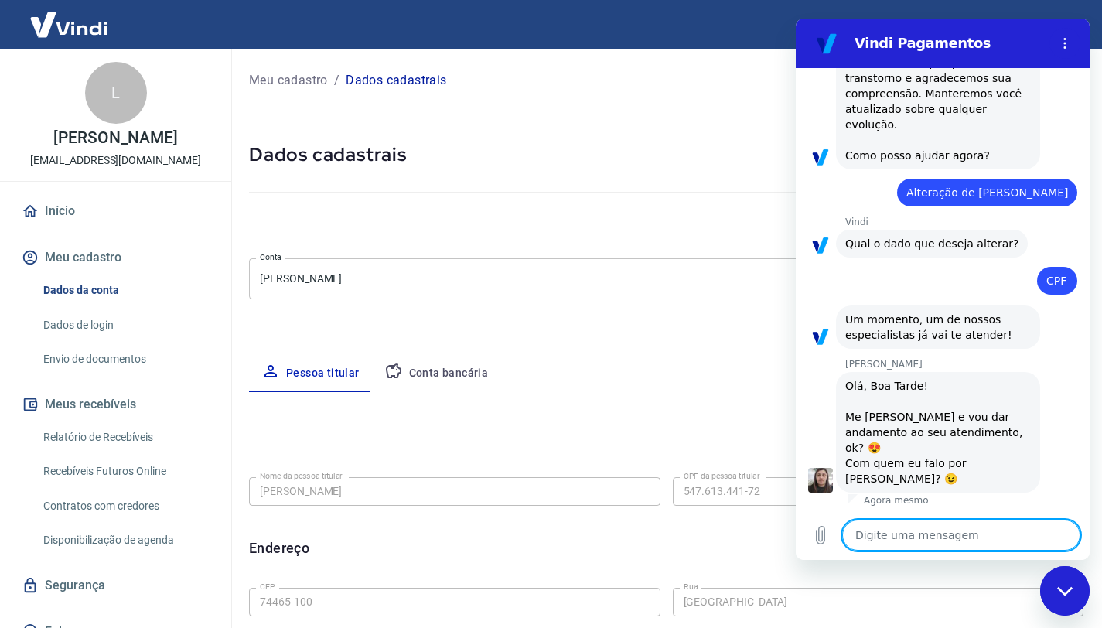
type textarea "x"
click at [904, 537] on textarea at bounding box center [961, 535] width 238 height 31
type textarea "Q"
type textarea "x"
type textarea "Qu"
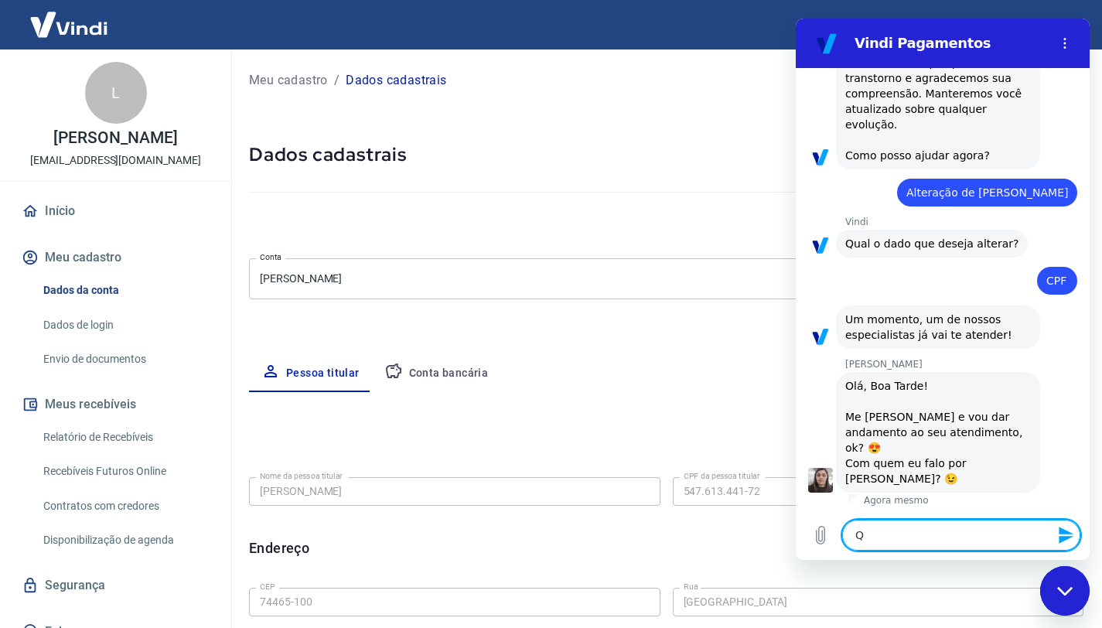
type textarea "x"
type textarea "Que"
type textarea "x"
type textarea "Quer"
type textarea "x"
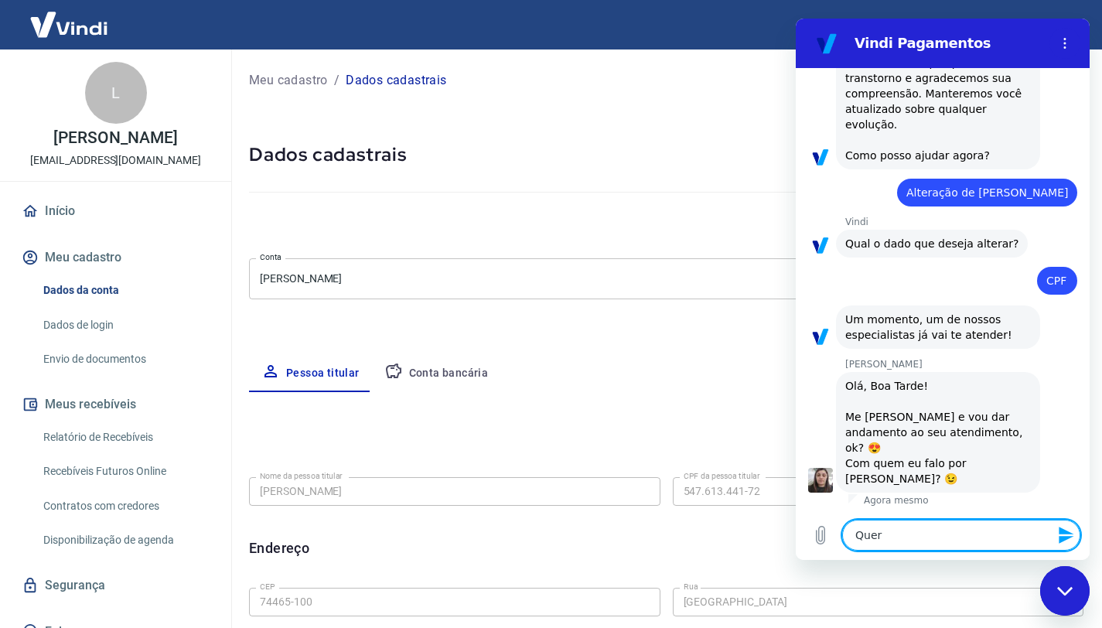
type textarea "Quero"
type textarea "x"
type textarea "Quero"
type textarea "x"
type textarea "Quero t"
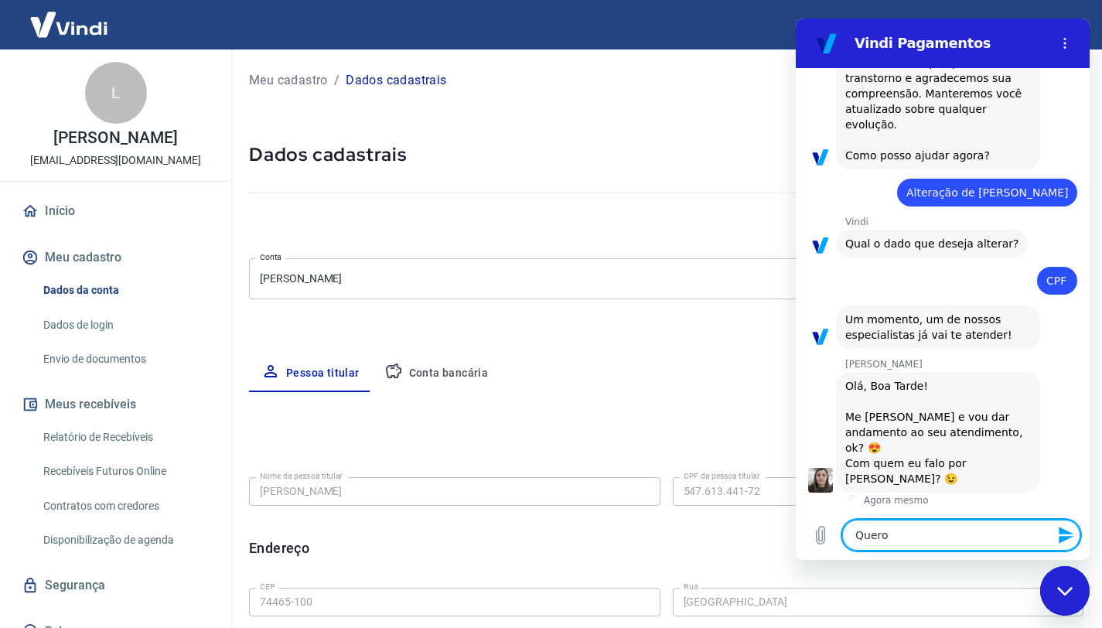
type textarea "x"
type textarea "Quero tr"
type textarea "x"
type textarea "Quero tro"
type textarea "x"
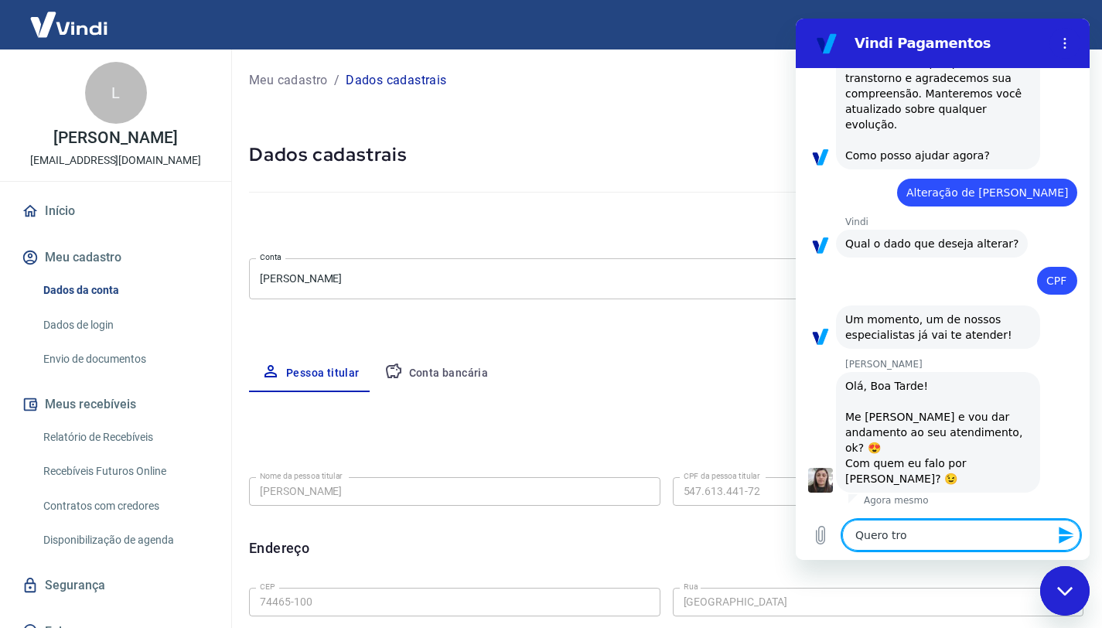
type textarea "Quero troc"
type textarea "x"
type textarea "Quero troca"
type textarea "x"
type textarea "Quero trocar"
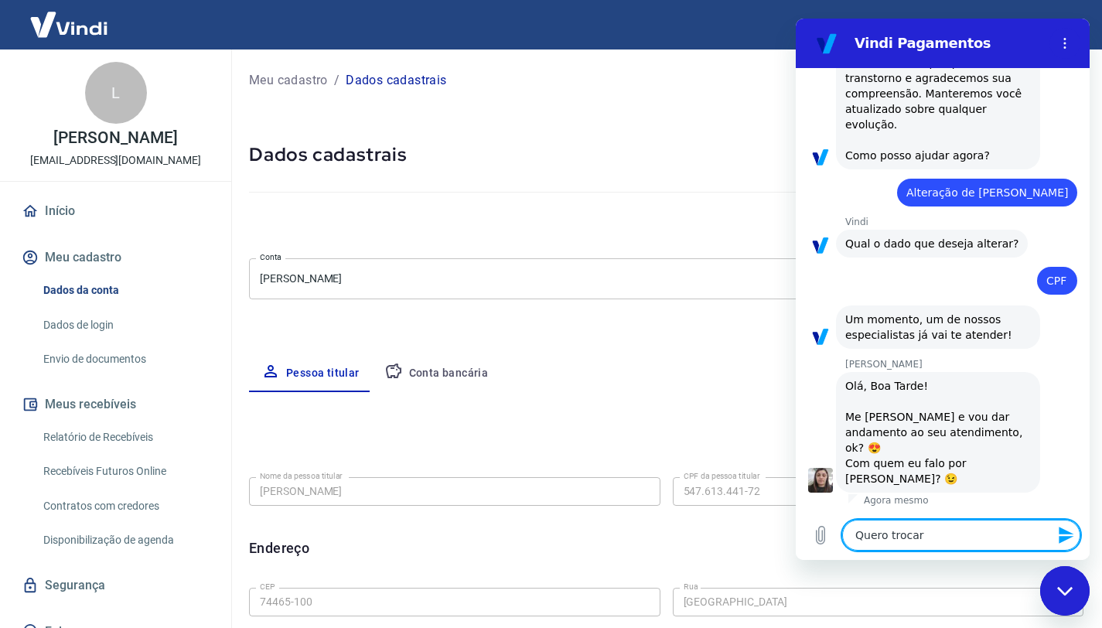
type textarea "x"
type textarea "Quero trocar"
type textarea "x"
type textarea "Quero trocar o"
type textarea "x"
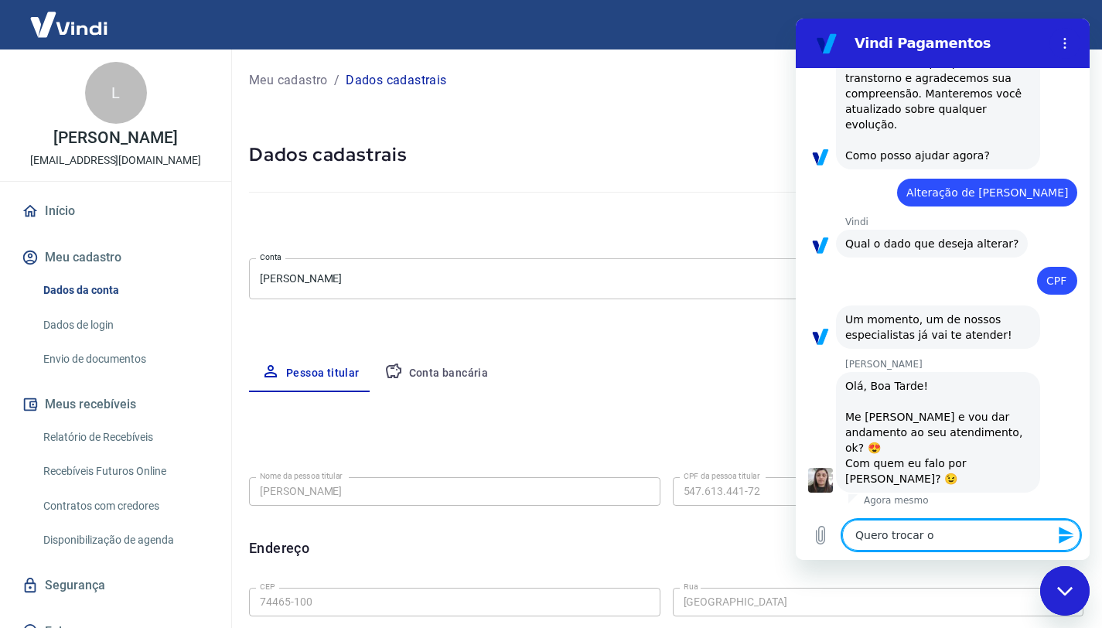
type textarea "Quero trocar o"
type textarea "x"
type textarea "Quero trocar o c"
type textarea "x"
type textarea "Quero trocar o cp"
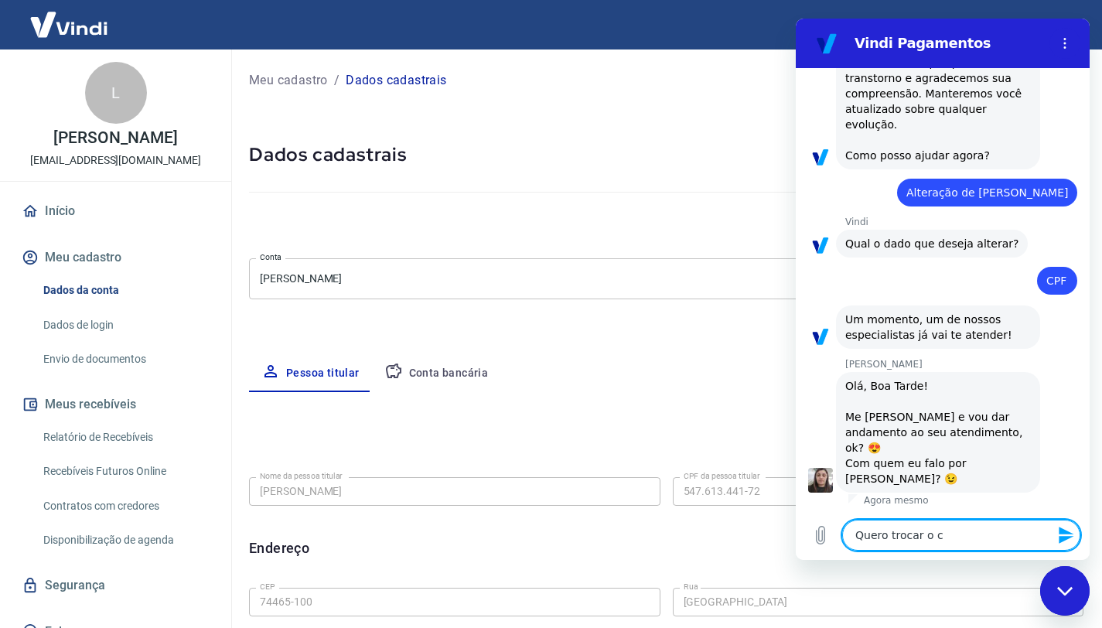
type textarea "x"
type textarea "Quero trocar o cpf"
type textarea "x"
type textarea "Quero trocar o cpf"
type textarea "x"
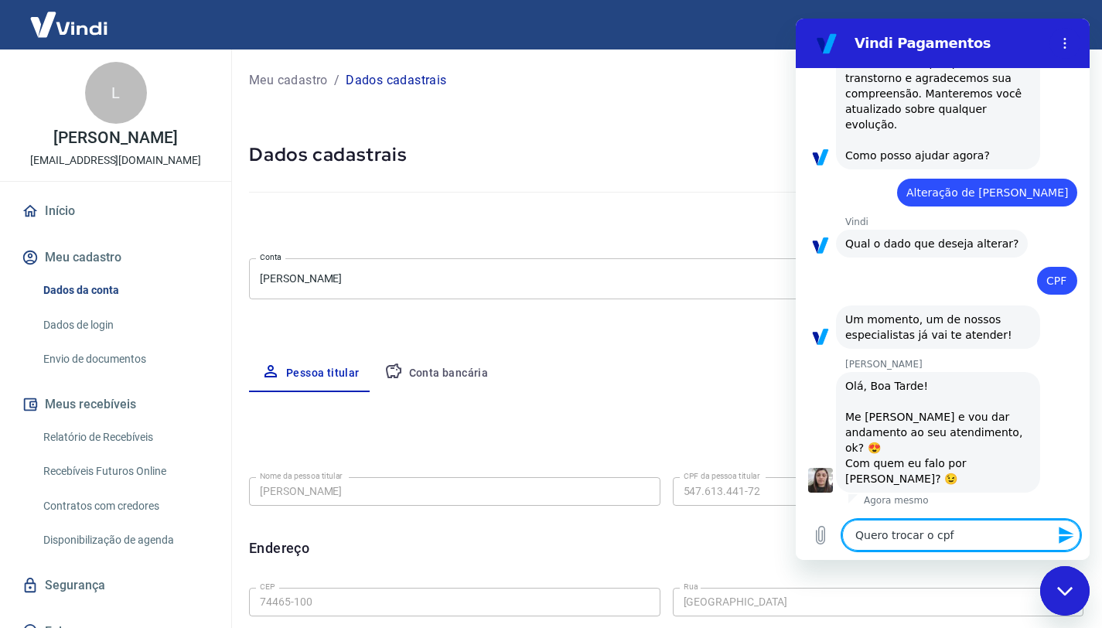
type textarea "Quero trocar o cpf d"
type textarea "x"
type textarea "Quero trocar o cpf da"
type textarea "x"
type textarea "Quero trocar o cpf da"
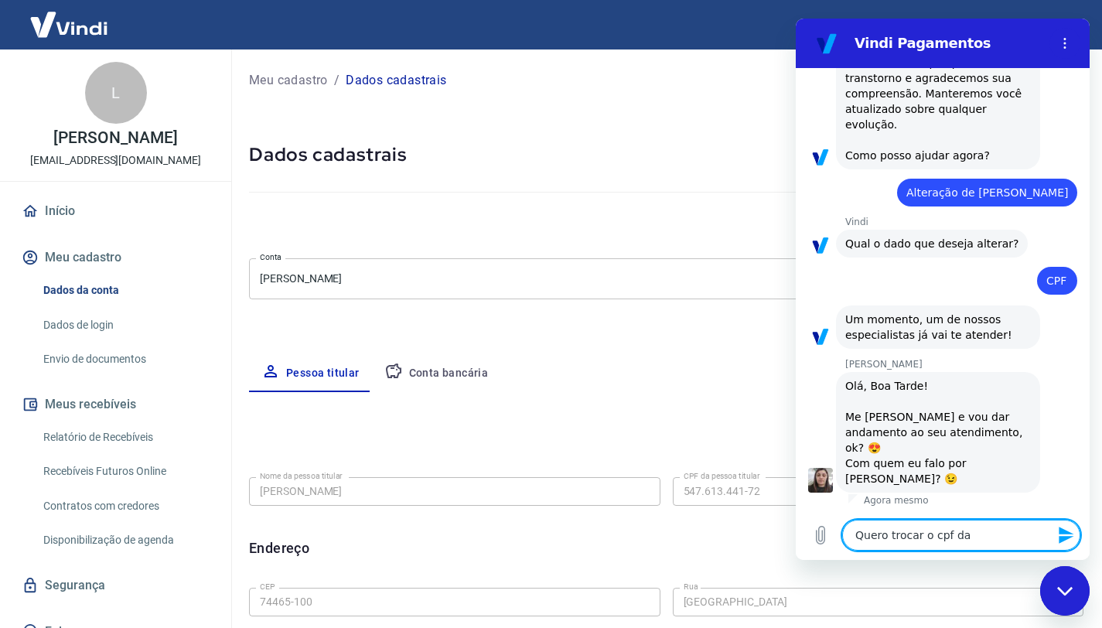
type textarea "x"
type textarea "Quero trocar o cpf da c"
type textarea "x"
type textarea "Quero trocar o cpf da co"
type textarea "x"
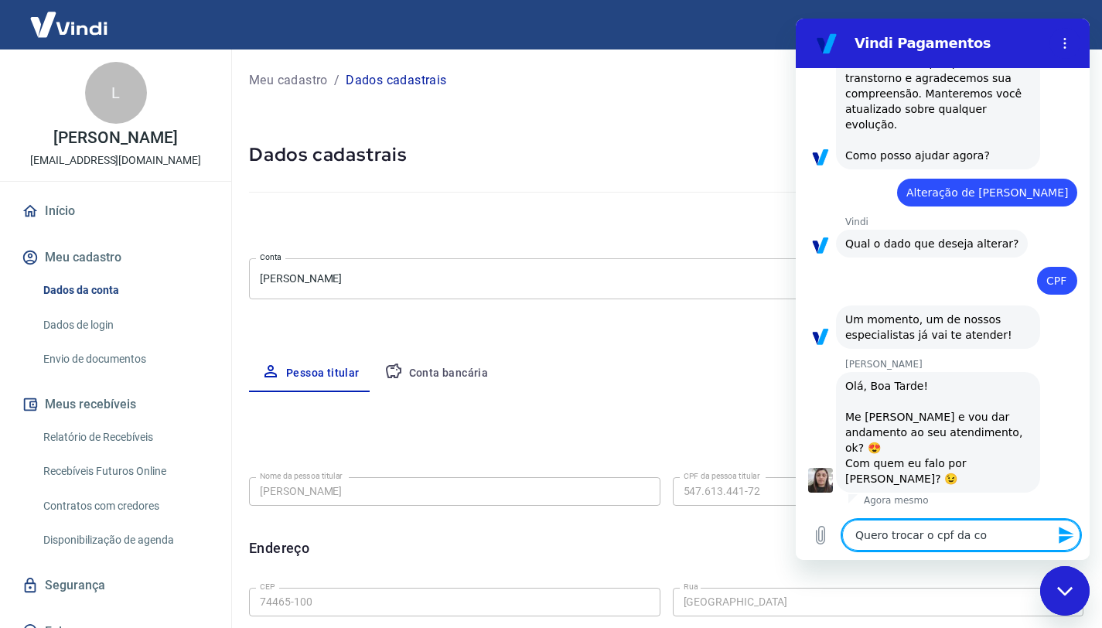
type textarea "Quero trocar o cpf da con"
type textarea "x"
type textarea "Quero trocar o cpf da cont"
type textarea "x"
type textarea "Quero trocar o cpf da conta"
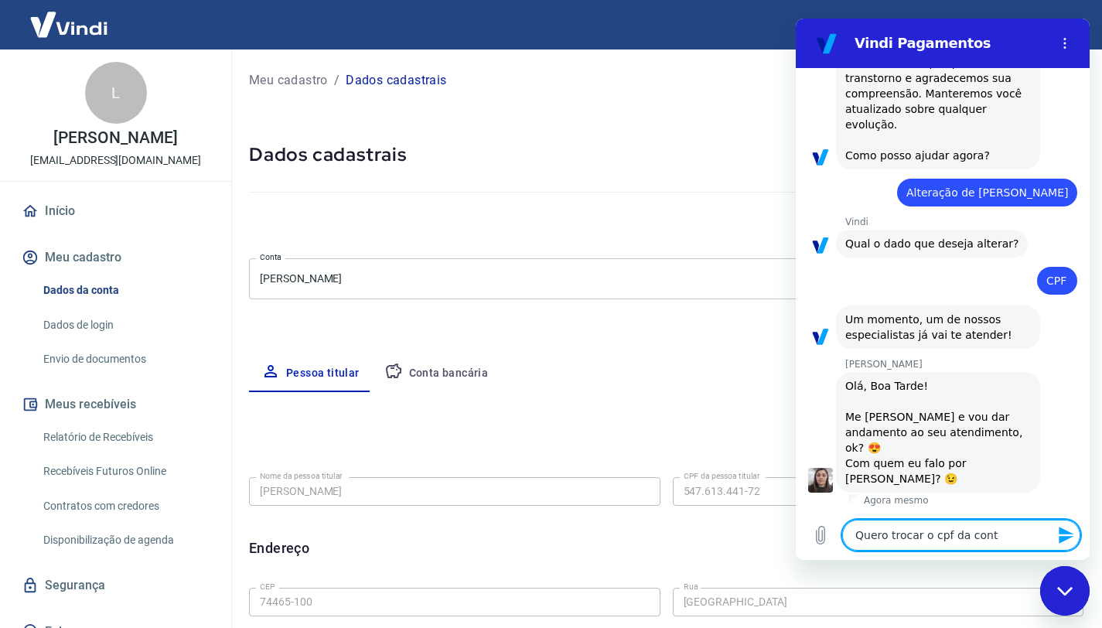
type textarea "x"
type textarea "Quero trocar o cpf da conta"
type textarea "x"
type textarea "Quero trocar o cpf da conta e"
type textarea "x"
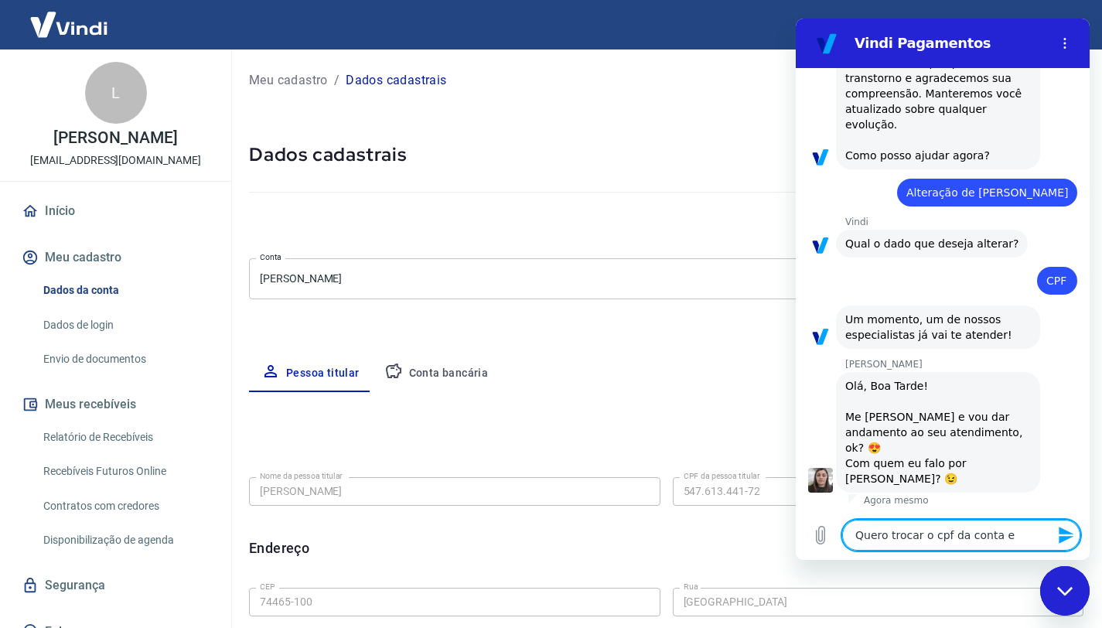
type textarea "Quero trocar o cpf da conta el"
type textarea "x"
type textarea "Quero trocar o cpf da conta ele"
type textarea "x"
type textarea "Quero trocar o cpf da conta ele"
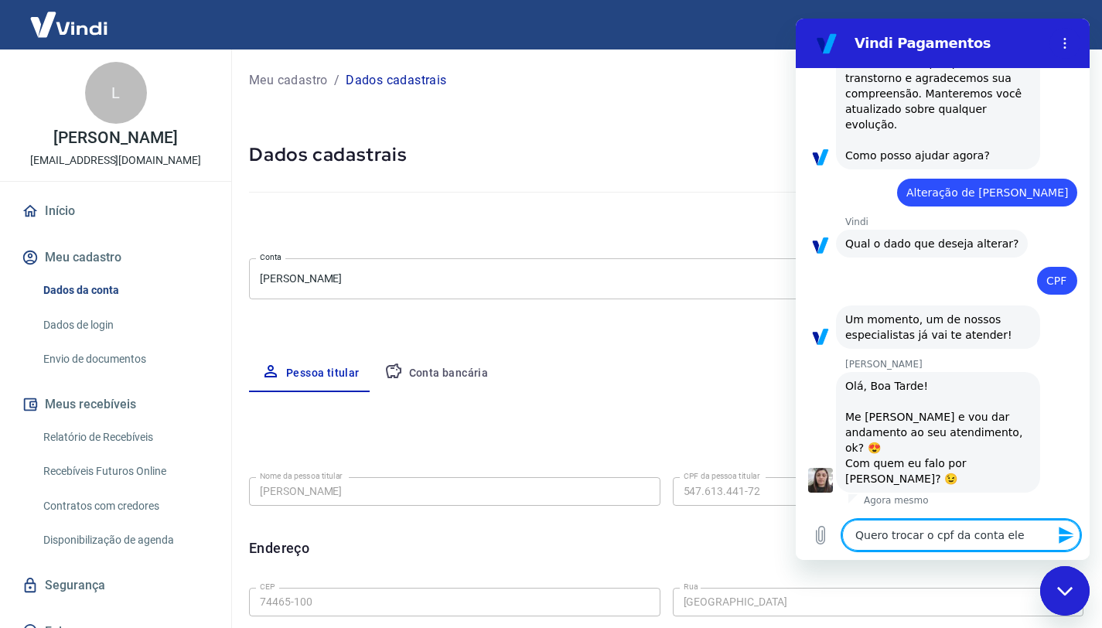
type textarea "x"
type textarea "Quero trocar o cpf da conta ele t"
type textarea "x"
type textarea "Quero trocar o cpf da conta ele ta"
type textarea "x"
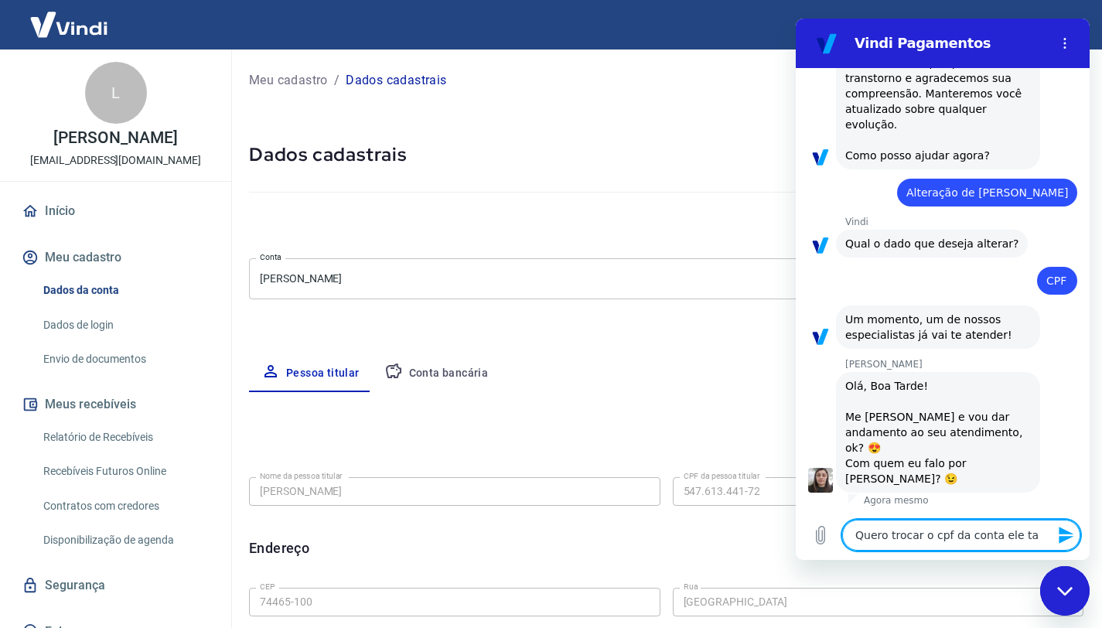
type textarea "Quero trocar o cpf da conta ele ta"
type textarea "x"
type textarea "Quero trocar o cpf da conta ele ta e"
type textarea "x"
type textarea "Quero trocar o cpf da conta ele ta er"
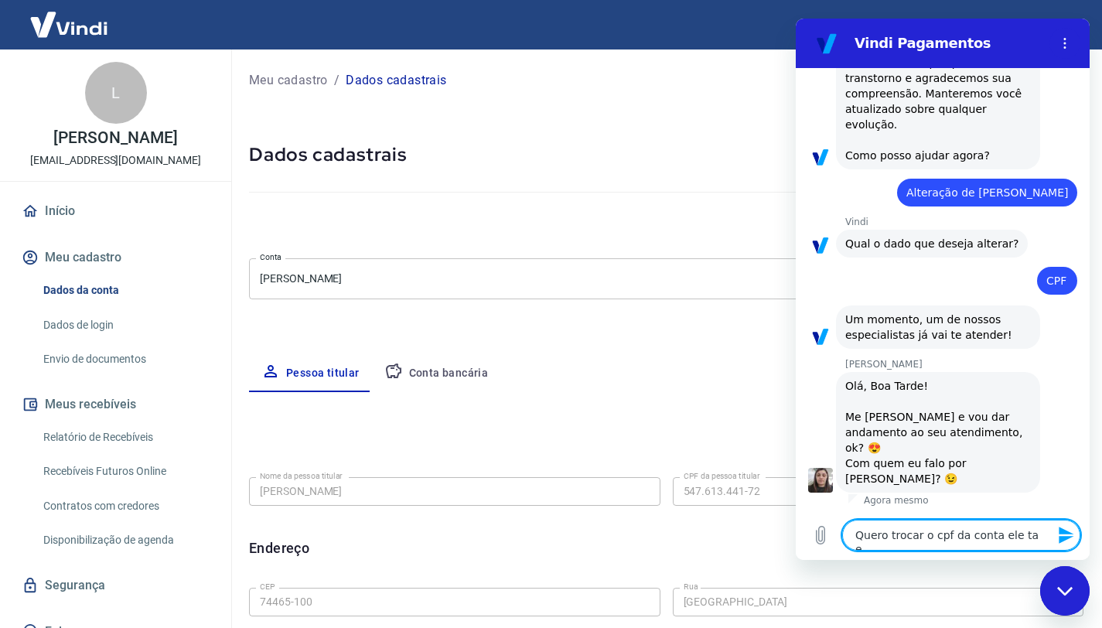
type textarea "x"
type textarea "Quero trocar o cpf da conta ele ta err"
type textarea "x"
type textarea "Quero trocar o cpf da conta ele ta erra"
type textarea "x"
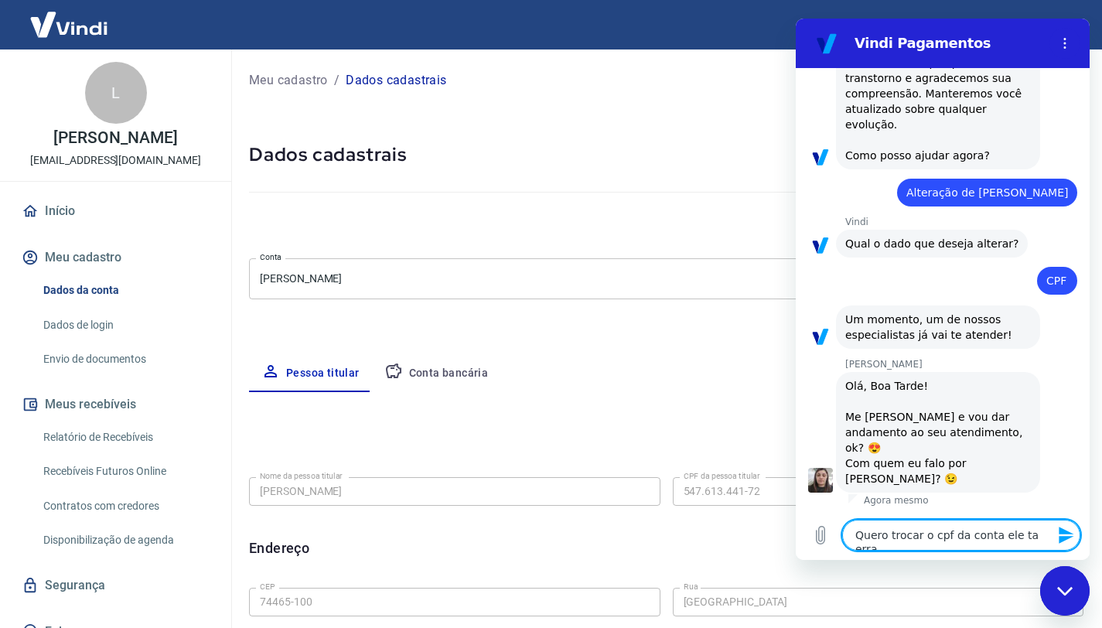
type textarea "Quero trocar o cpf da conta ele ta errad"
type textarea "x"
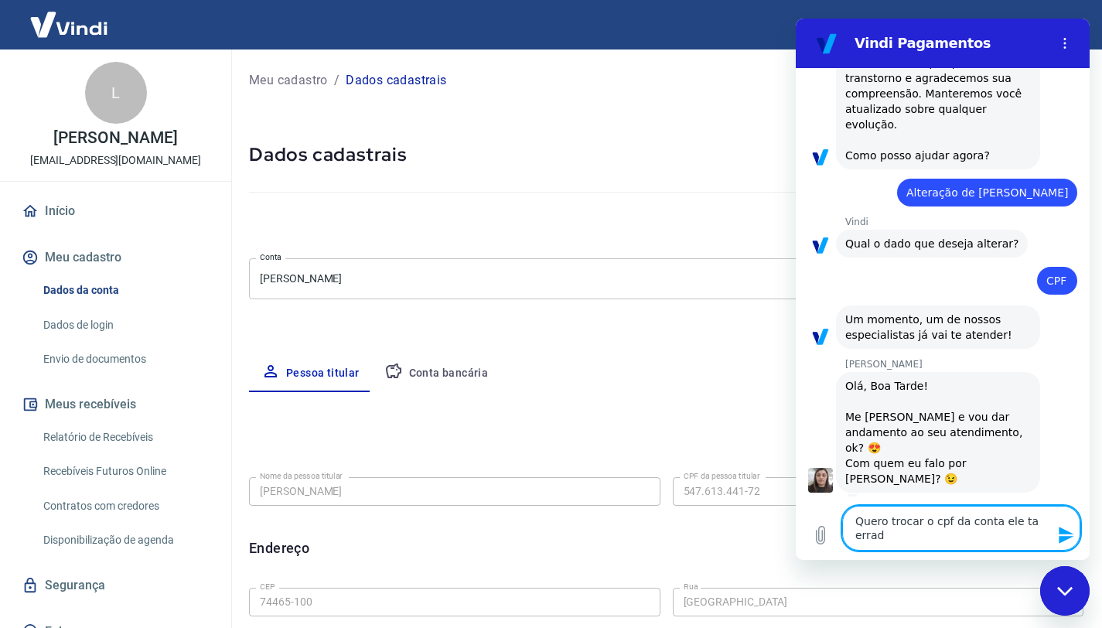
type textarea "Quero trocar o cpf da conta ele ta errado"
type textarea "x"
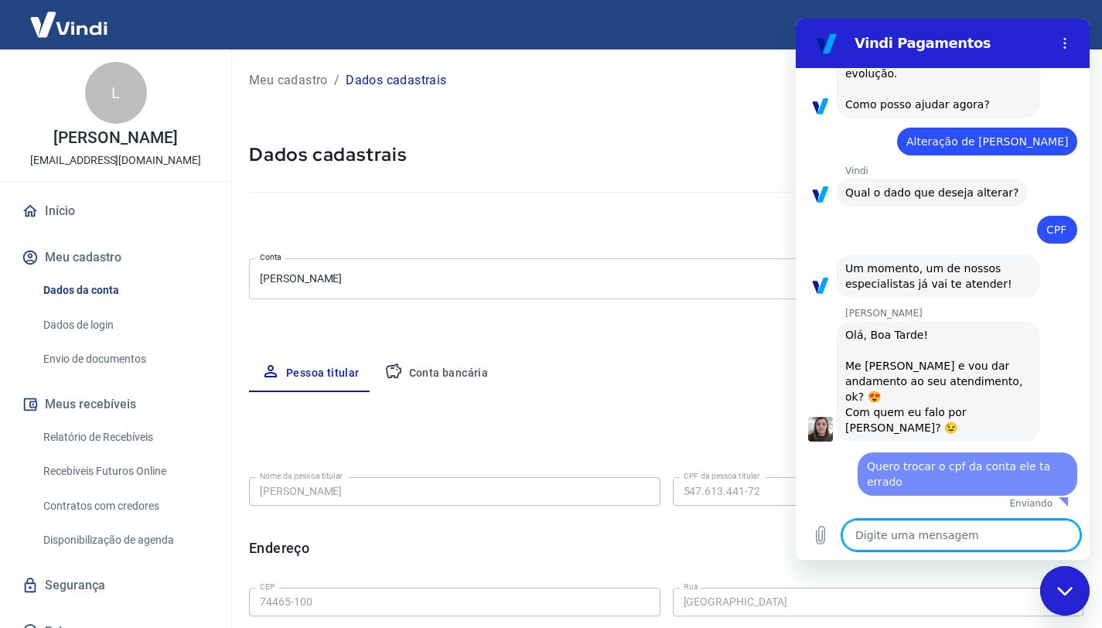
type textarea "x"
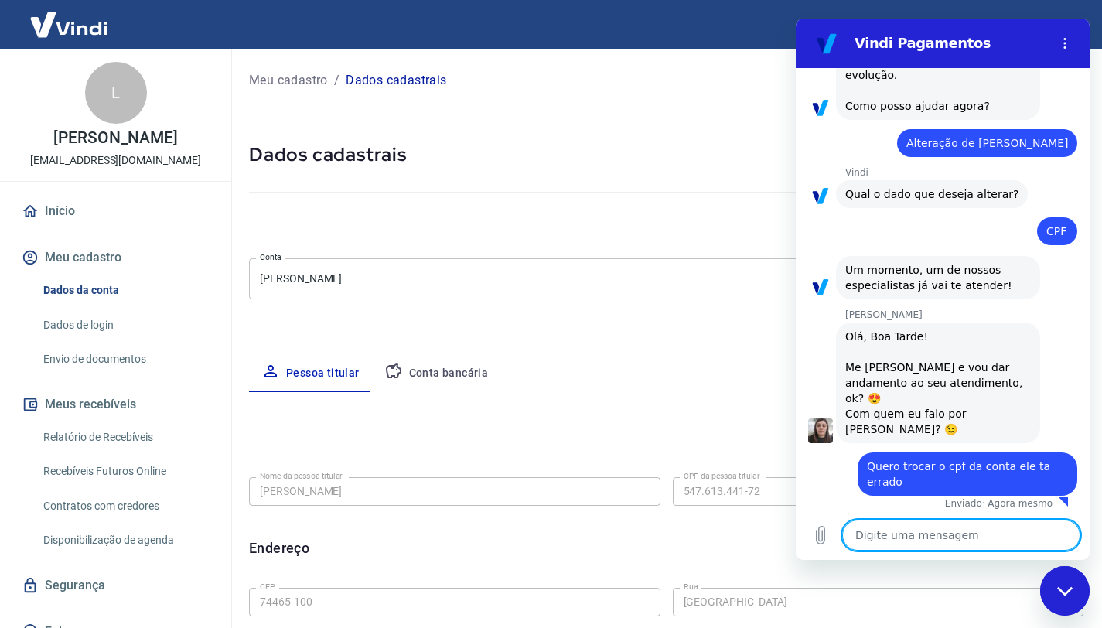
scroll to position [451, 0]
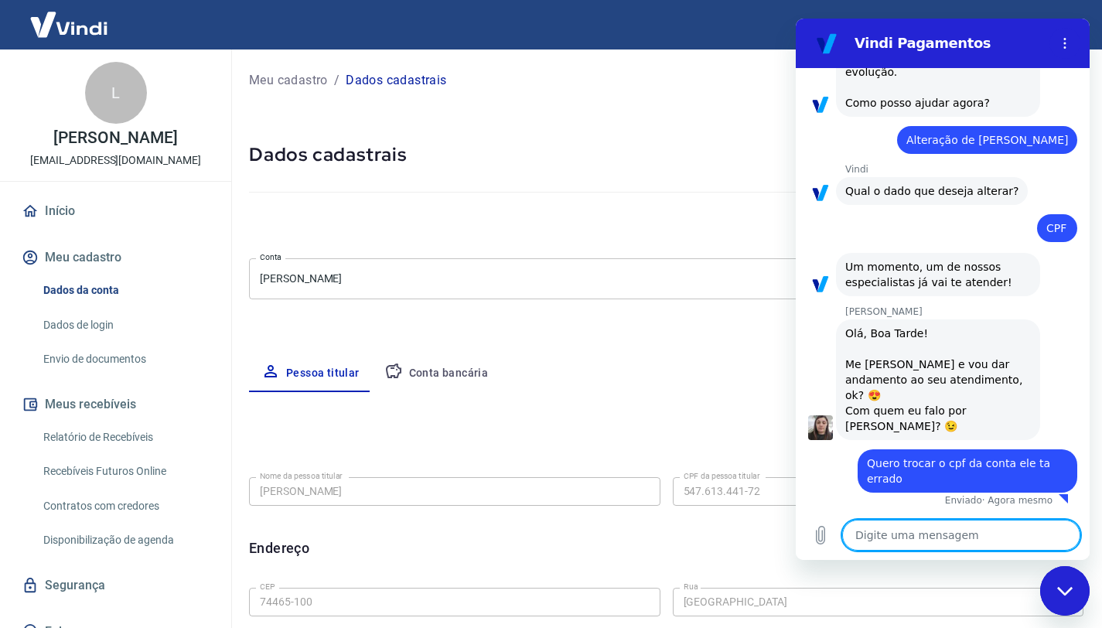
type textarea "M"
type textarea "x"
type textarea "Me"
type textarea "x"
type textarea "Me"
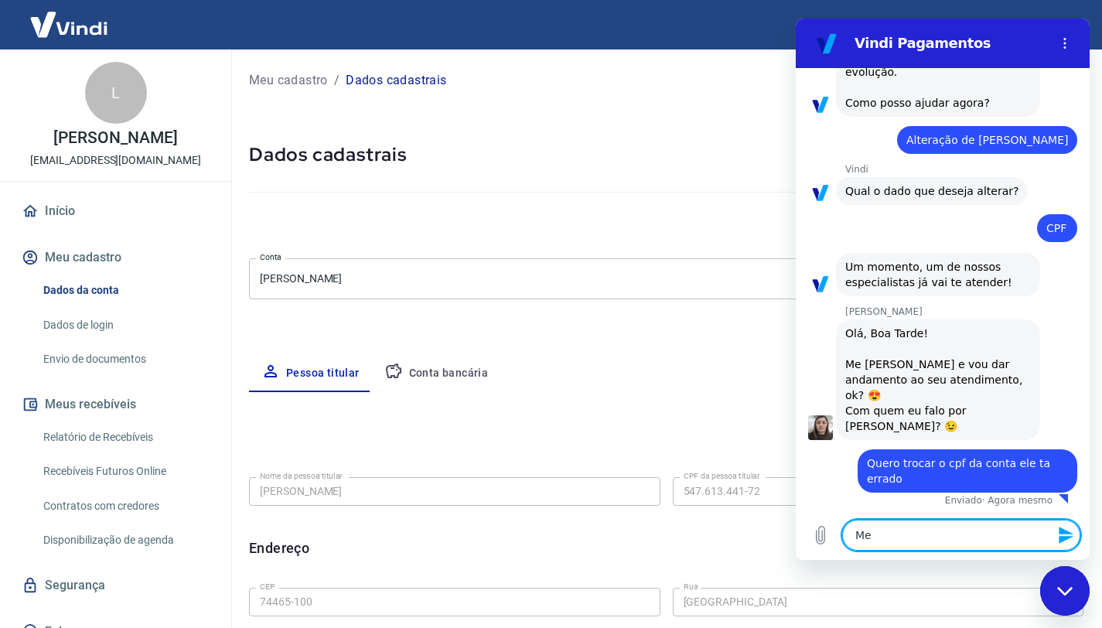
type textarea "x"
type textarea "Me c"
type textarea "x"
type textarea "Me ch"
type textarea "x"
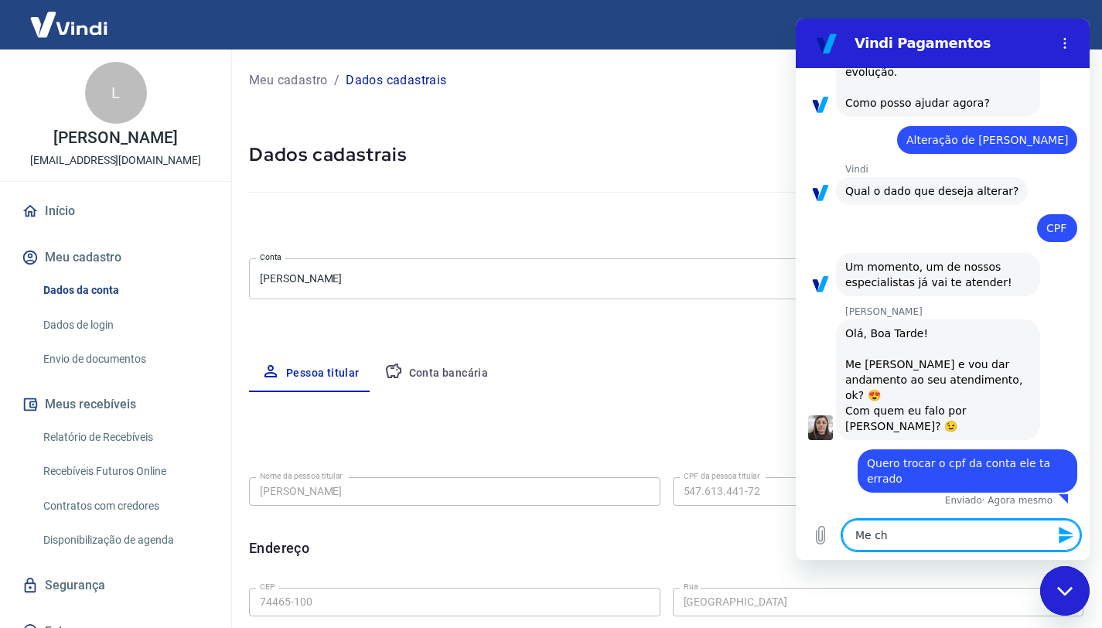
type textarea "Me chm"
type textarea "x"
type textarea "Me chma"
type textarea "x"
type textarea "Me chmao"
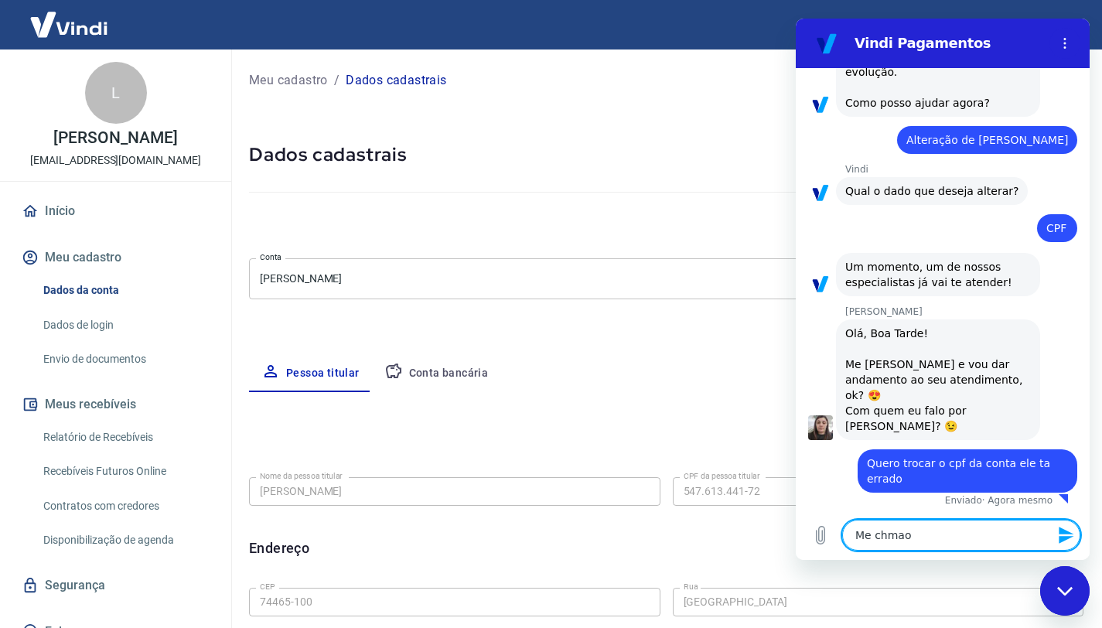
type textarea "x"
type textarea "Me chmao"
type textarea "x"
type textarea "Me chmao"
type textarea "x"
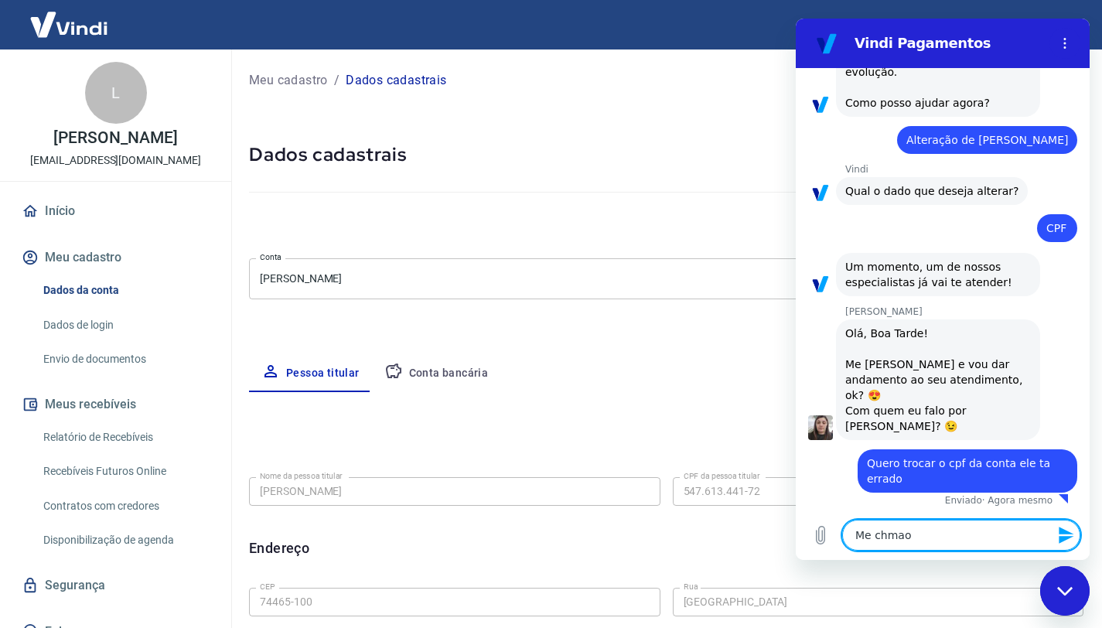
type textarea "Me chma"
type textarea "x"
type textarea "Me chm"
type textarea "x"
type textarea "Me ch"
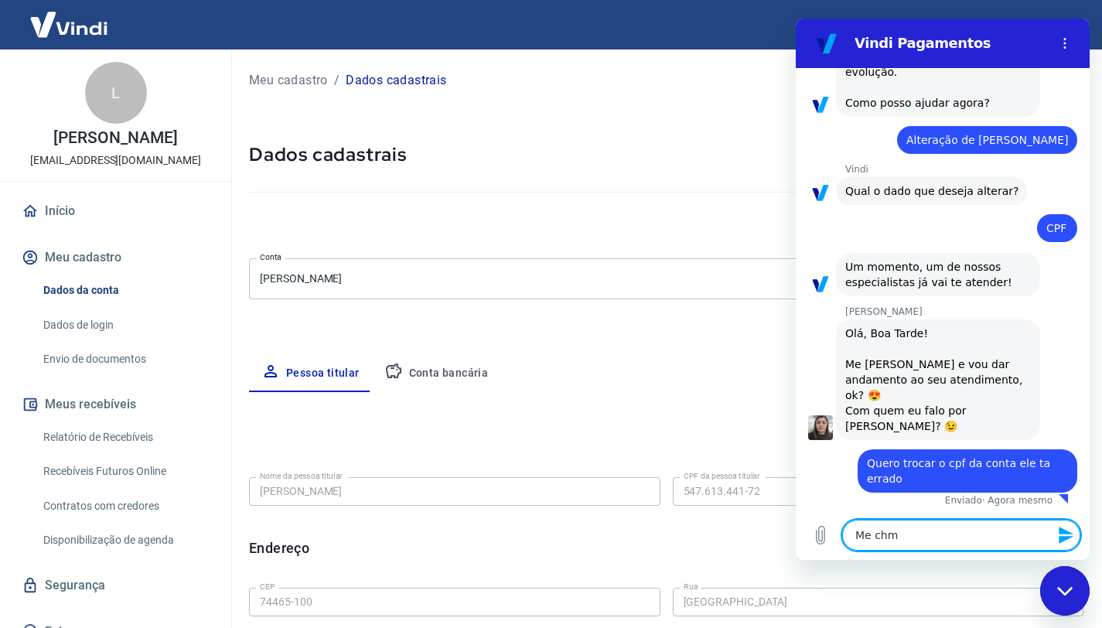
type textarea "x"
type textarea "Me cha"
type textarea "x"
type textarea "Me cham"
type textarea "x"
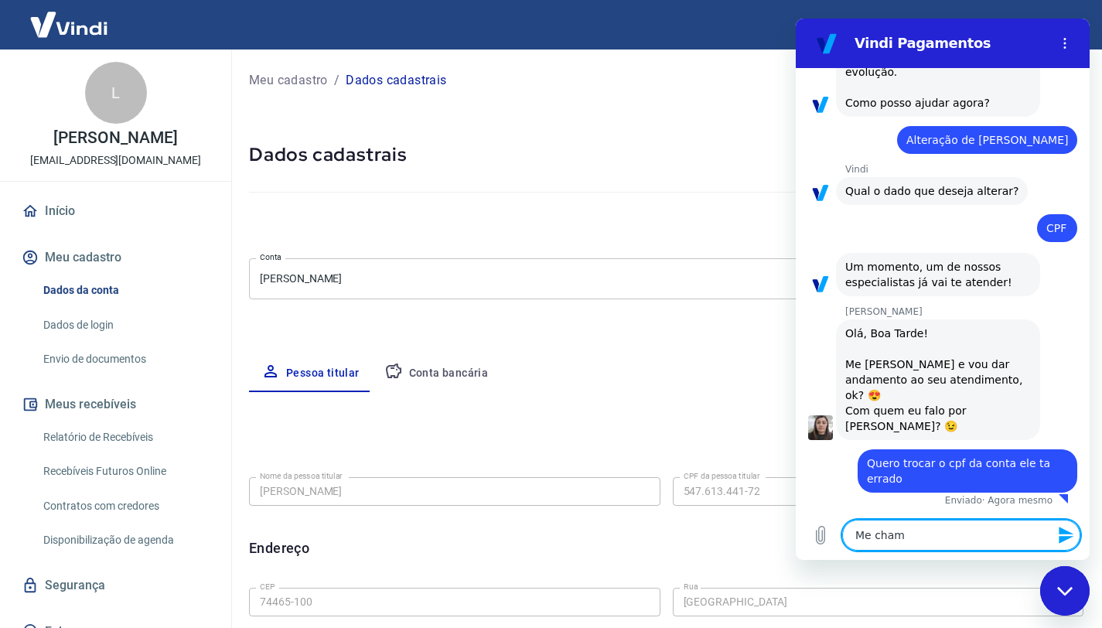
type textarea "Me chamo"
type textarea "x"
type textarea "Me chamo"
type textarea "x"
type textarea "Me chamo L"
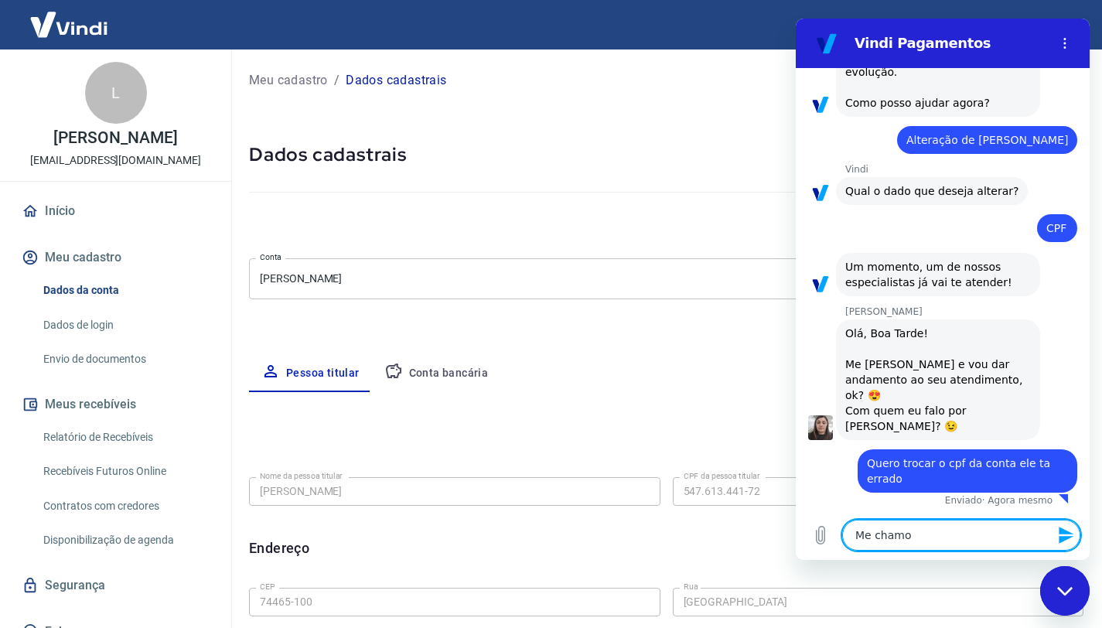
type textarea "x"
type textarea "Me chamo La"
type textarea "x"
type textarea "Me chamo Lay"
type textarea "x"
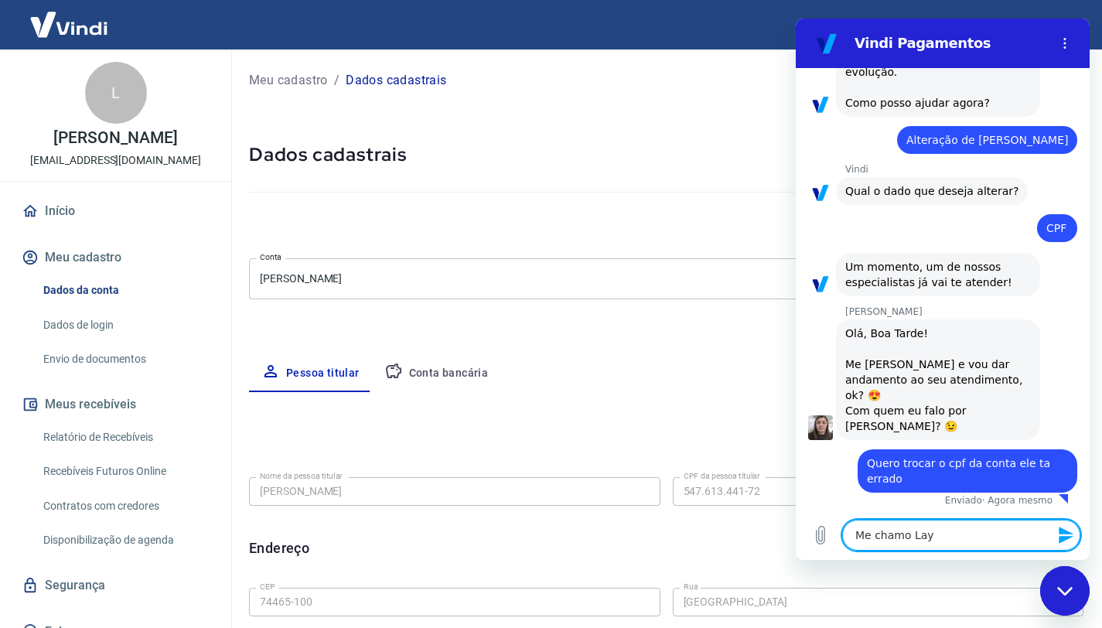
type textarea "Me chamo Laya"
type textarea "x"
type textarea "Me chamo Layan"
type textarea "x"
type textarea "Me chamo Layann"
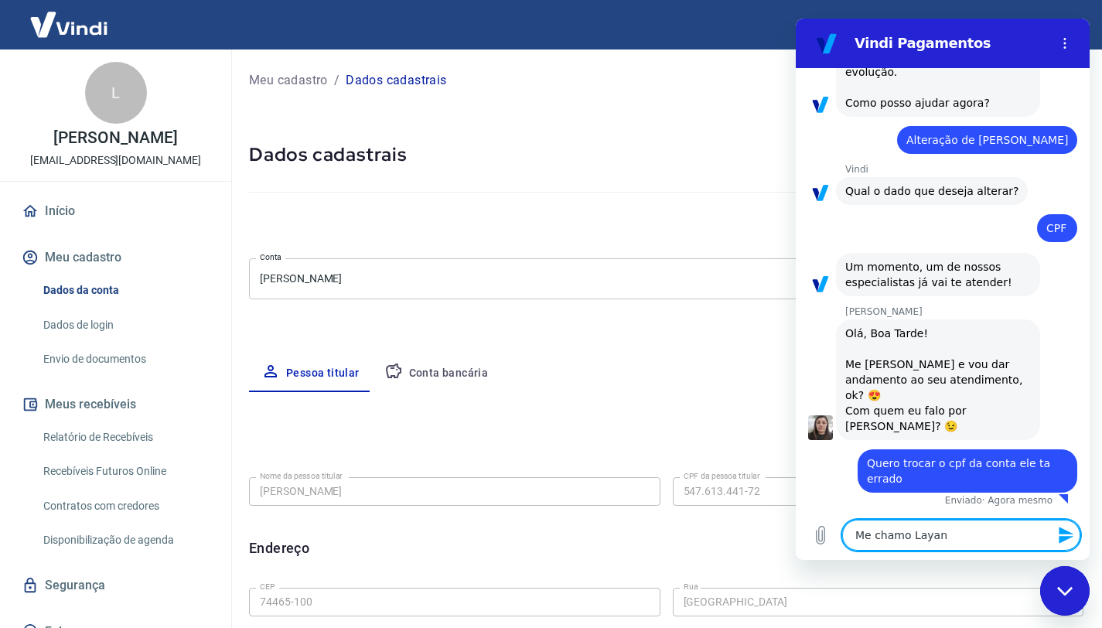
type textarea "x"
type textarea "Me chamo Layanne"
type textarea "x"
type textarea "Me chamo Layanne"
type textarea "x"
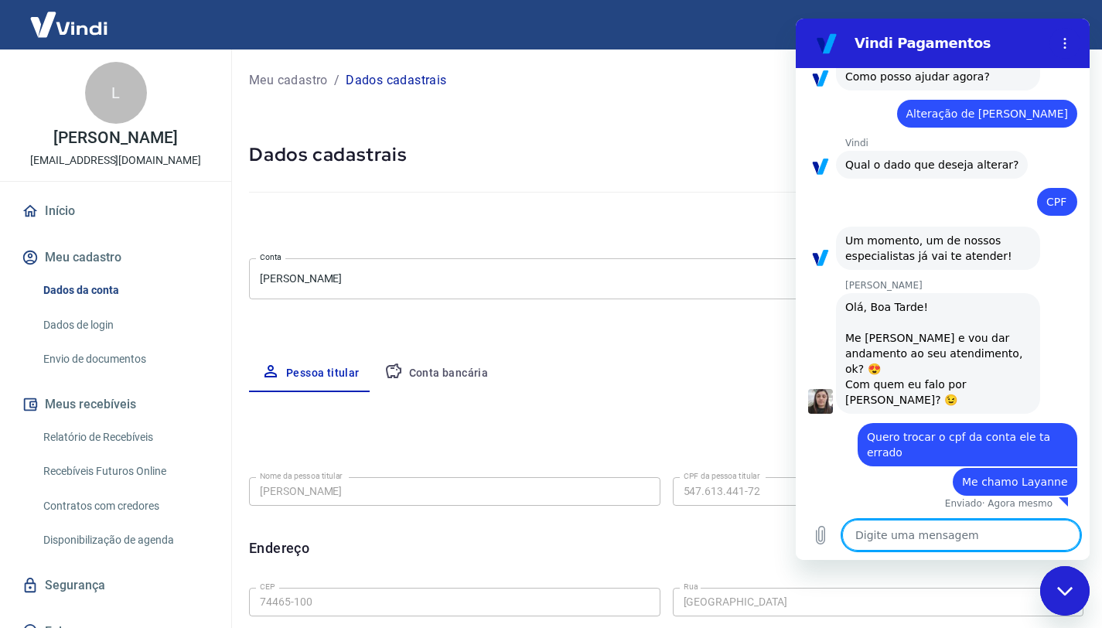
scroll to position [480, 0]
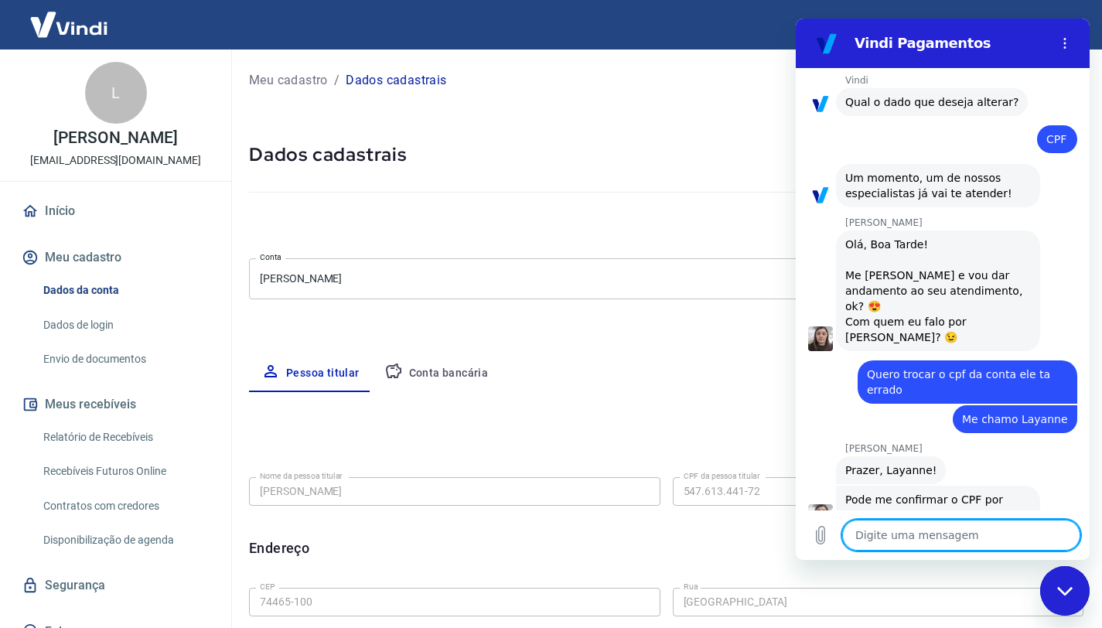
type textarea "x"
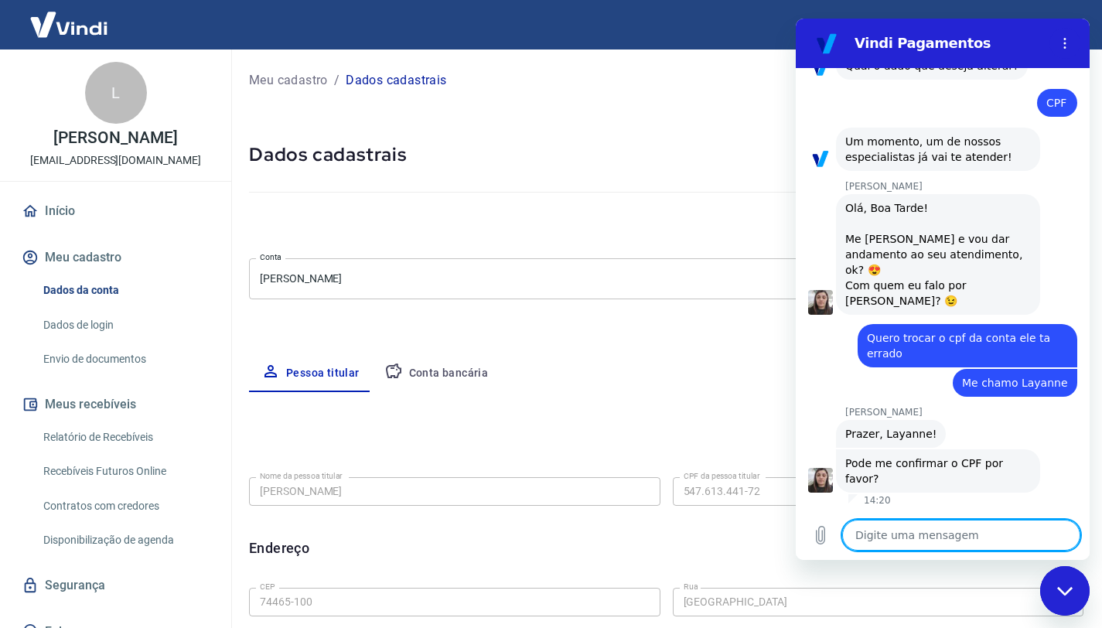
click at [874, 539] on textarea at bounding box center [961, 535] width 238 height 31
type textarea "o"
type textarea "x"
type textarea "o"
type textarea "x"
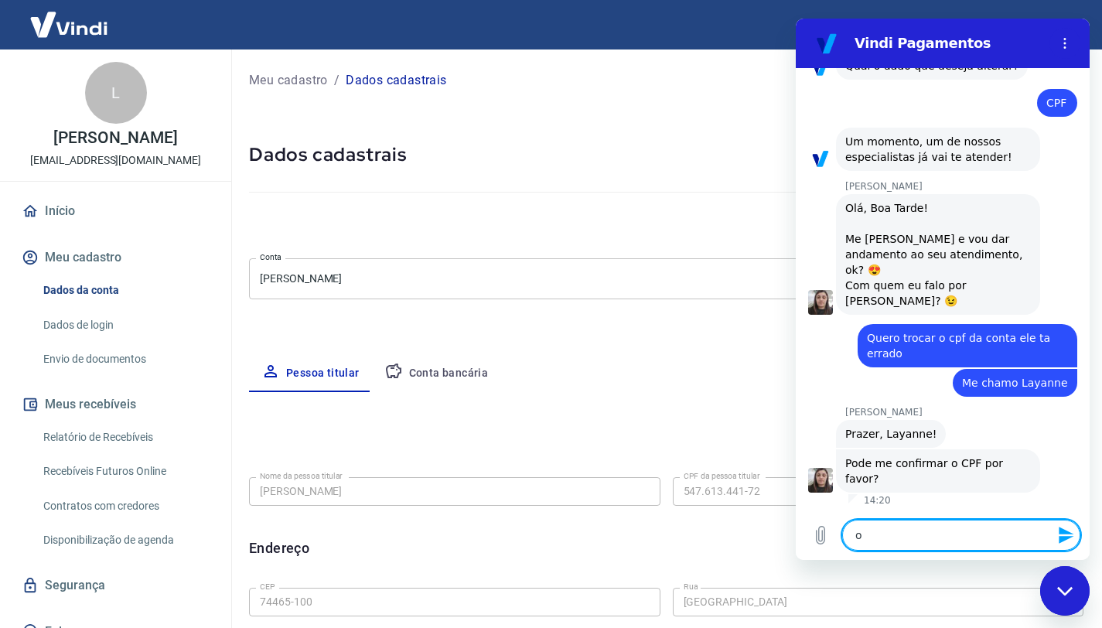
type textarea "o c"
type textarea "x"
type textarea "o ce"
type textarea "x"
type textarea "o cer"
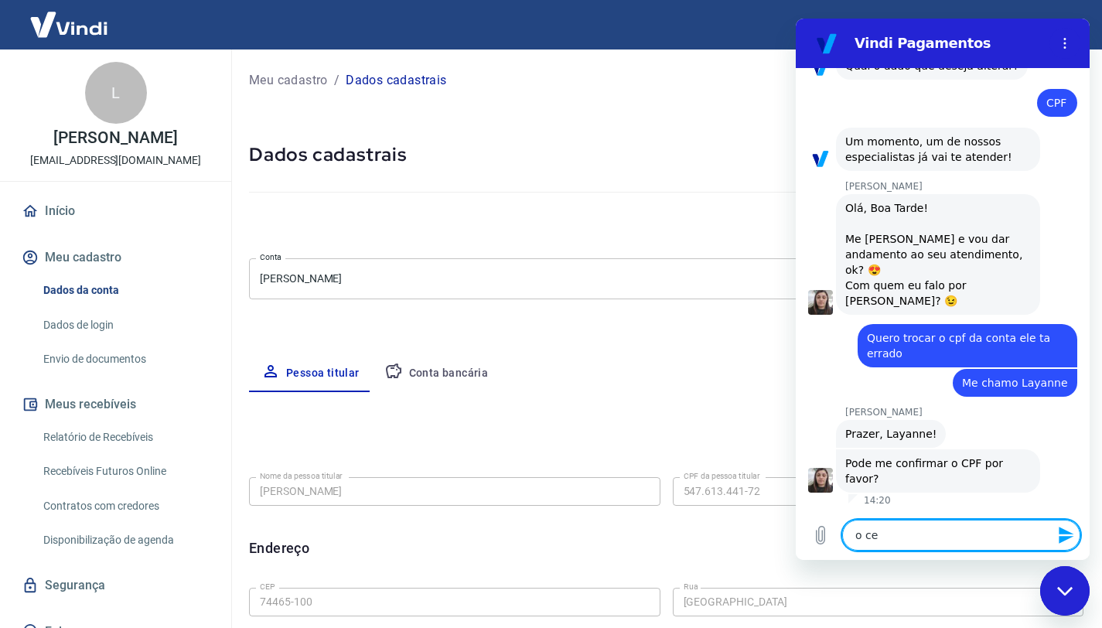
type textarea "x"
type textarea "o cert"
type textarea "x"
type textarea "o certo"
type textarea "x"
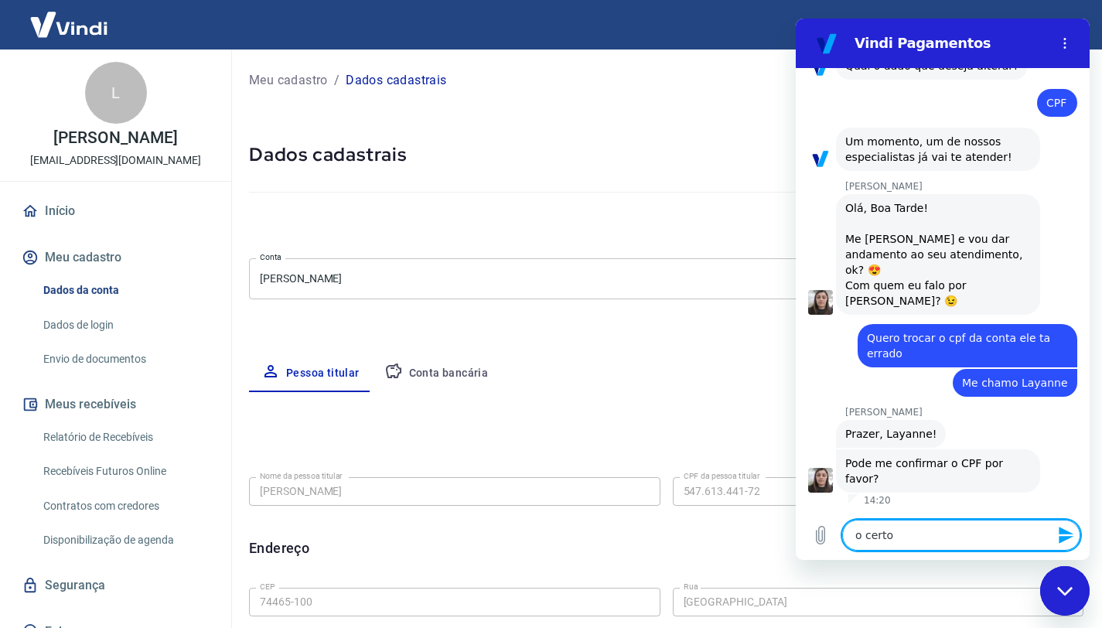
type textarea "o certo"
type textarea "x"
type textarea "o certo ?"
type textarea "x"
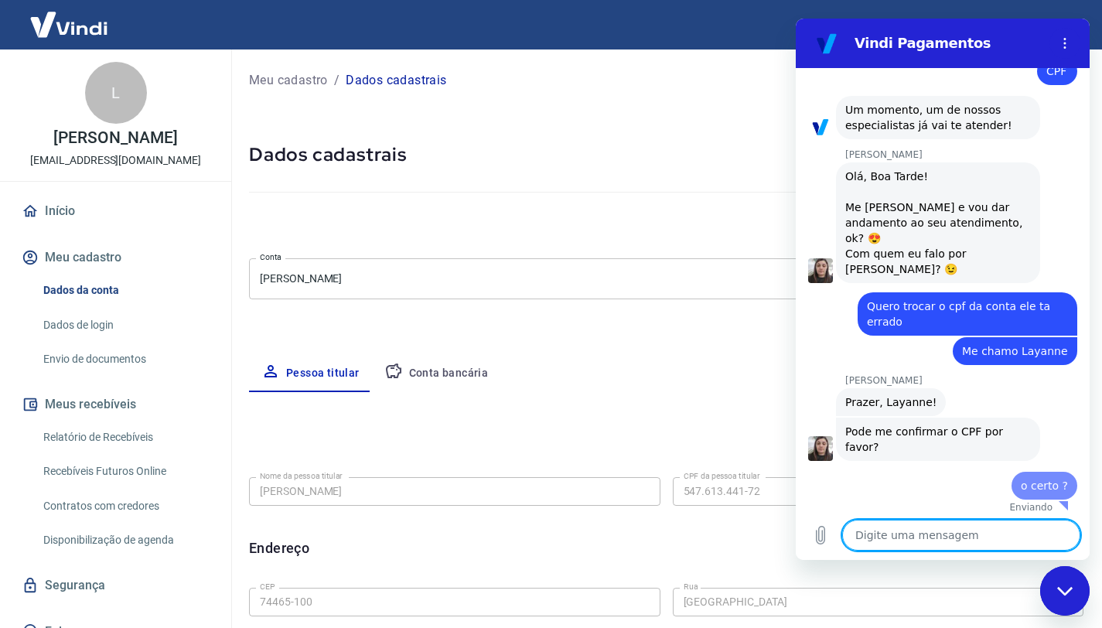
type textarea "x"
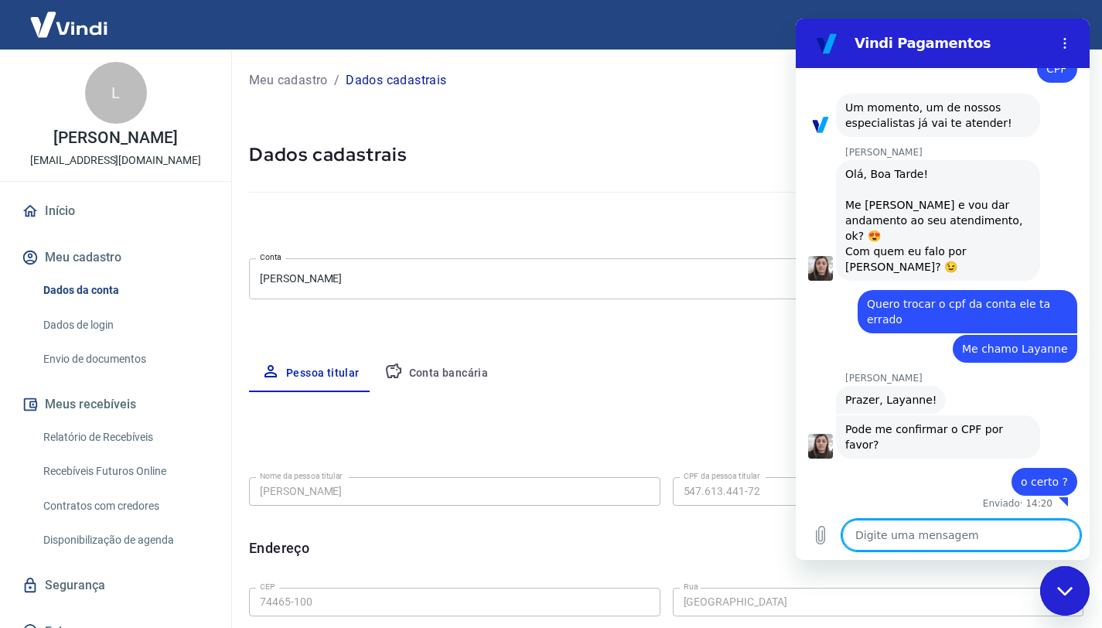
scroll to position [613, 0]
type textarea "o"
type textarea "x"
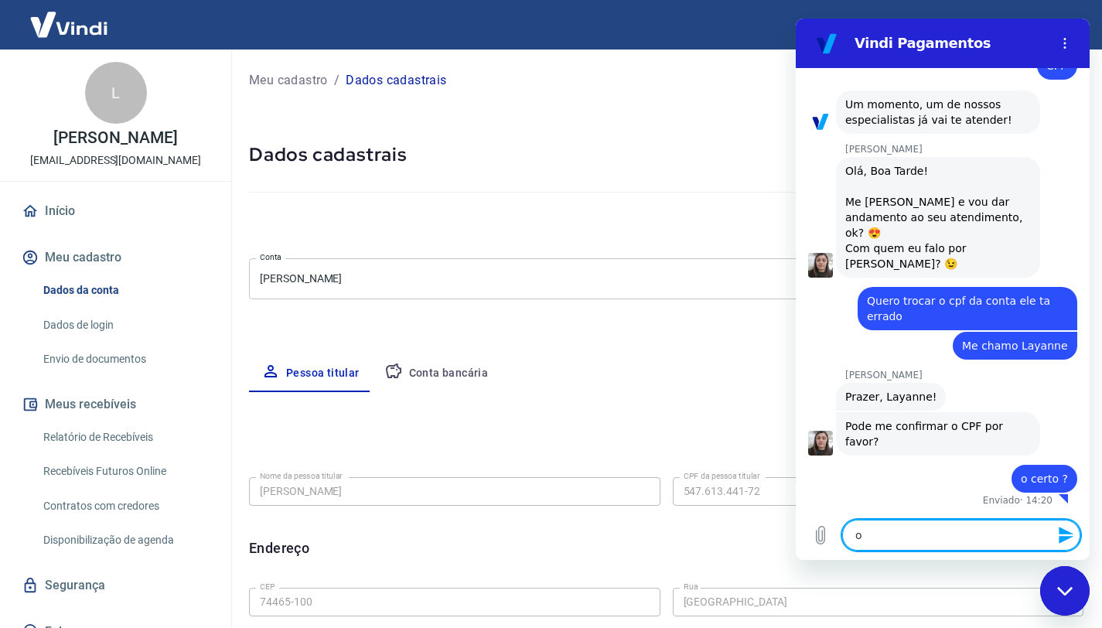
type textarea "ou"
type textarea "x"
type textarea "ou"
type textarea "x"
type textarea "ou e"
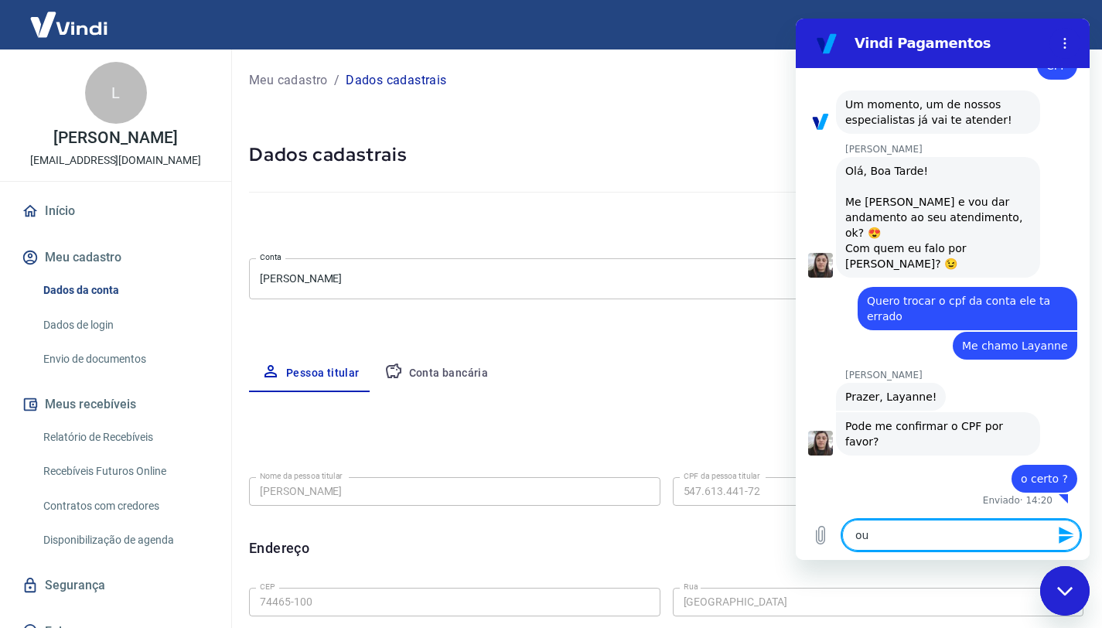
type textarea "x"
type textarea "ou er"
type textarea "x"
type textarea "ou err"
type textarea "x"
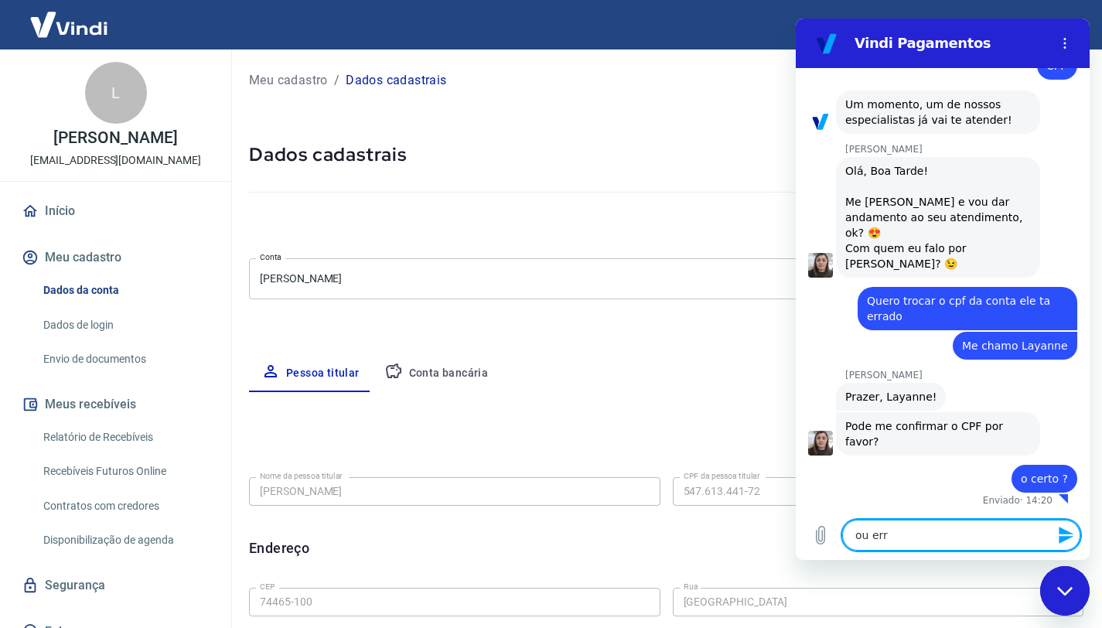
type textarea "ou erra"
type textarea "x"
type textarea "ou errad"
type textarea "x"
type textarea "ou errado"
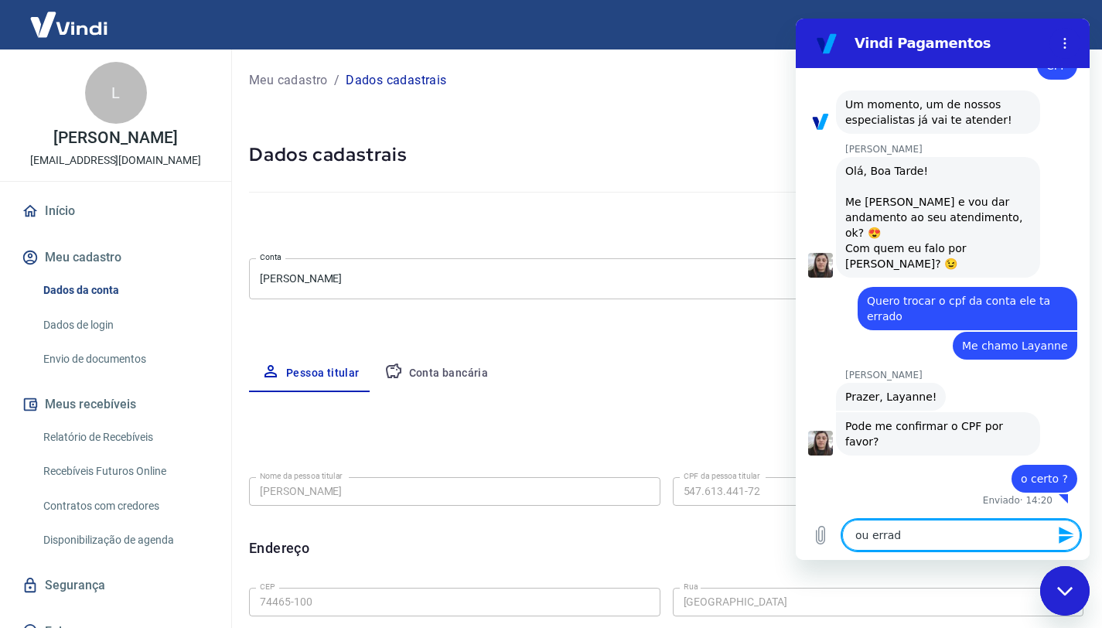
type textarea "x"
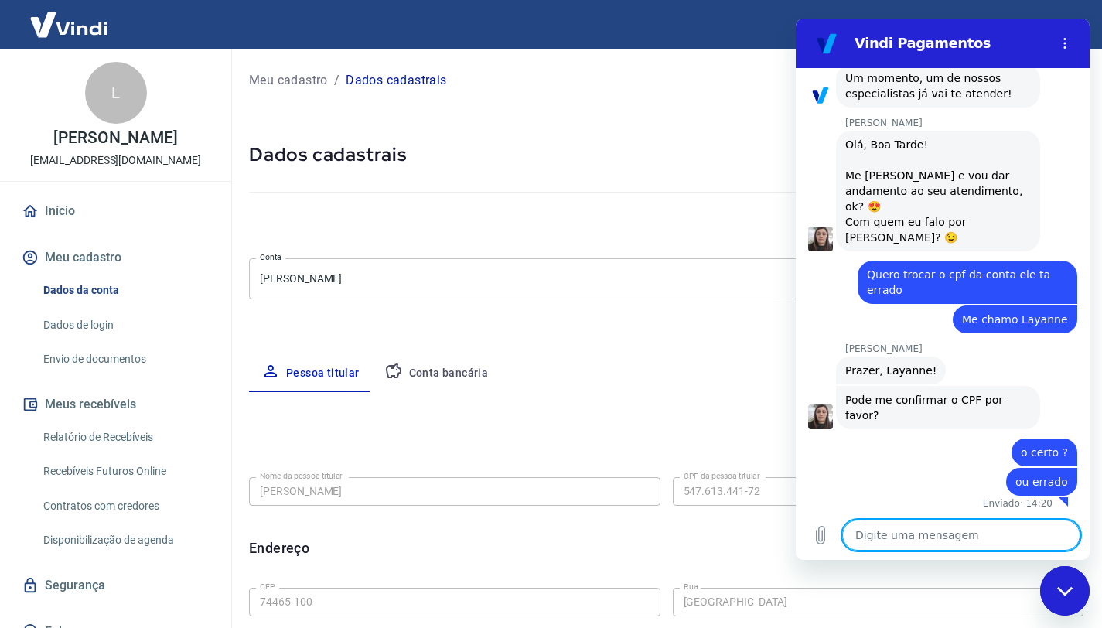
scroll to position [642, 0]
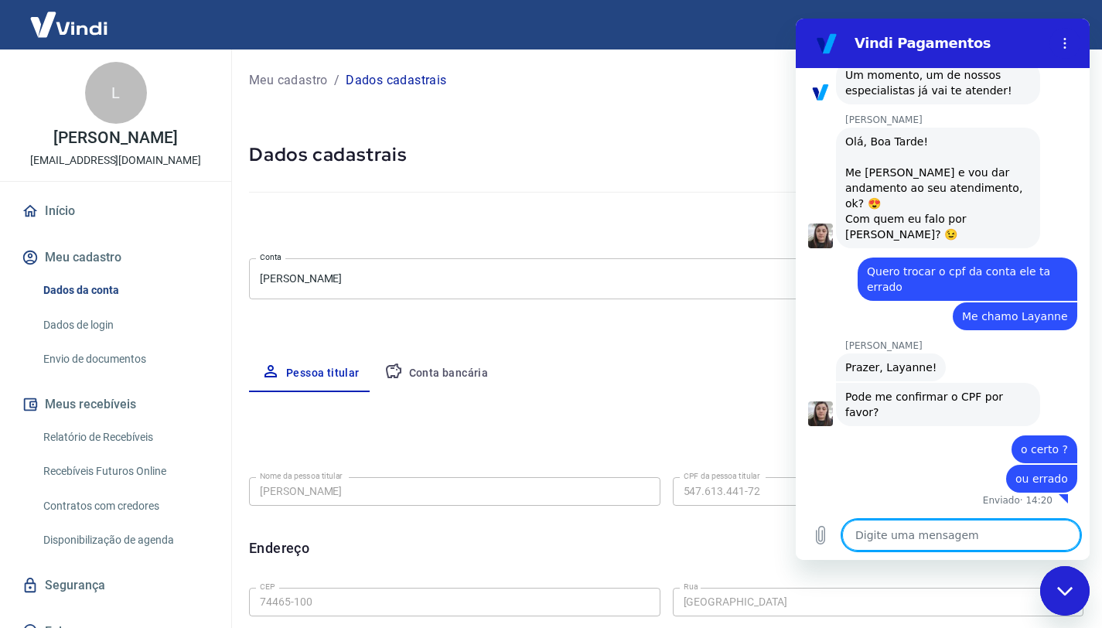
type textarea "x"
click at [876, 537] on textarea at bounding box center [961, 535] width 238 height 31
paste textarea "704.666.571-02,"
type textarea "704.666.571-02,"
type textarea "x"
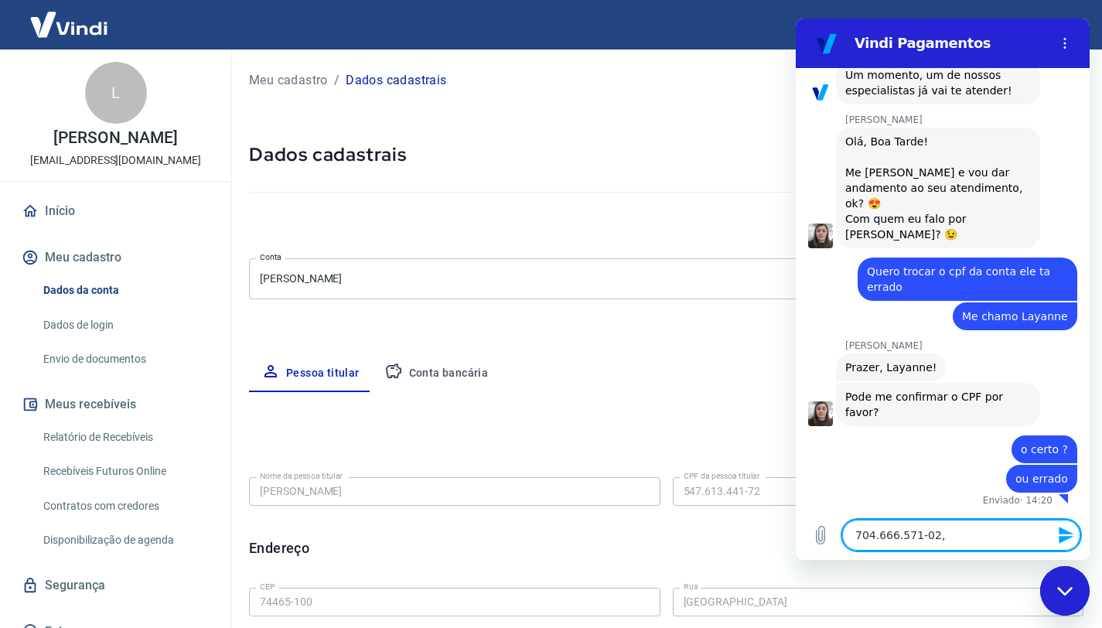
type textarea "704.666.571-02,"
type textarea "x"
type textarea "704.666.571-02,"
type textarea "x"
type textarea "704.666.571-02"
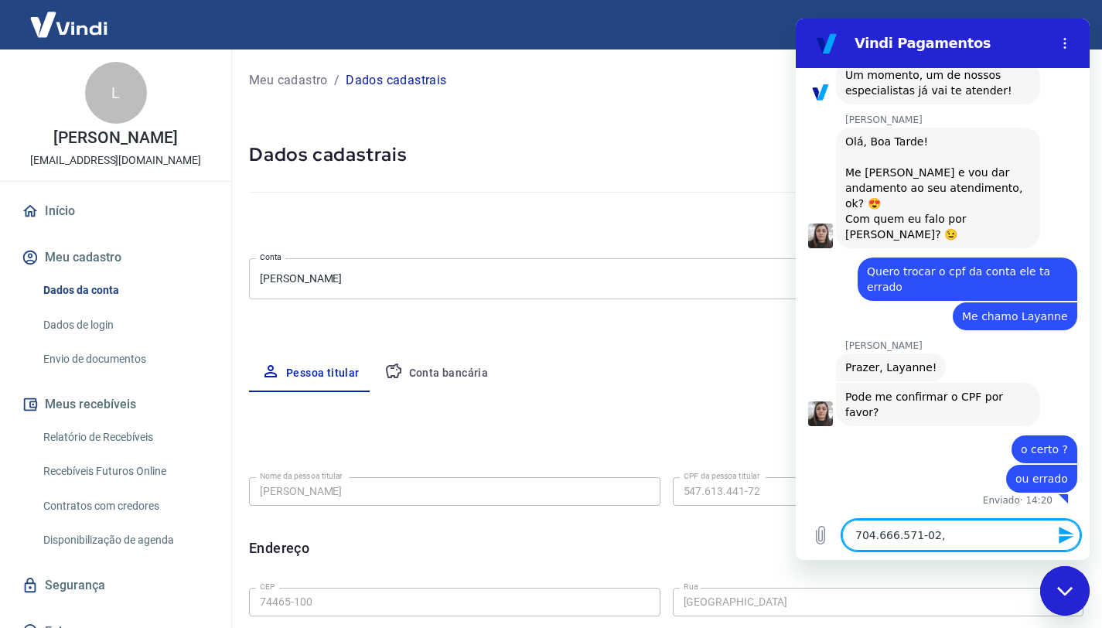
type textarea "x"
type textarea "704.666.571-02"
type textarea "x"
type textarea "704.666.571-02 e"
type textarea "x"
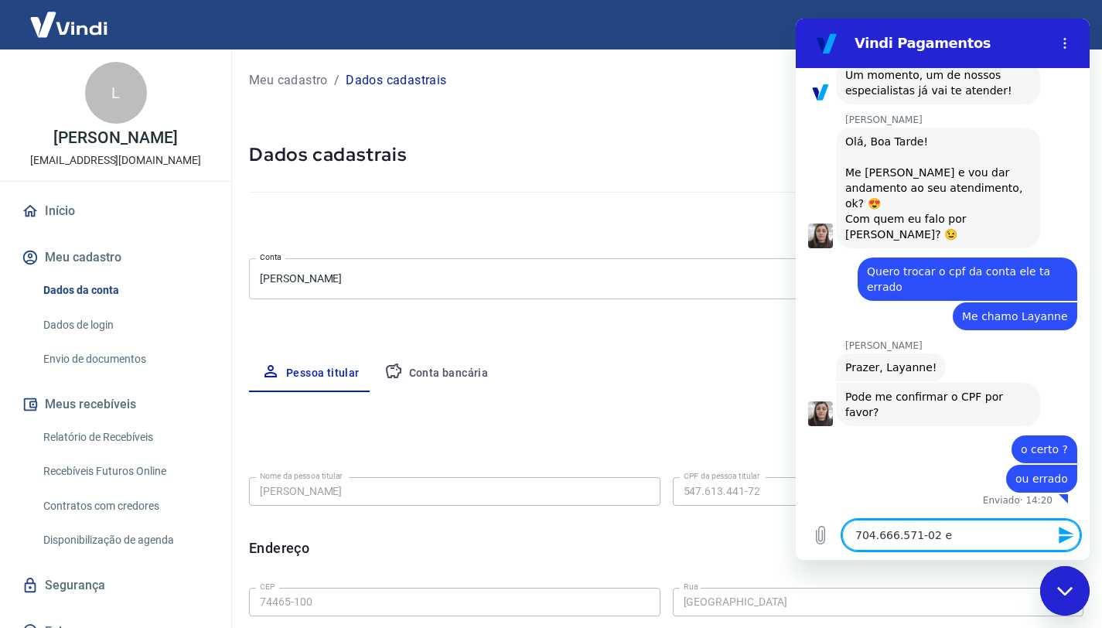
type textarea "704.666.571-02 e"
type textarea "x"
type textarea "704.666.571-02 e"
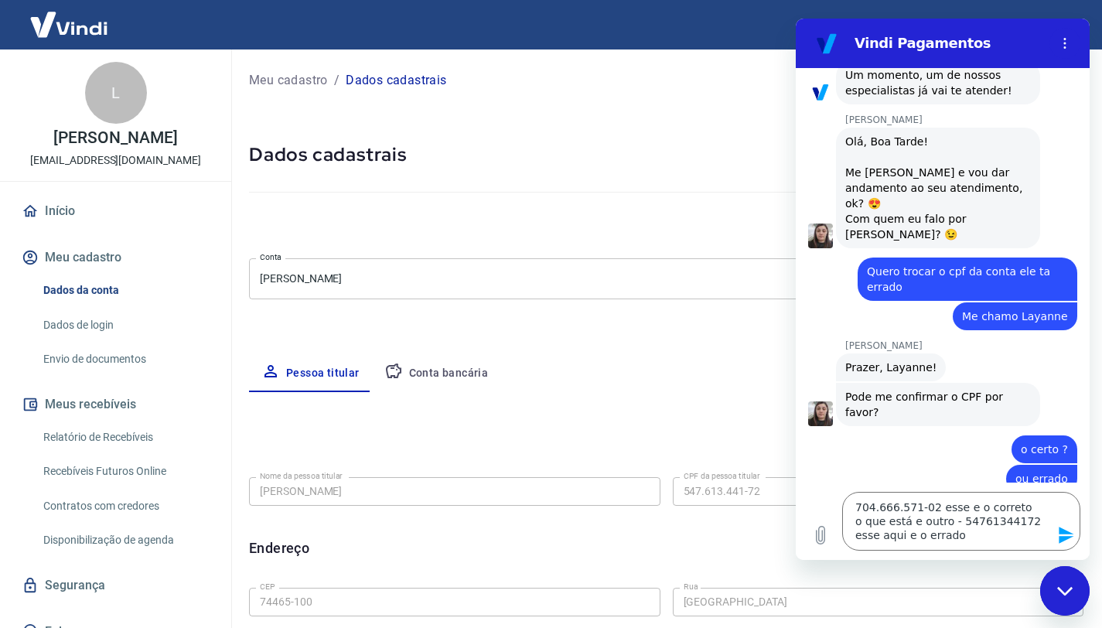
click at [1071, 535] on icon "Enviar mensagem" at bounding box center [1066, 535] width 19 height 19
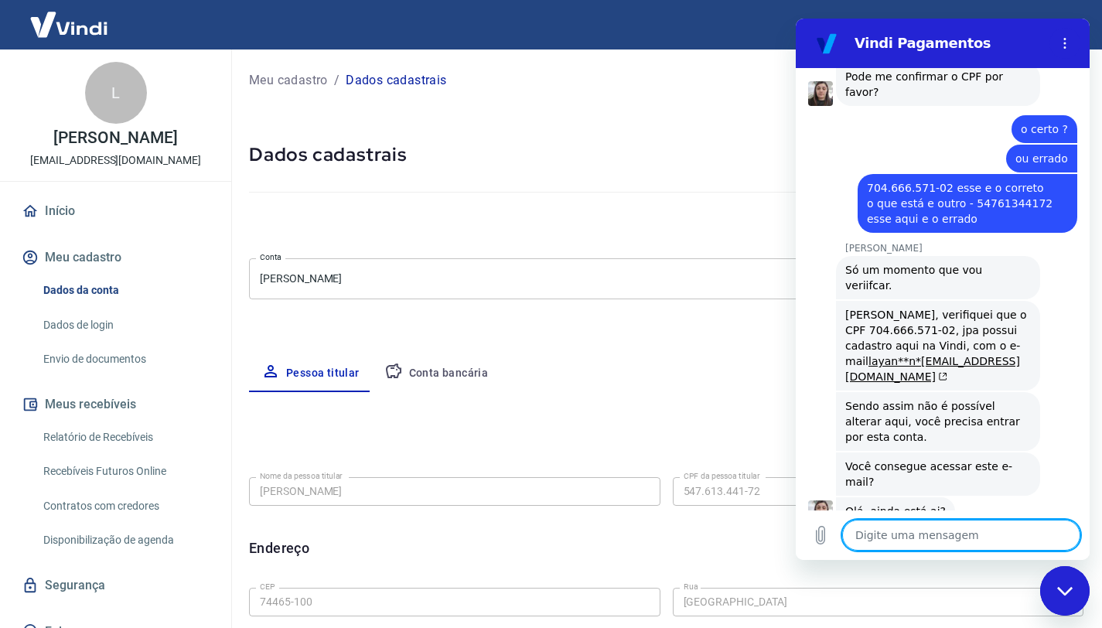
scroll to position [979, 0]
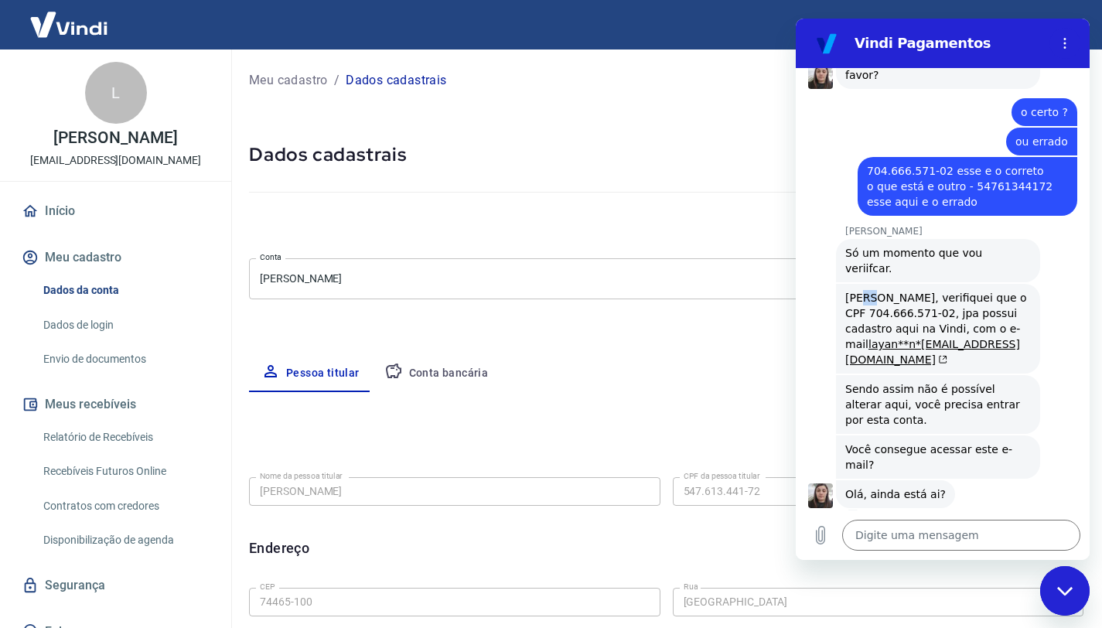
drag, startPoint x: 864, startPoint y: 284, endPoint x: 915, endPoint y: 279, distance: 50.5
click at [877, 290] on div "Layanne, verifiquei que o CPF 704.666.571-02, jpa possui cadastro aqui na Vindi…" at bounding box center [938, 328] width 186 height 77
drag, startPoint x: 935, startPoint y: 284, endPoint x: 976, endPoint y: 277, distance: 42.3
click at [941, 290] on div "Layanne, verifiquei que o CPF 704.666.571-02, jpa possui cadastro aqui na Vindi…" at bounding box center [938, 328] width 186 height 77
click at [874, 299] on div "Layanne, verifiquei que o CPF 704.666.571-02, jpa possui cadastro aqui na Vindi…" at bounding box center [938, 328] width 186 height 77
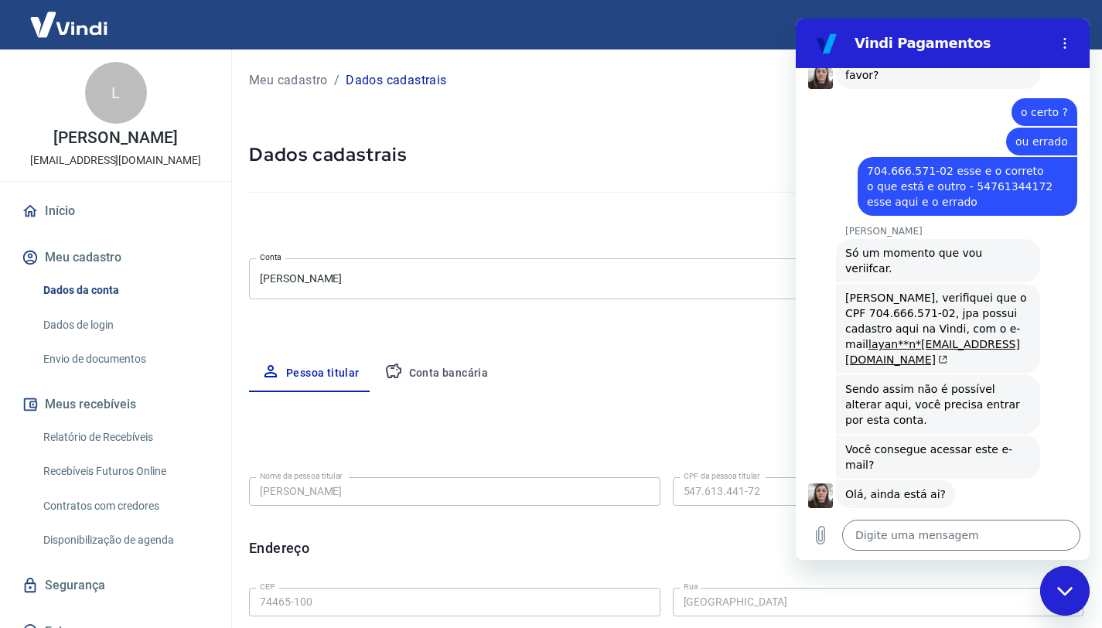
click at [895, 298] on div "Layanne, verifiquei que o CPF 704.666.571-02, jpa possui cadastro aqui na Vindi…" at bounding box center [938, 328] width 186 height 77
click at [943, 295] on div "Layanne, verifiquei que o CPF 704.666.571-02, jpa possui cadastro aqui na Vindi…" at bounding box center [938, 328] width 186 height 77
drag, startPoint x: 939, startPoint y: 301, endPoint x: 959, endPoint y: 298, distance: 20.3
click at [949, 300] on div "Layanne, verifiquei que o CPF 704.666.571-02, jpa possui cadastro aqui na Vindi…" at bounding box center [938, 328] width 186 height 77
drag, startPoint x: 918, startPoint y: 316, endPoint x: 946, endPoint y: 316, distance: 28.6
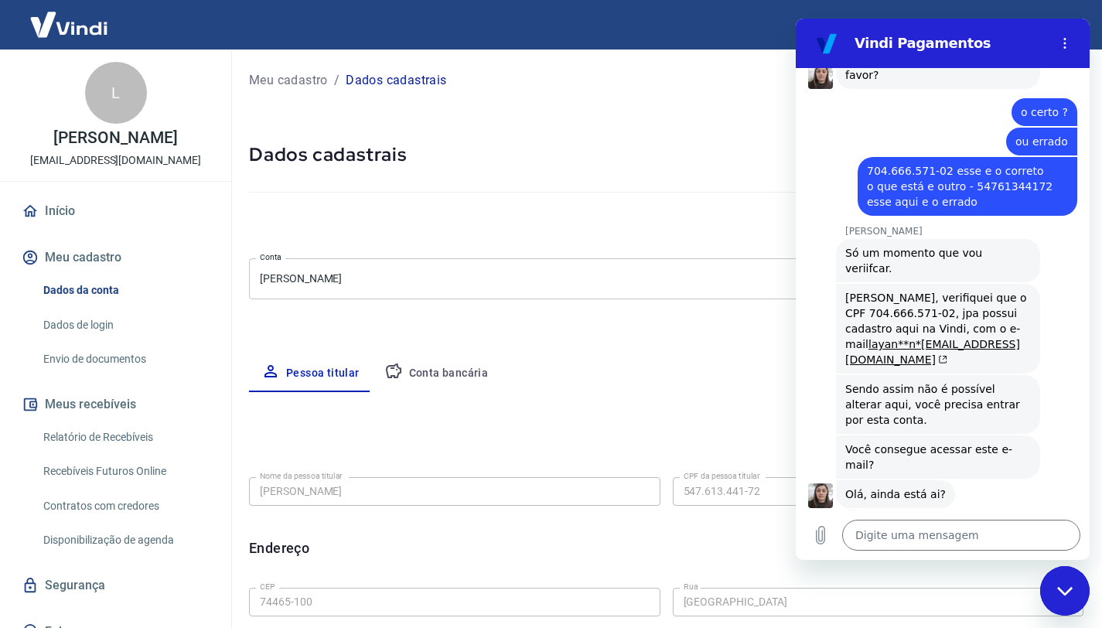
click at [923, 316] on div "Layanne, verifiquei que o CPF 704.666.571-02, jpa possui cadastro aqui na Vindi…" at bounding box center [938, 328] width 186 height 77
click at [918, 531] on textarea at bounding box center [961, 535] width 238 height 31
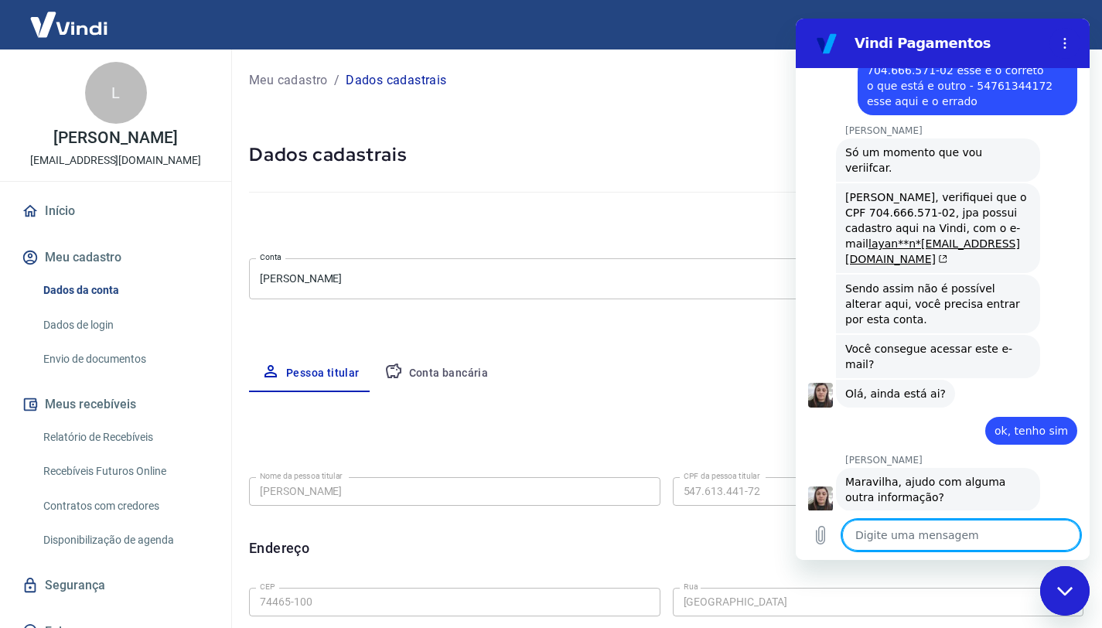
scroll to position [1083, 0]
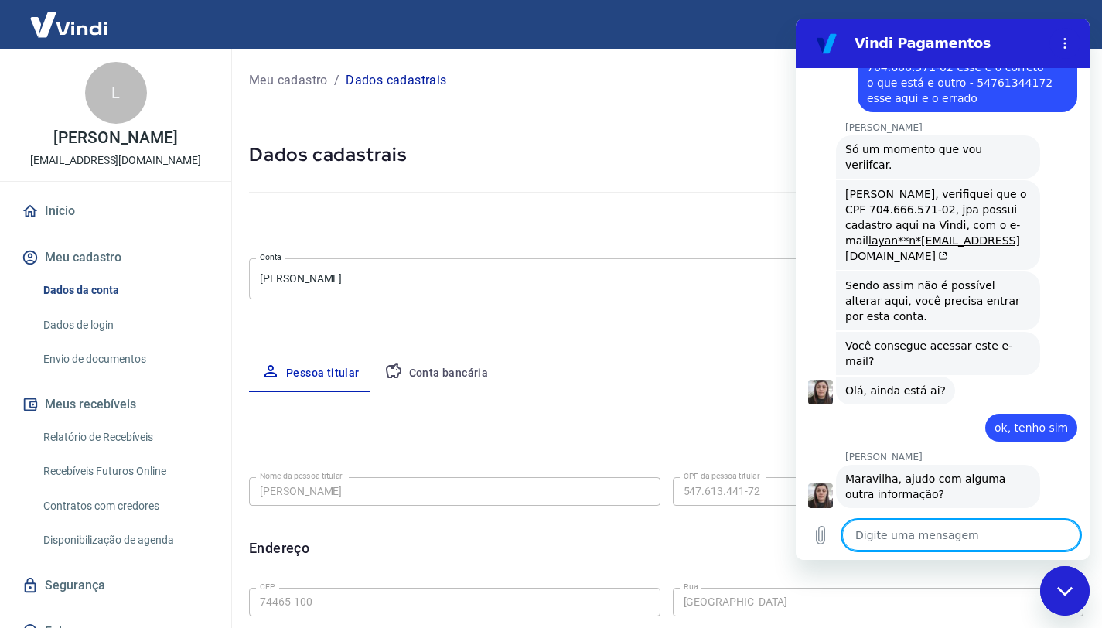
click at [1069, 607] on div "Fechar janela de mensagens" at bounding box center [1064, 590] width 46 height 46
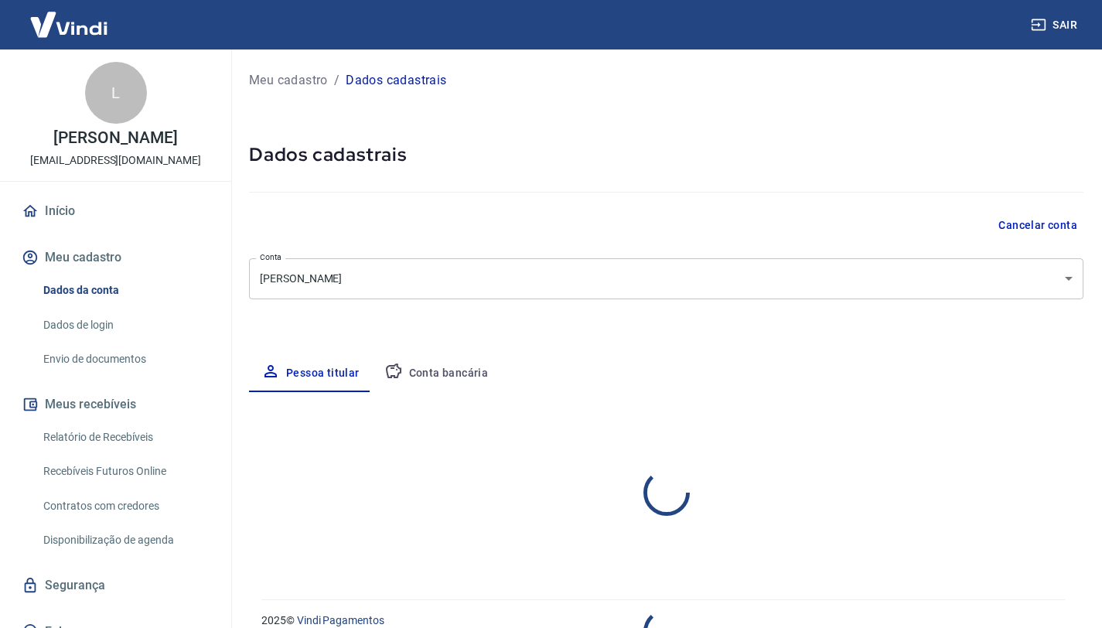
select select "GO"
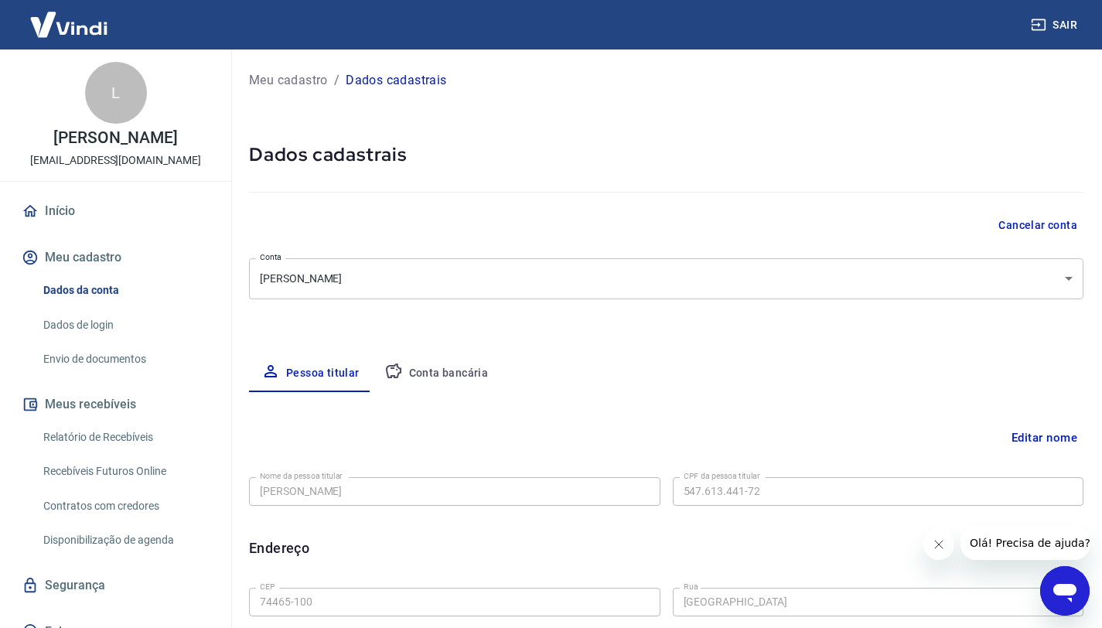
click at [1063, 588] on icon "Abrir janela de mensagens" at bounding box center [1064, 593] width 23 height 19
